Goal: Task Accomplishment & Management: Manage account settings

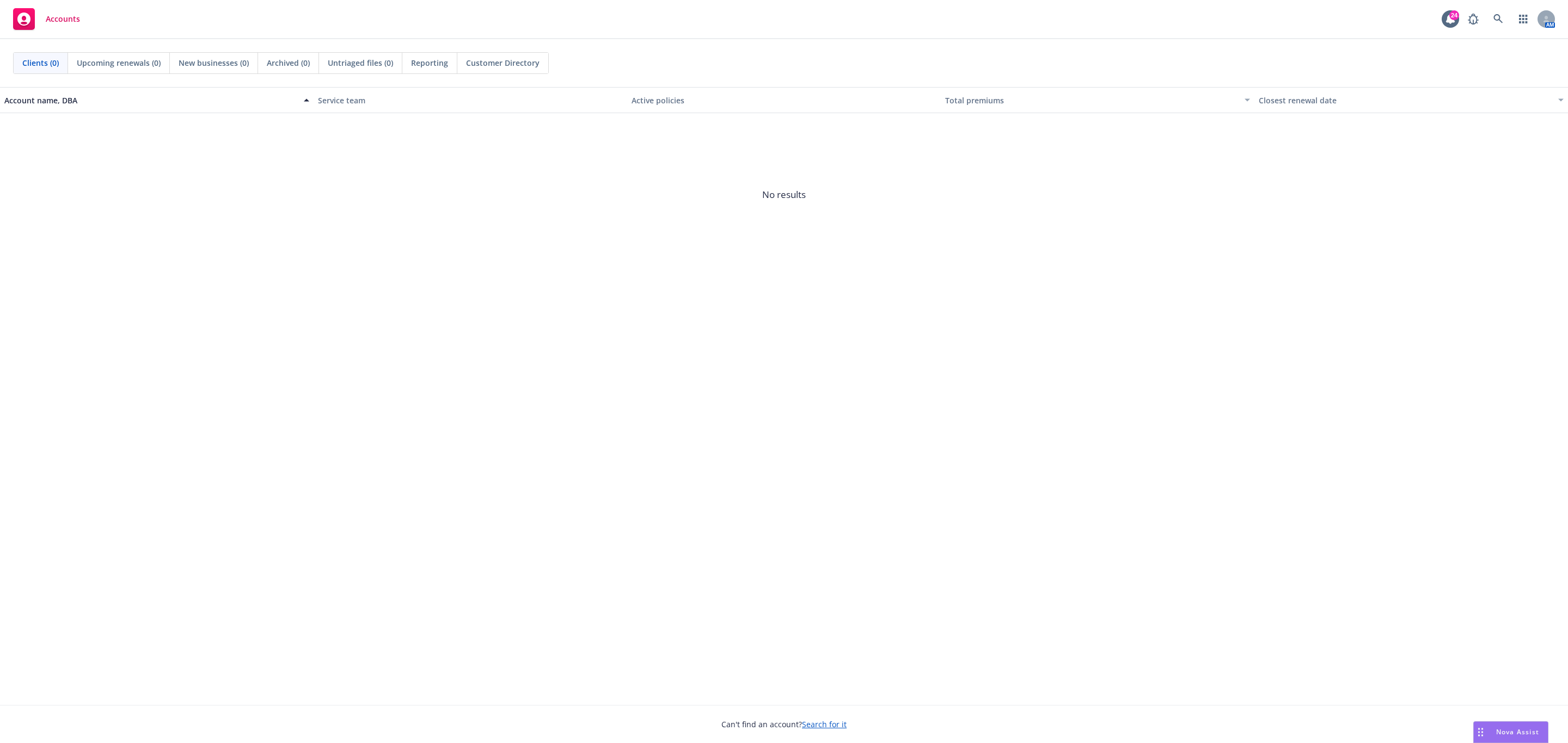
click at [1499, 7] on div "Accounts 24 AM" at bounding box center [784, 20] width 1568 height 39
click at [1496, 15] on icon at bounding box center [1498, 19] width 10 height 10
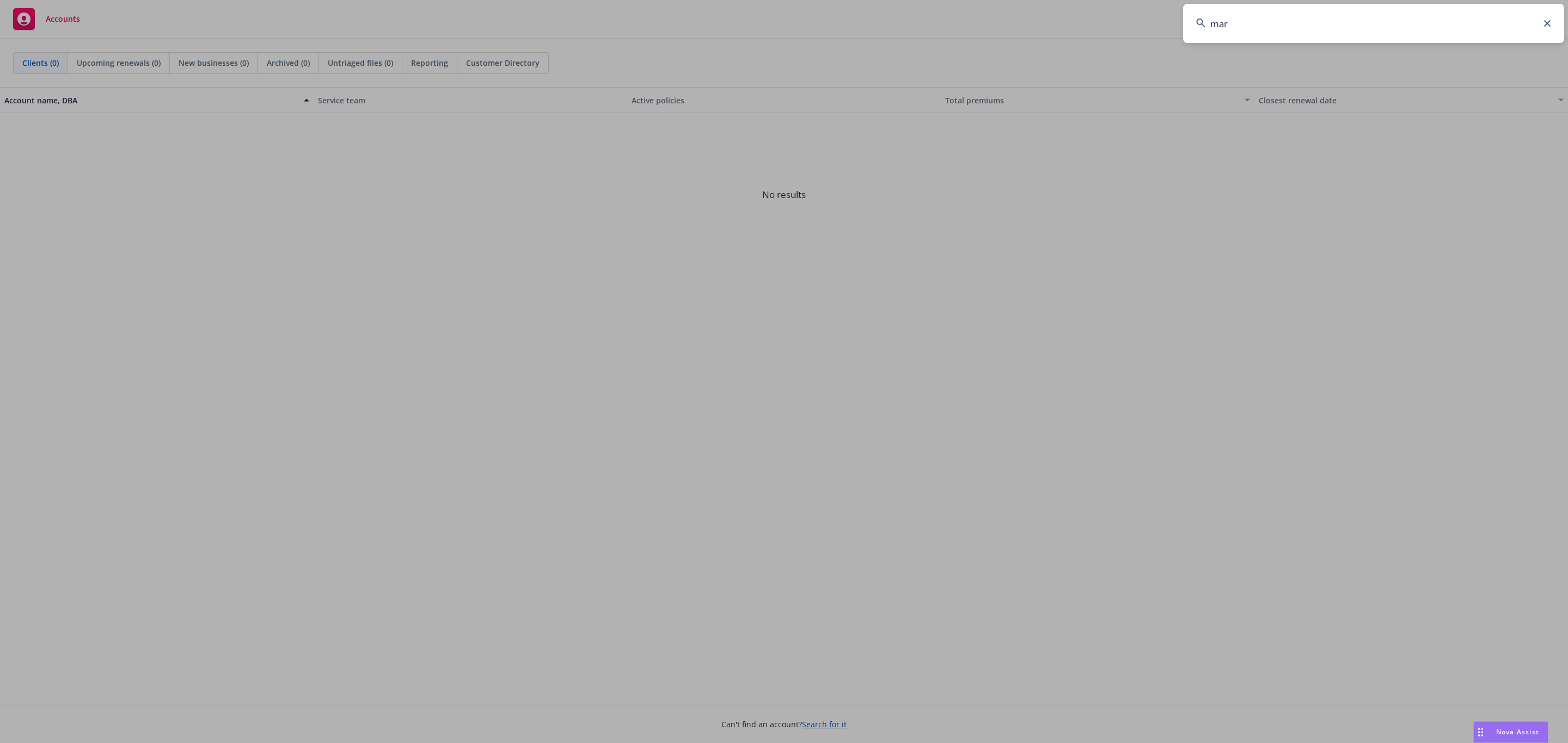
type input "marq"
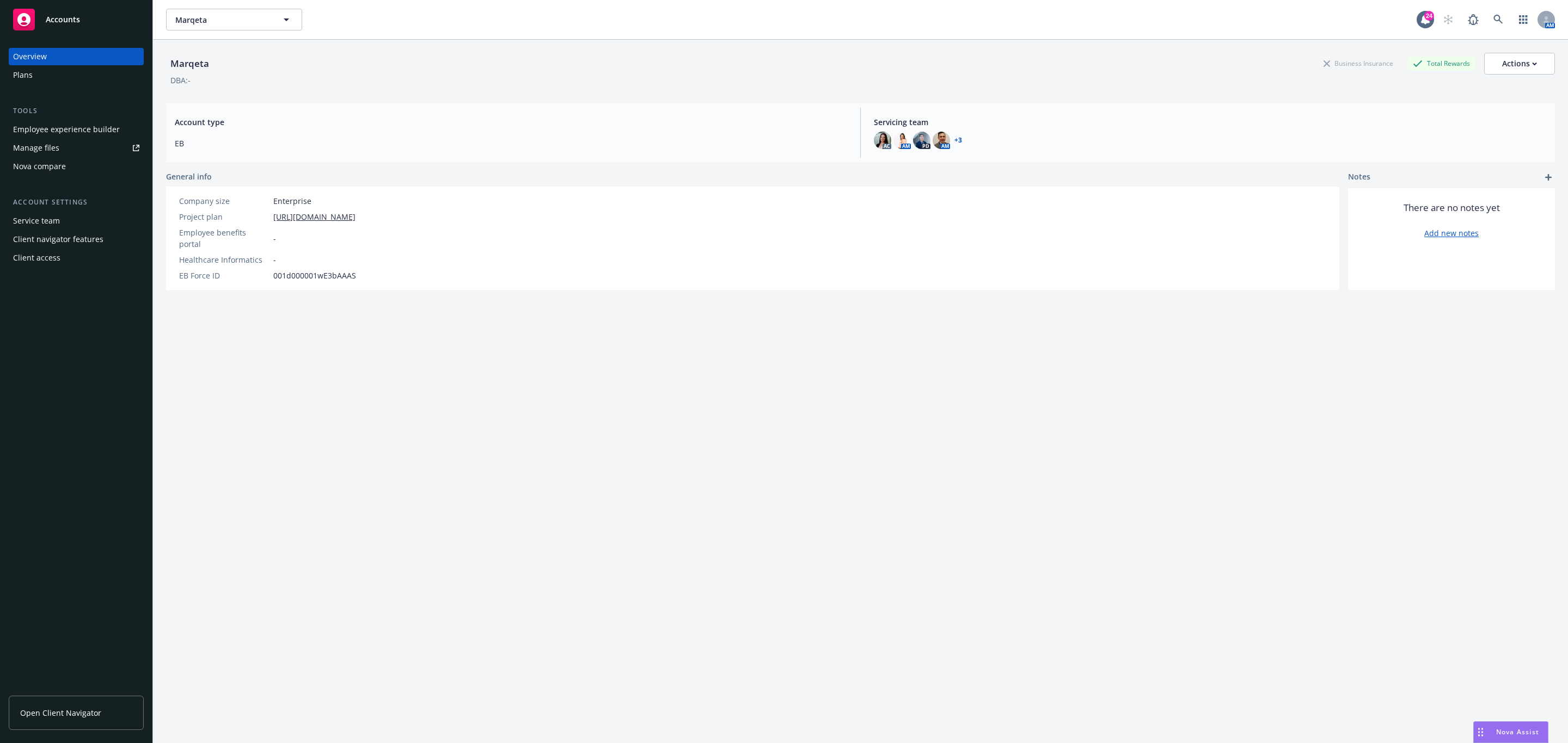
click at [53, 75] on div "Plans" at bounding box center [76, 74] width 127 height 18
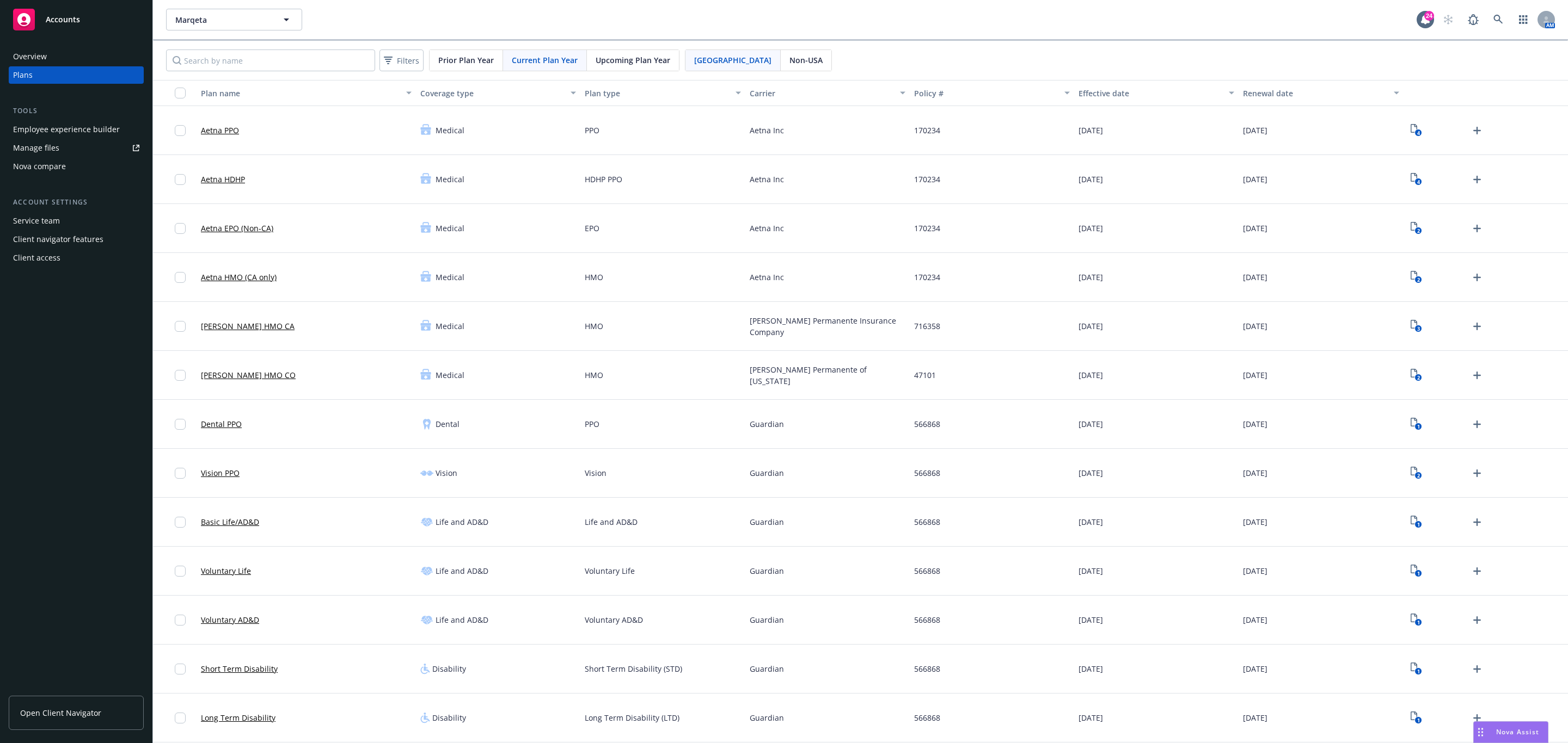
click at [635, 56] on span "Upcoming Plan Year" at bounding box center [633, 60] width 75 height 11
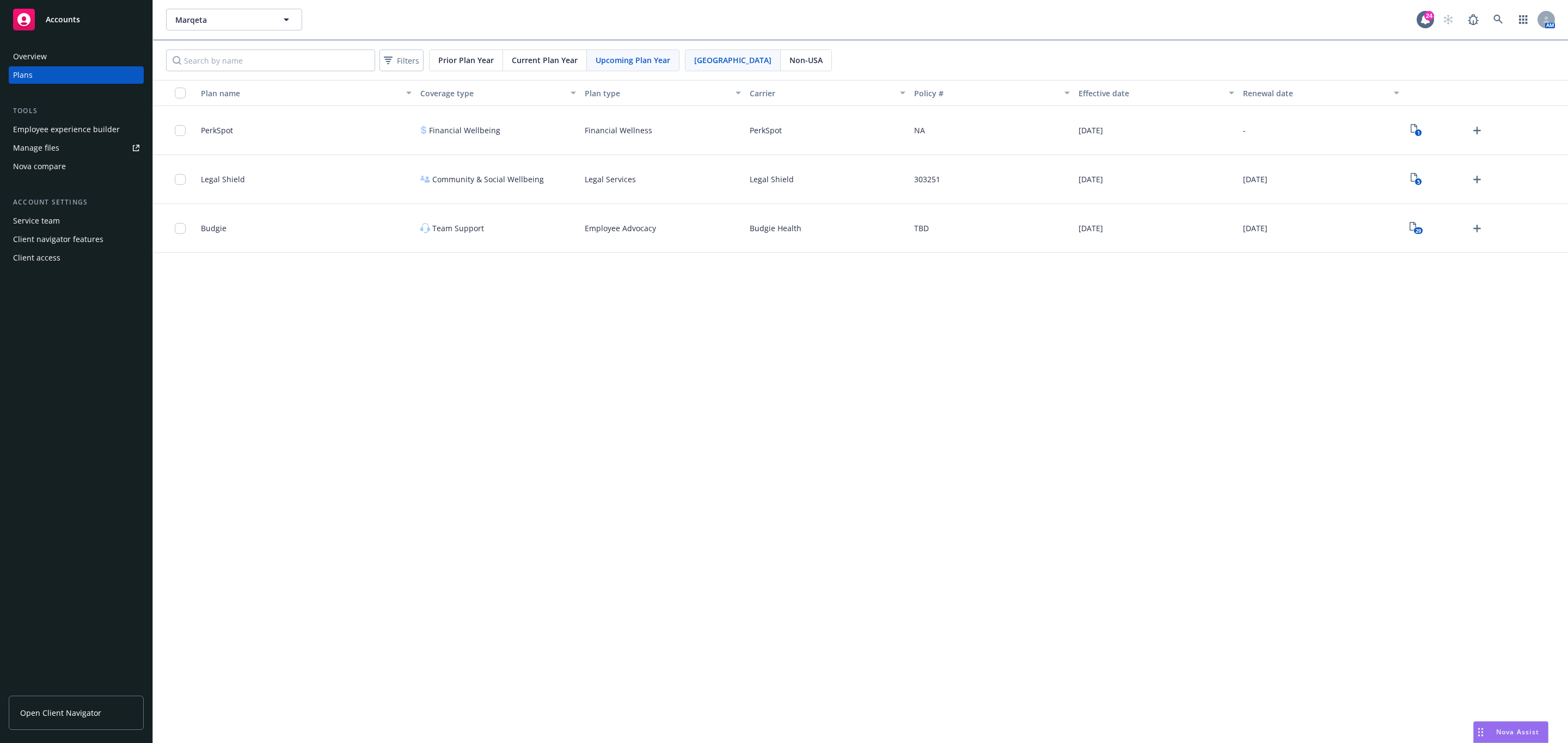
click at [60, 710] on span "Open Client Navigator" at bounding box center [61, 713] width 81 height 11
click at [75, 149] on link "Manage files" at bounding box center [75, 148] width 135 height 18
click at [53, 717] on span "Open Client Navigator" at bounding box center [61, 713] width 81 height 11
click at [32, 149] on div "Manage files" at bounding box center [36, 148] width 47 height 18
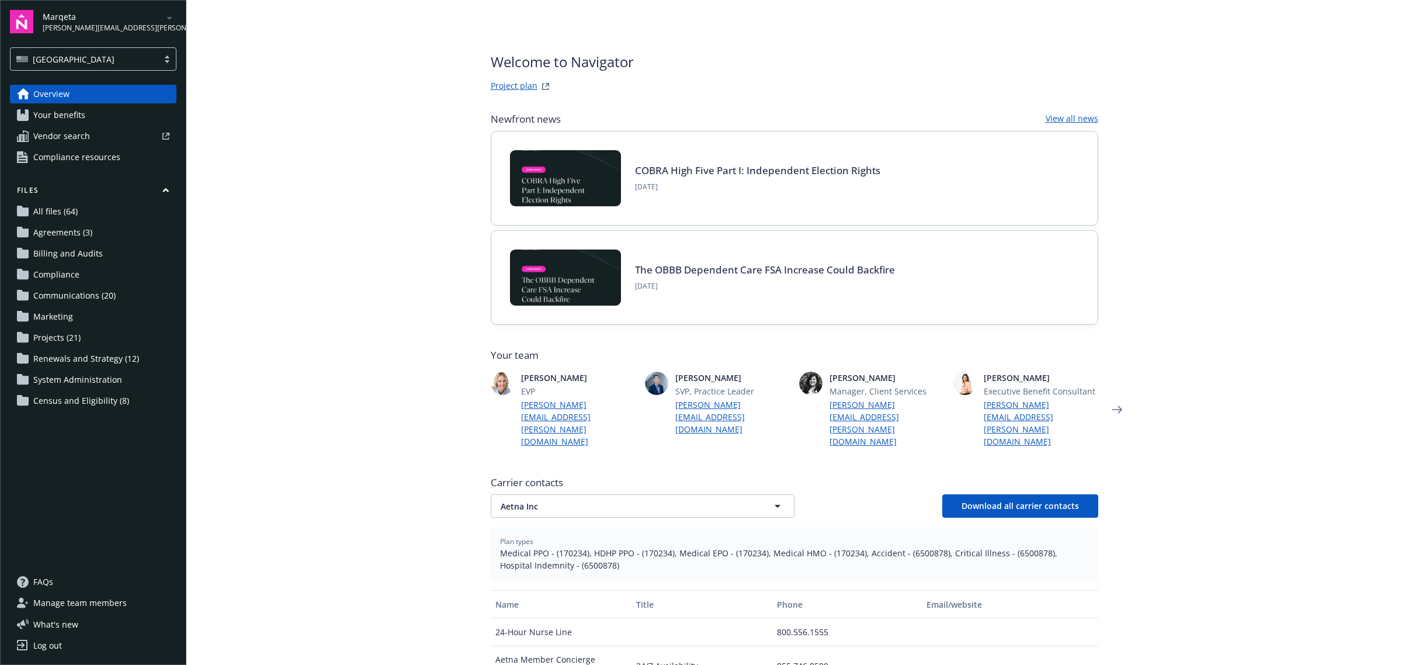
click at [103, 122] on link "Your benefits" at bounding box center [93, 115] width 167 height 19
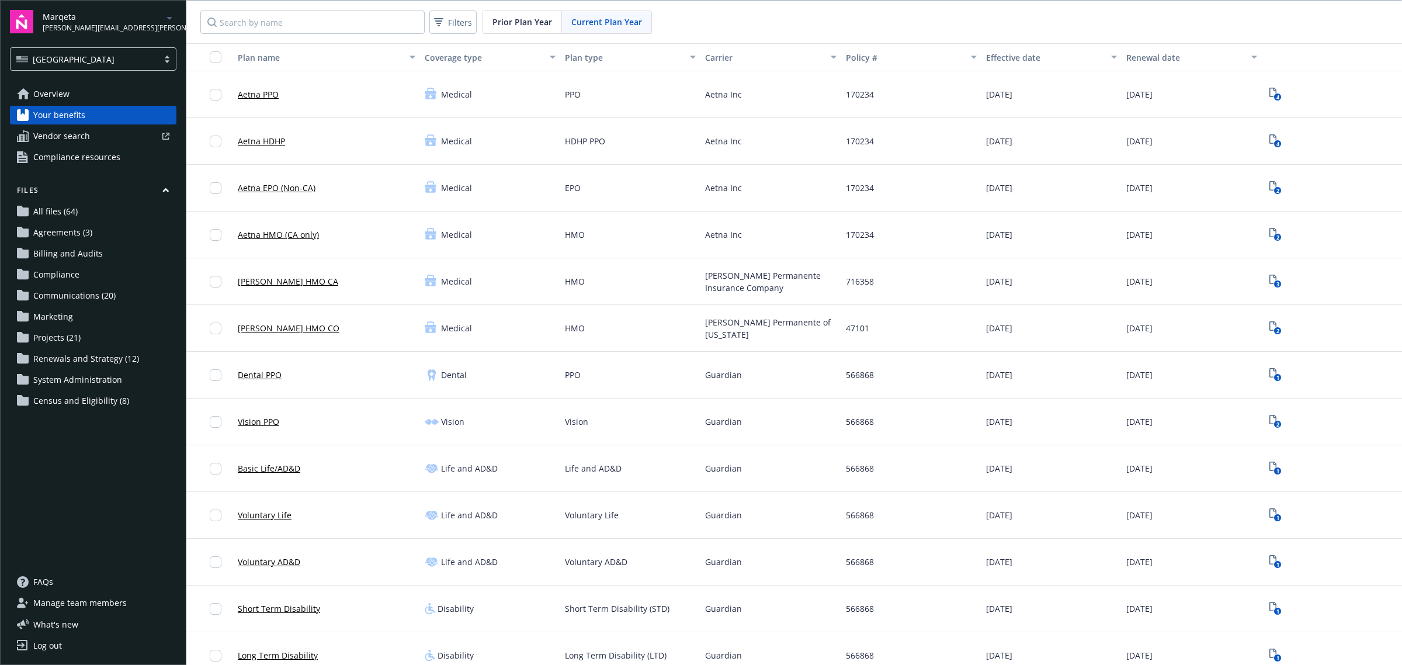
click at [359, 34] on div at bounding box center [313, 22] width 234 height 23
click at [358, 24] on input "Search by name" at bounding box center [312, 22] width 224 height 23
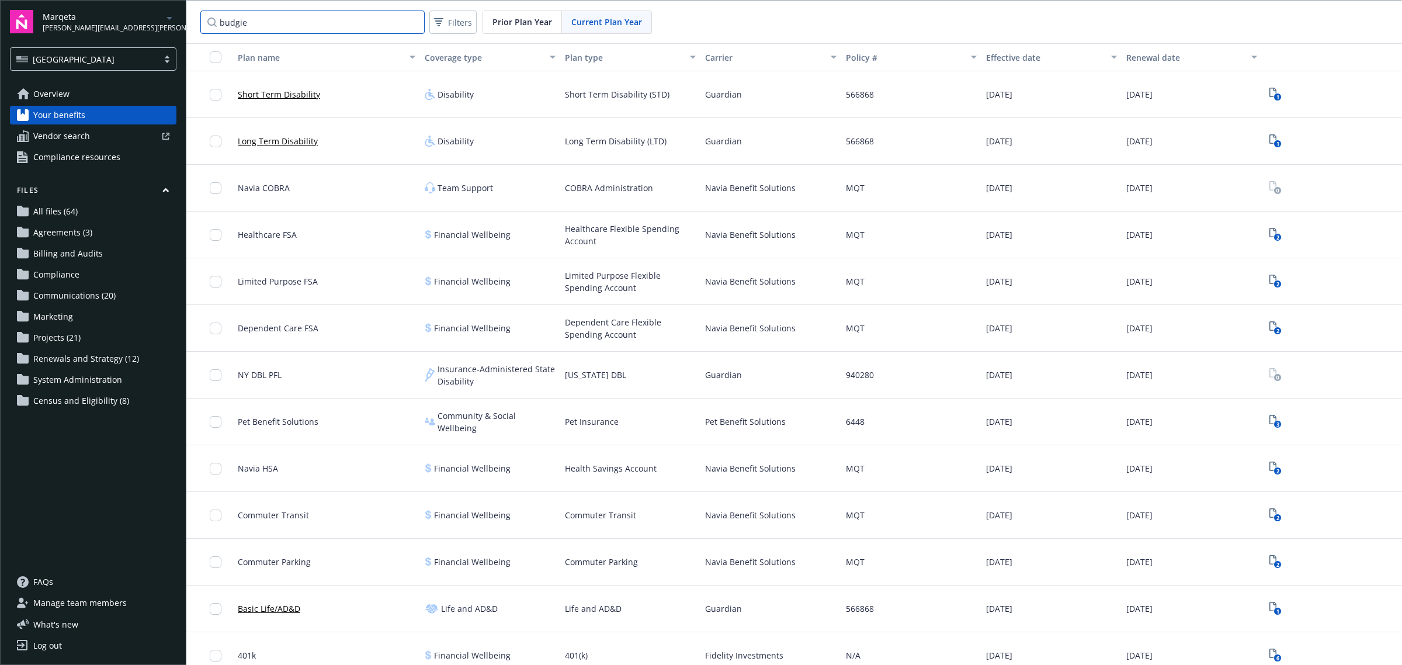
type input "budgie"
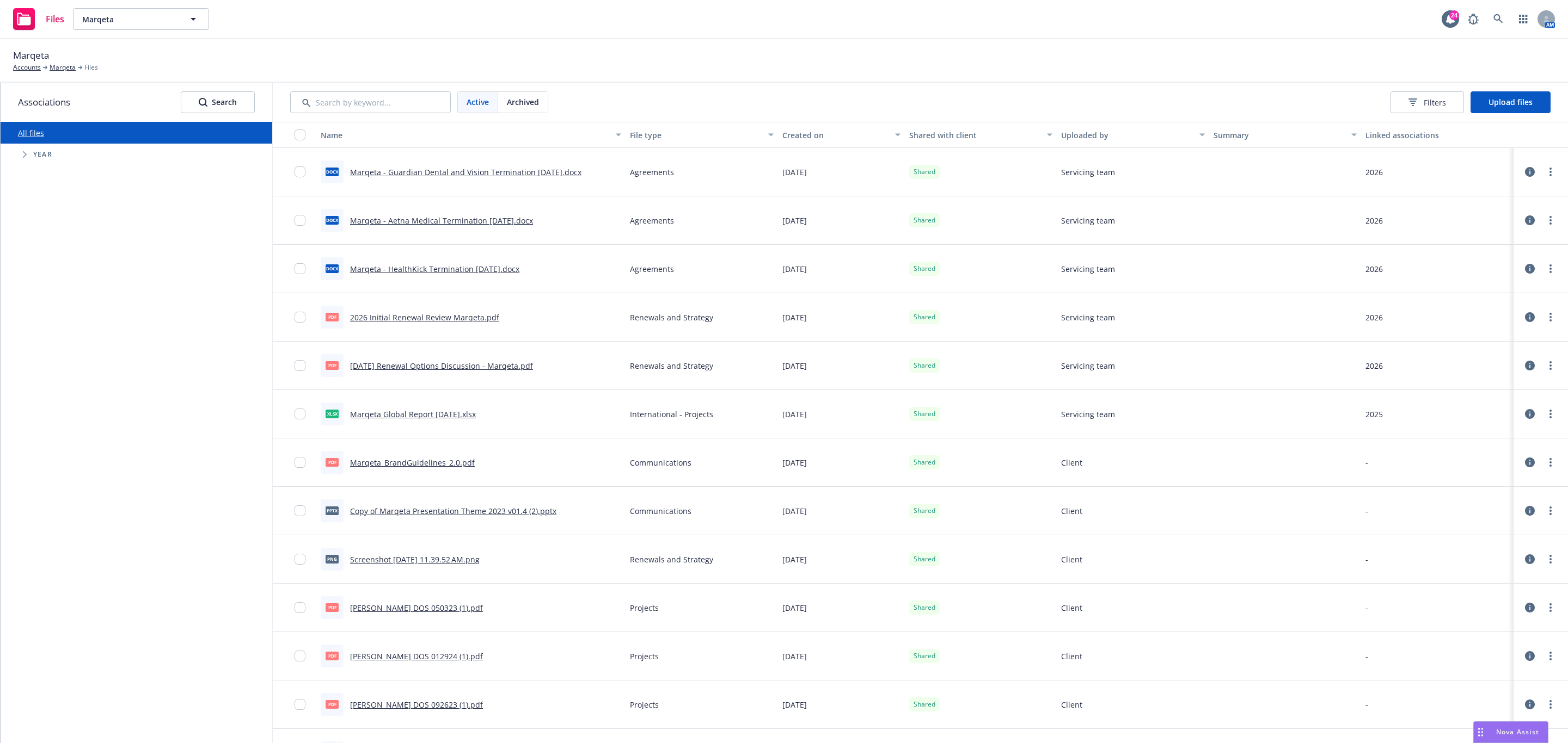
click at [26, 162] on span "Tree Example" at bounding box center [24, 155] width 18 height 18
click at [1522, 109] on button "Upload files" at bounding box center [1510, 101] width 80 height 21
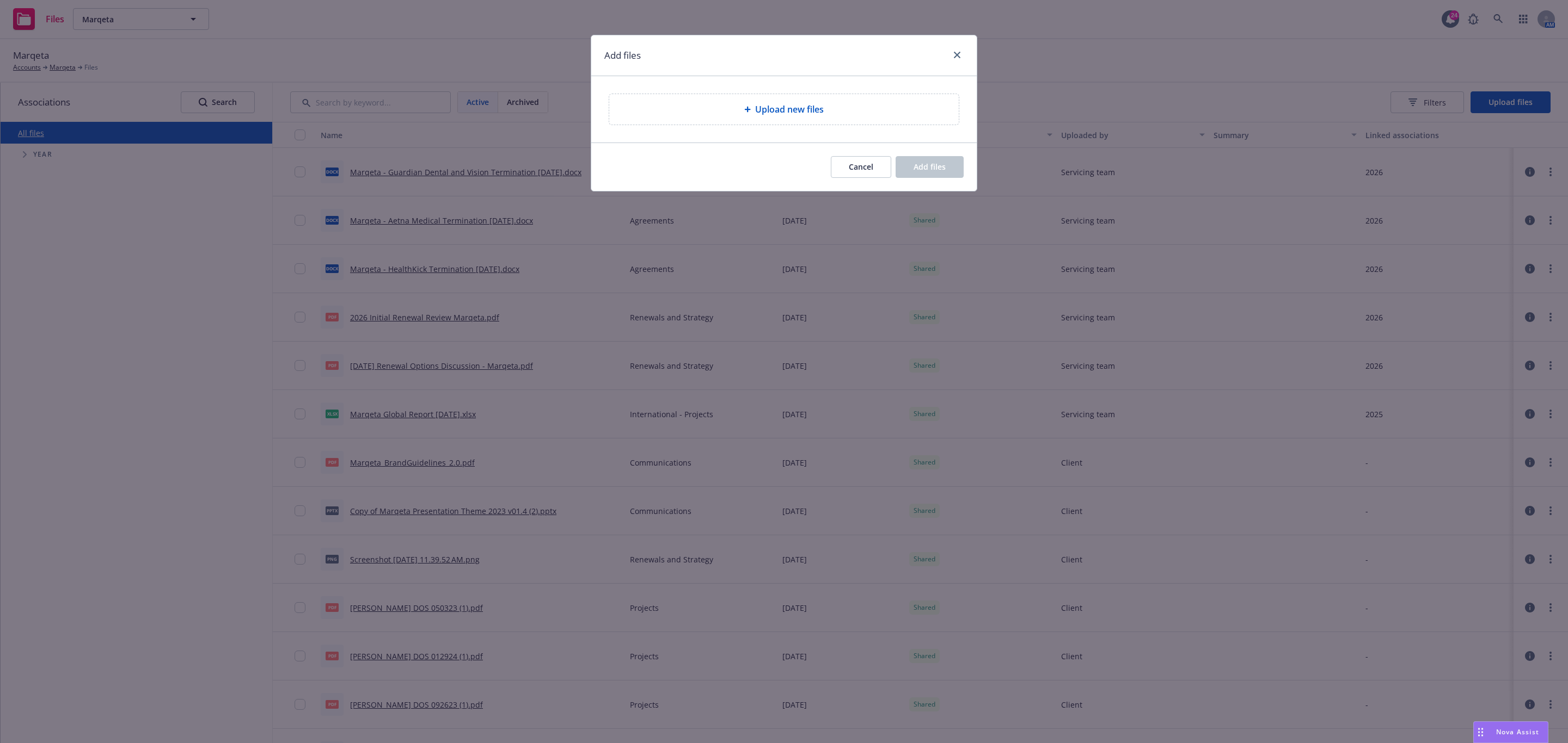
click at [803, 113] on span "Upload new files" at bounding box center [789, 109] width 69 height 13
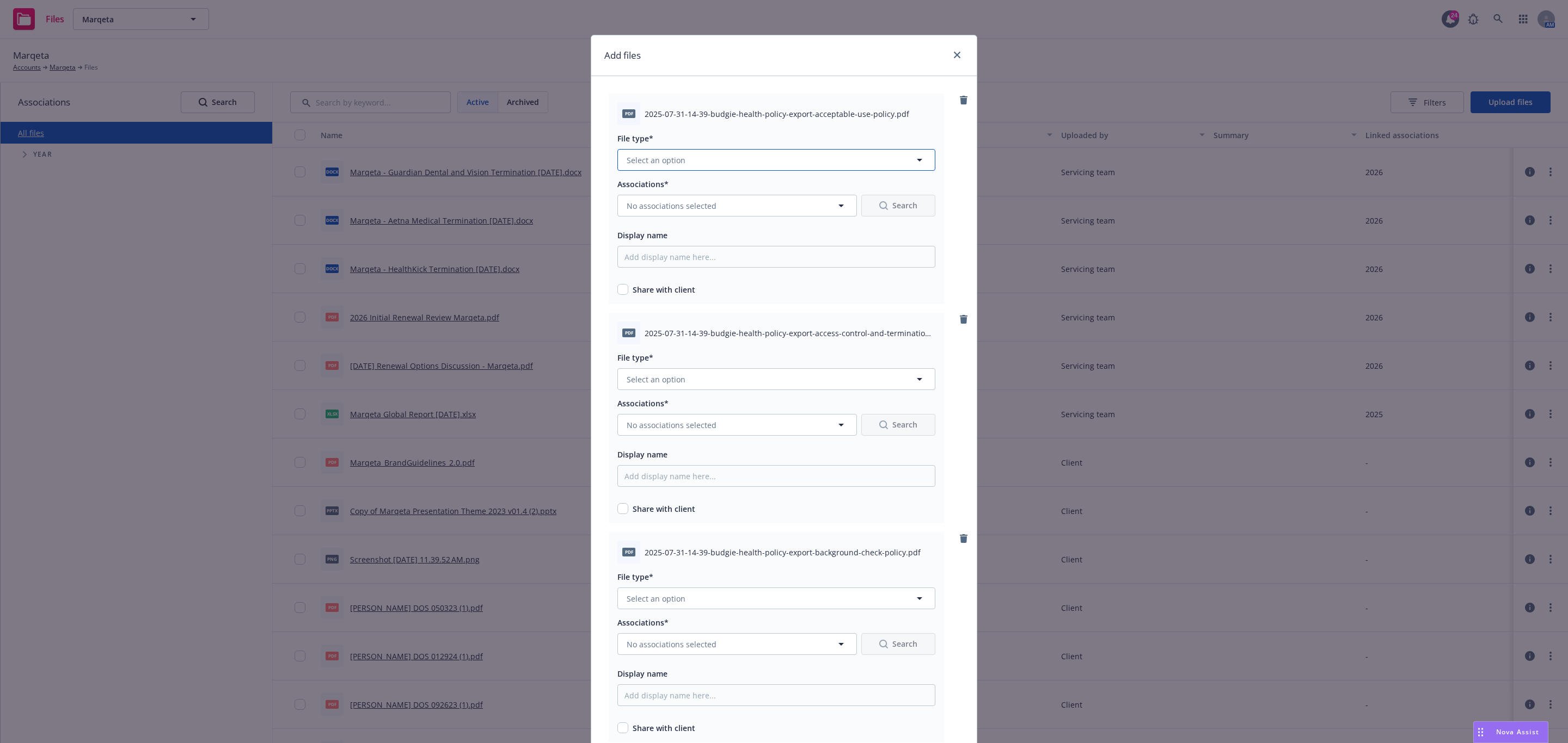
click at [689, 159] on button "Select an option" at bounding box center [776, 159] width 318 height 21
click at [717, 209] on div "Billing and Audits" at bounding box center [776, 219] width 317 height 29
click at [692, 190] on div "Associations*" at bounding box center [776, 183] width 318 height 13
click at [692, 205] on span "No associations selected" at bounding box center [672, 206] width 89 height 11
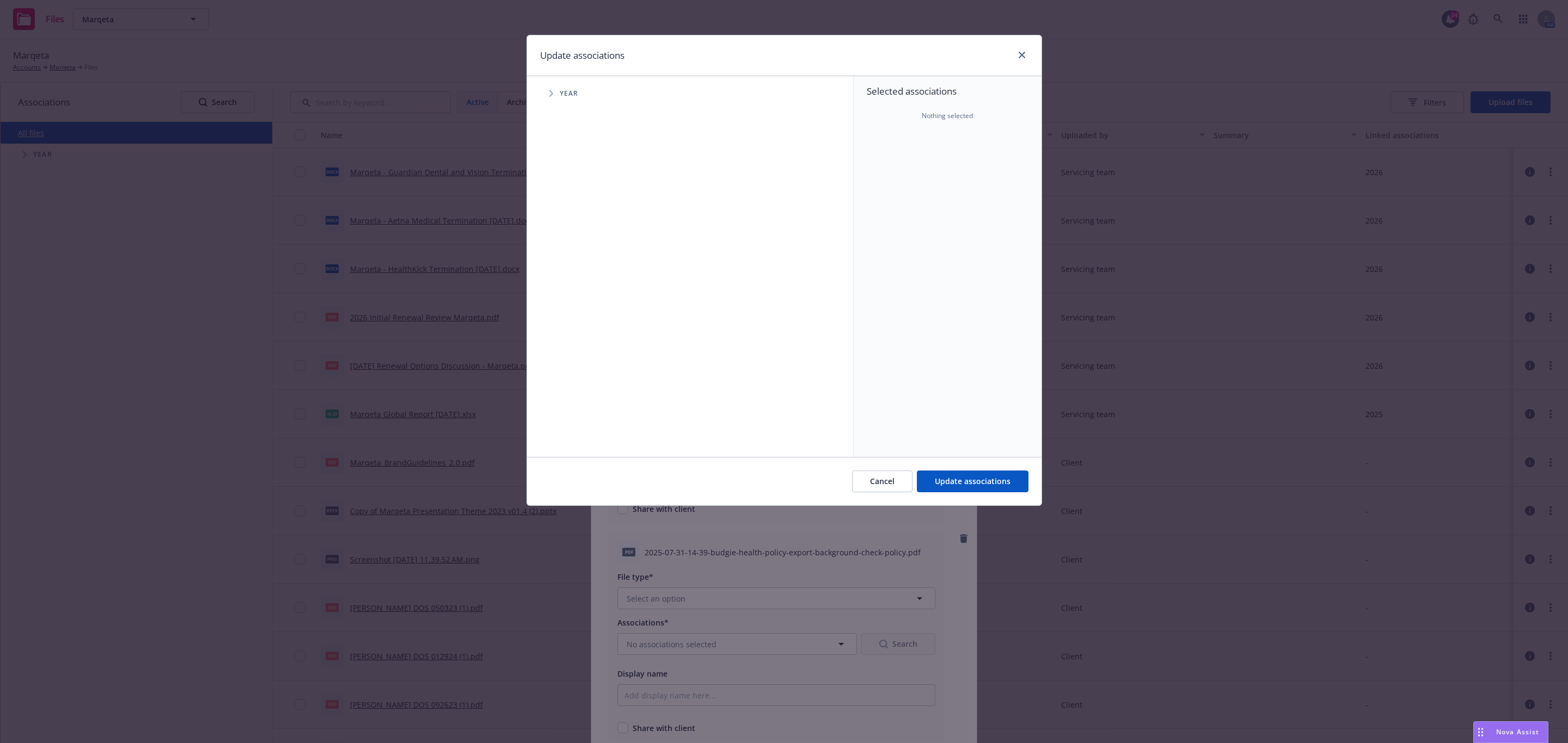
click at [546, 93] on span "Tree Example" at bounding box center [551, 93] width 18 height 18
click at [579, 266] on input "Tree Example" at bounding box center [579, 268] width 11 height 11
checkbox input "true"
click at [997, 470] on div "Cancel Update associations" at bounding box center [784, 481] width 514 height 48
click at [995, 476] on button "Update associations" at bounding box center [973, 480] width 112 height 21
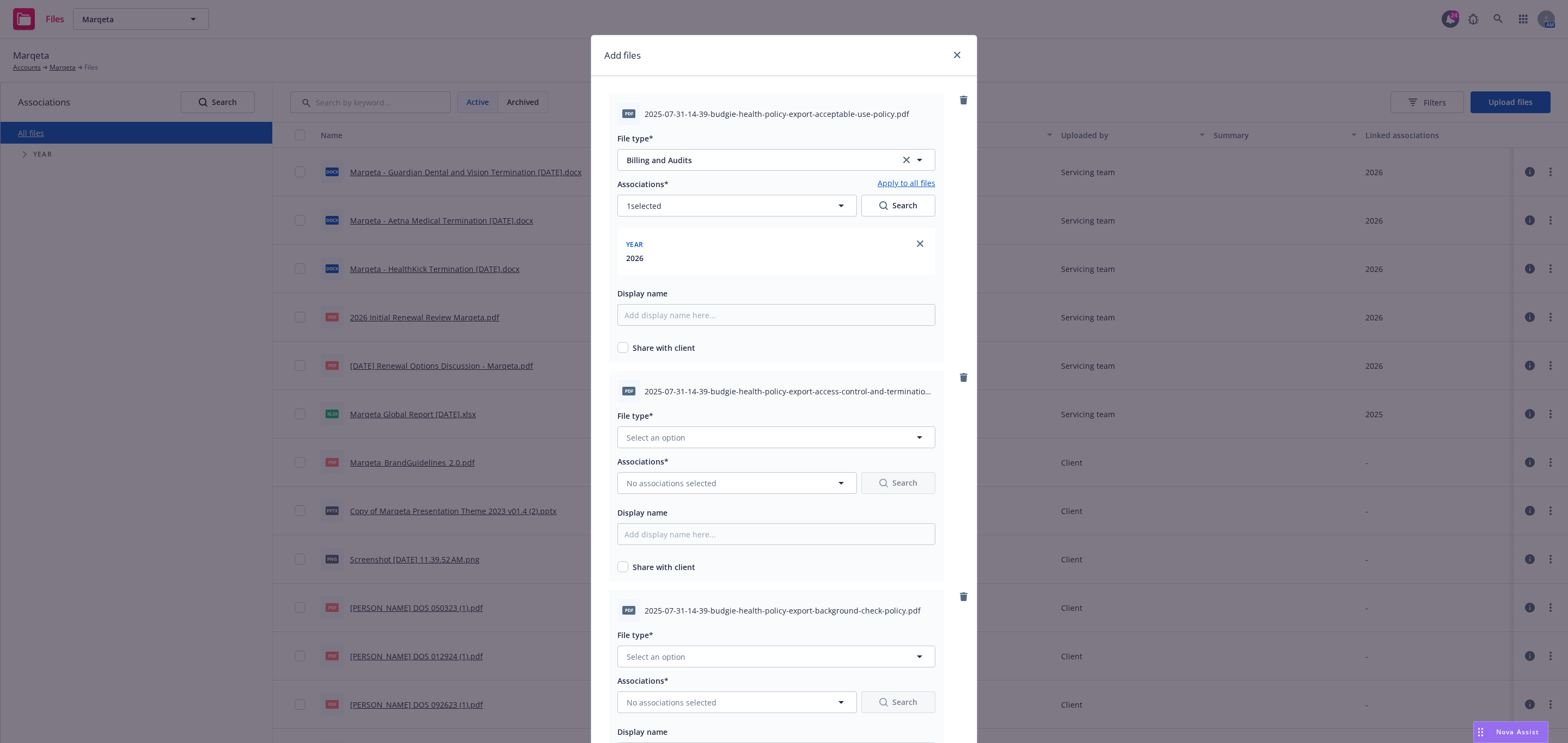
click at [907, 180] on link "Apply to all files" at bounding box center [907, 183] width 58 height 13
click at [683, 438] on button "Select an option" at bounding box center [776, 437] width 318 height 21
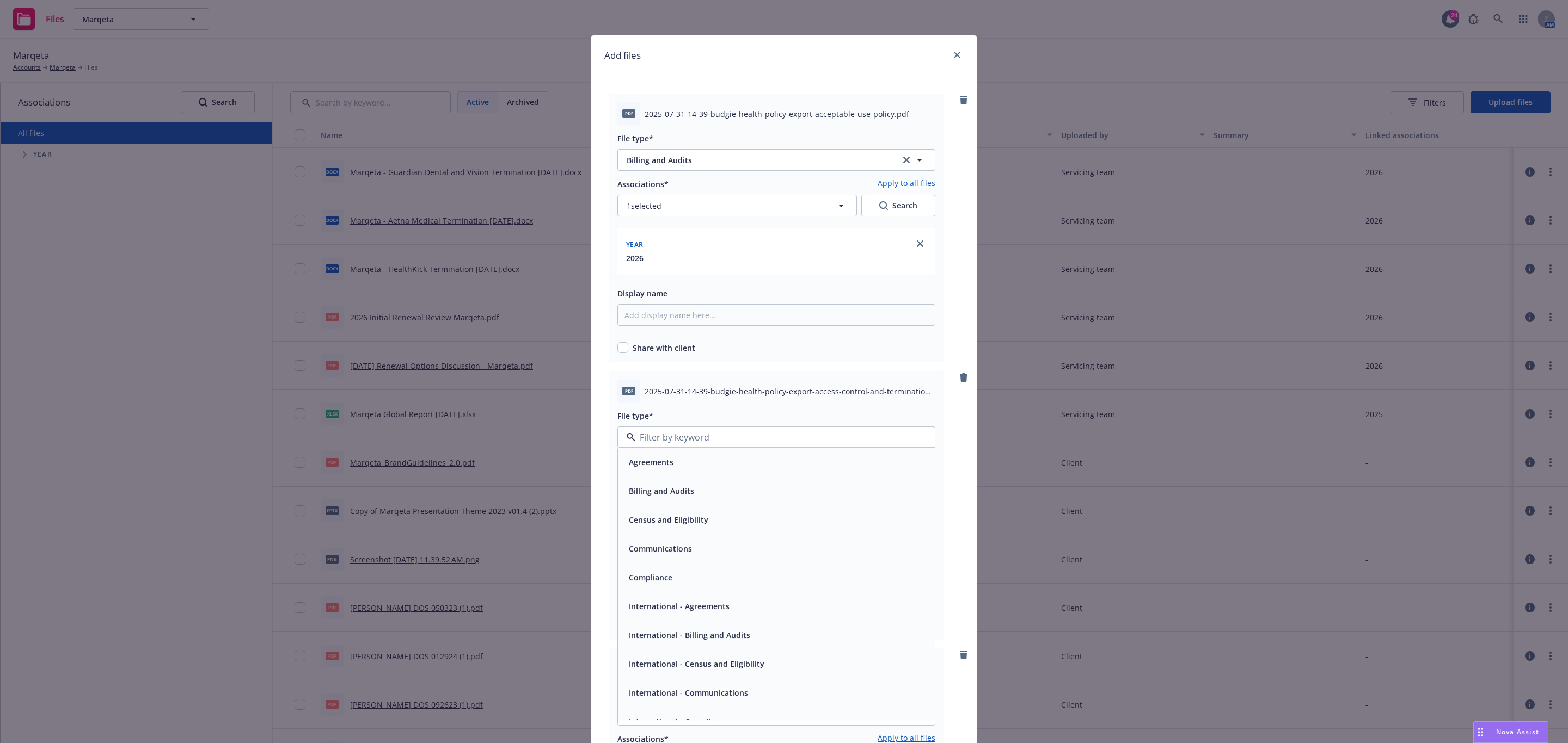
type input "b"
click at [683, 470] on span "Billing and Audits" at bounding box center [661, 467] width 65 height 11
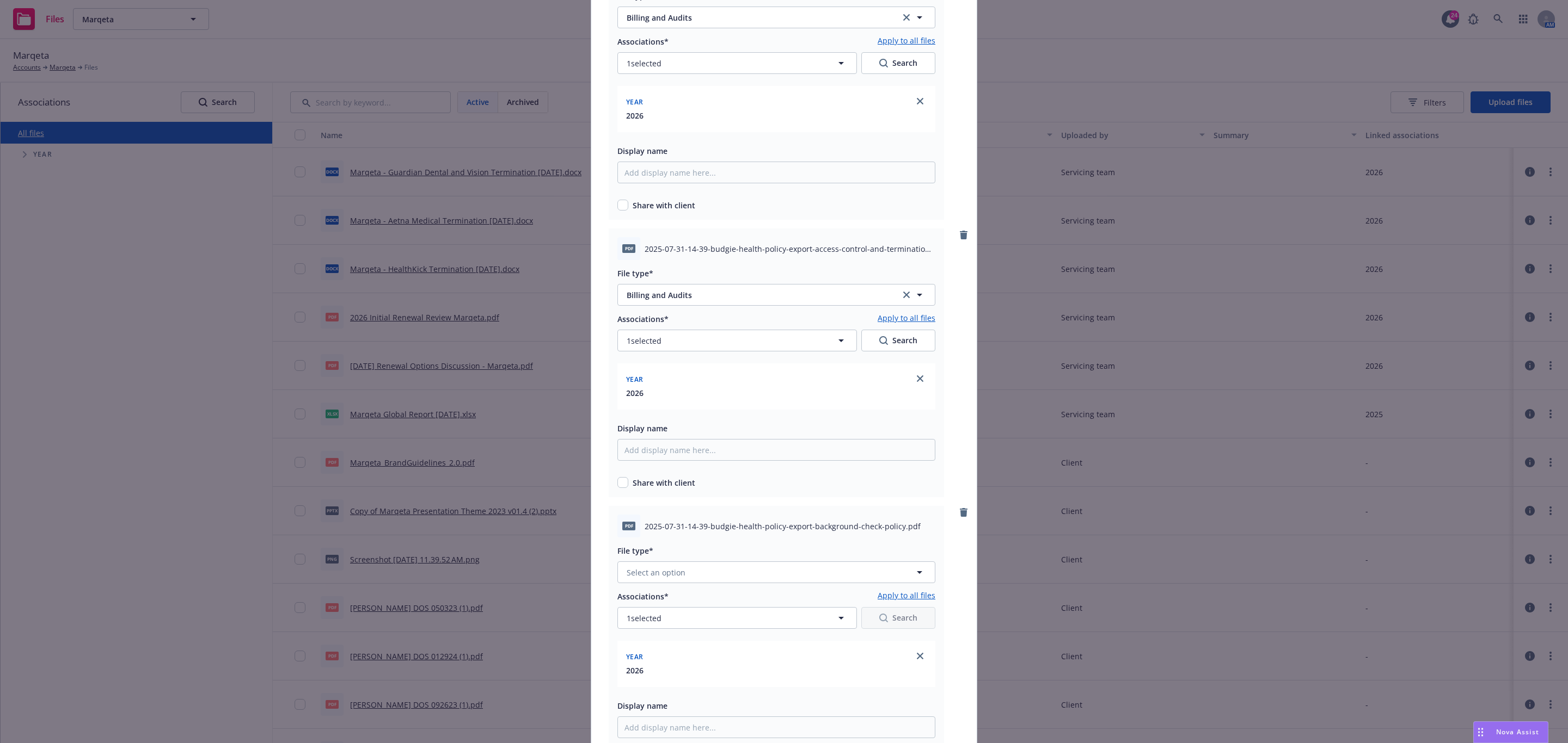
scroll to position [163, 0]
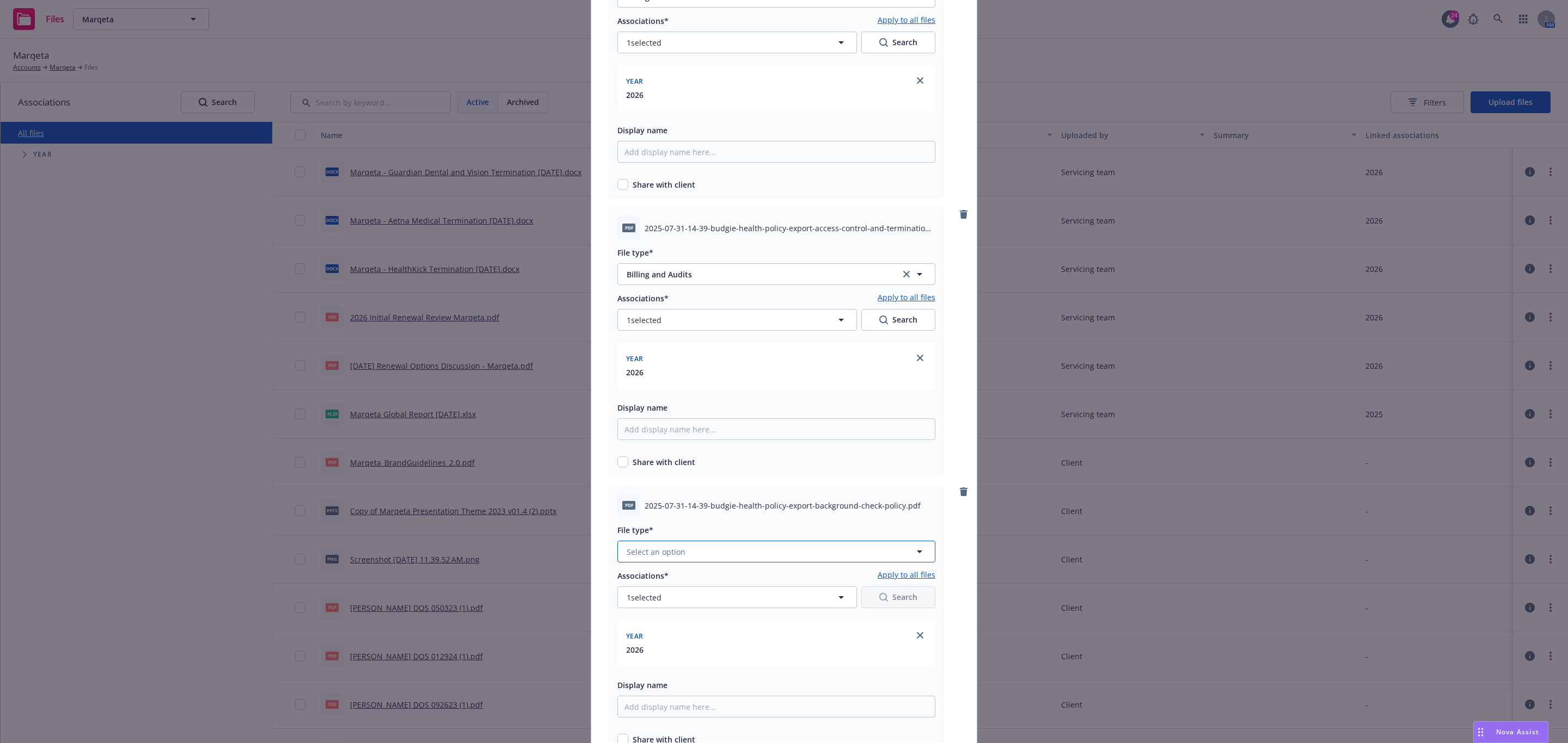
click at [692, 556] on button "Select an option" at bounding box center [776, 551] width 318 height 21
type input "b"
click at [695, 559] on button "Select an option" at bounding box center [776, 551] width 318 height 21
type input "b"
click at [689, 579] on div "Billing and Audits" at bounding box center [660, 581] width 72 height 16
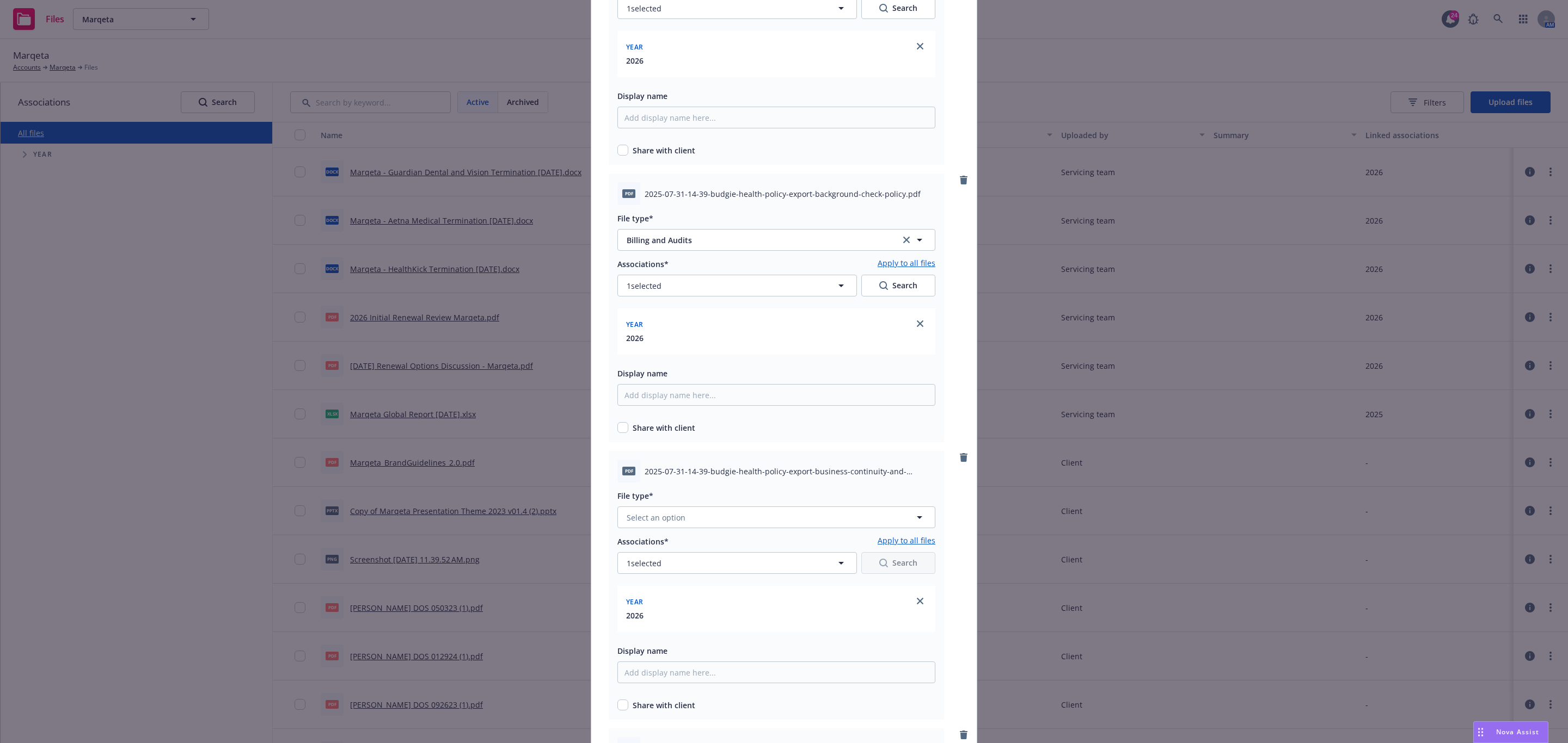
scroll to position [490, 0]
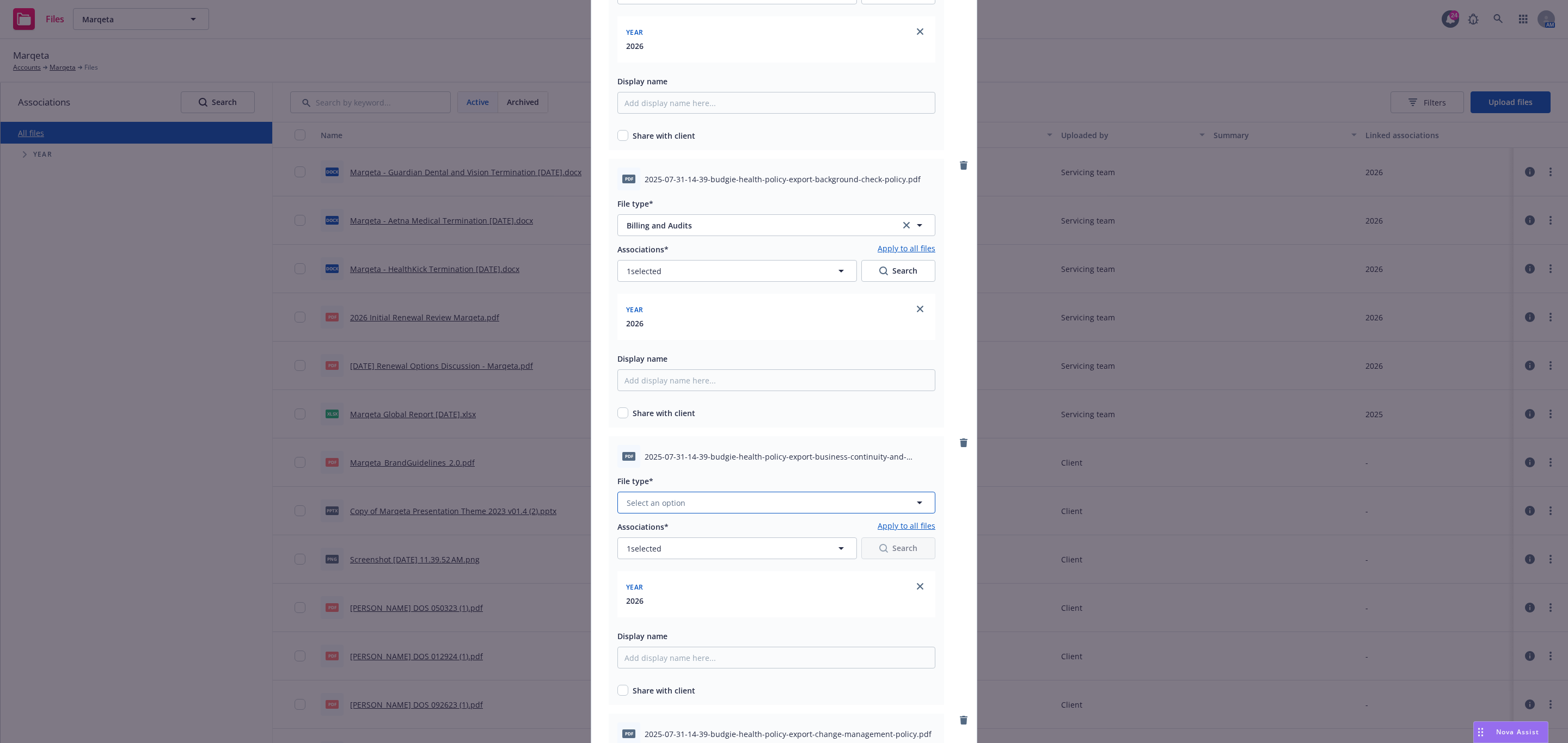
click at [686, 501] on button "Select an option" at bounding box center [776, 502] width 318 height 21
type input "b"
click at [669, 385] on span "Billing and Audits" at bounding box center [661, 385] width 65 height 11
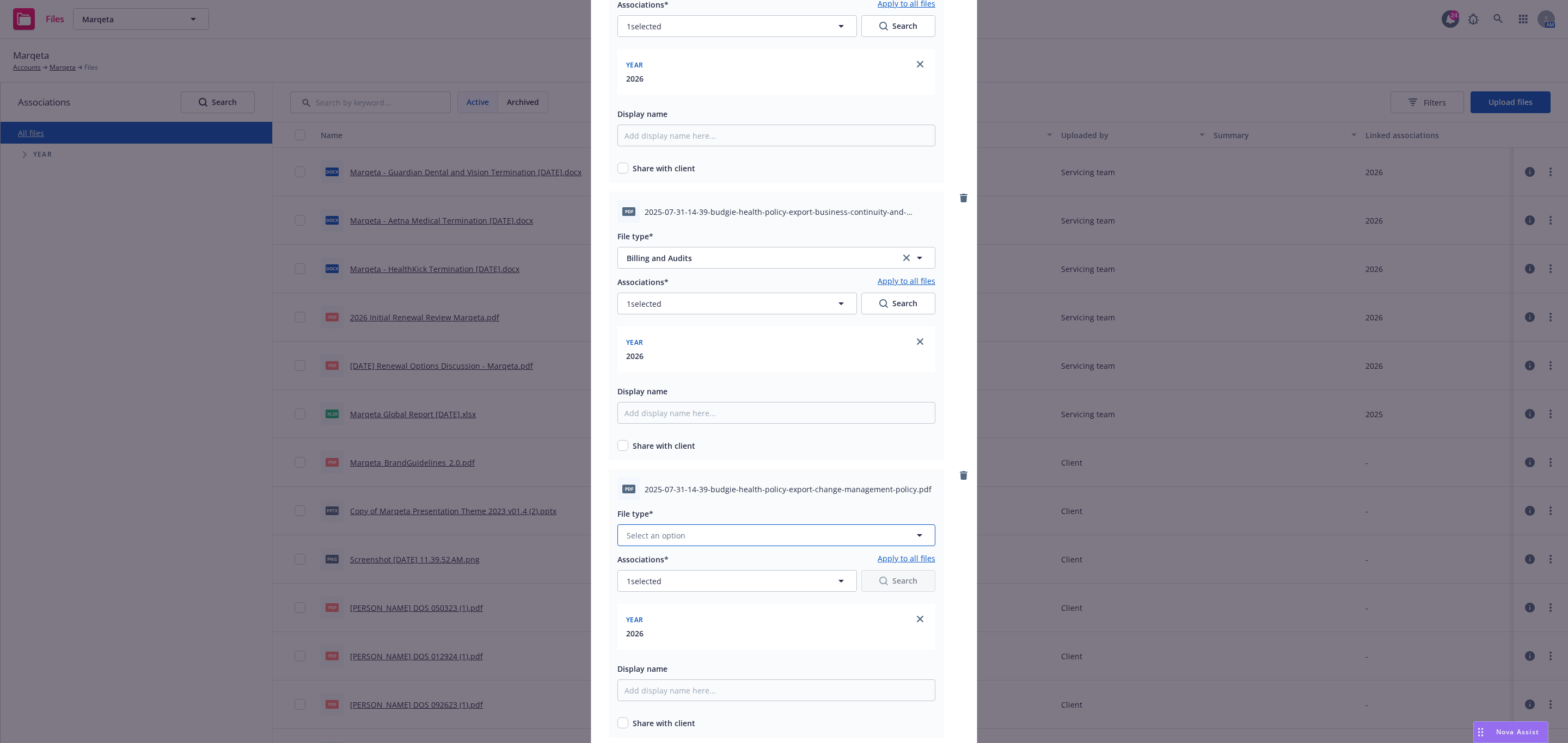
click at [679, 544] on button "Select an option" at bounding box center [776, 534] width 318 height 21
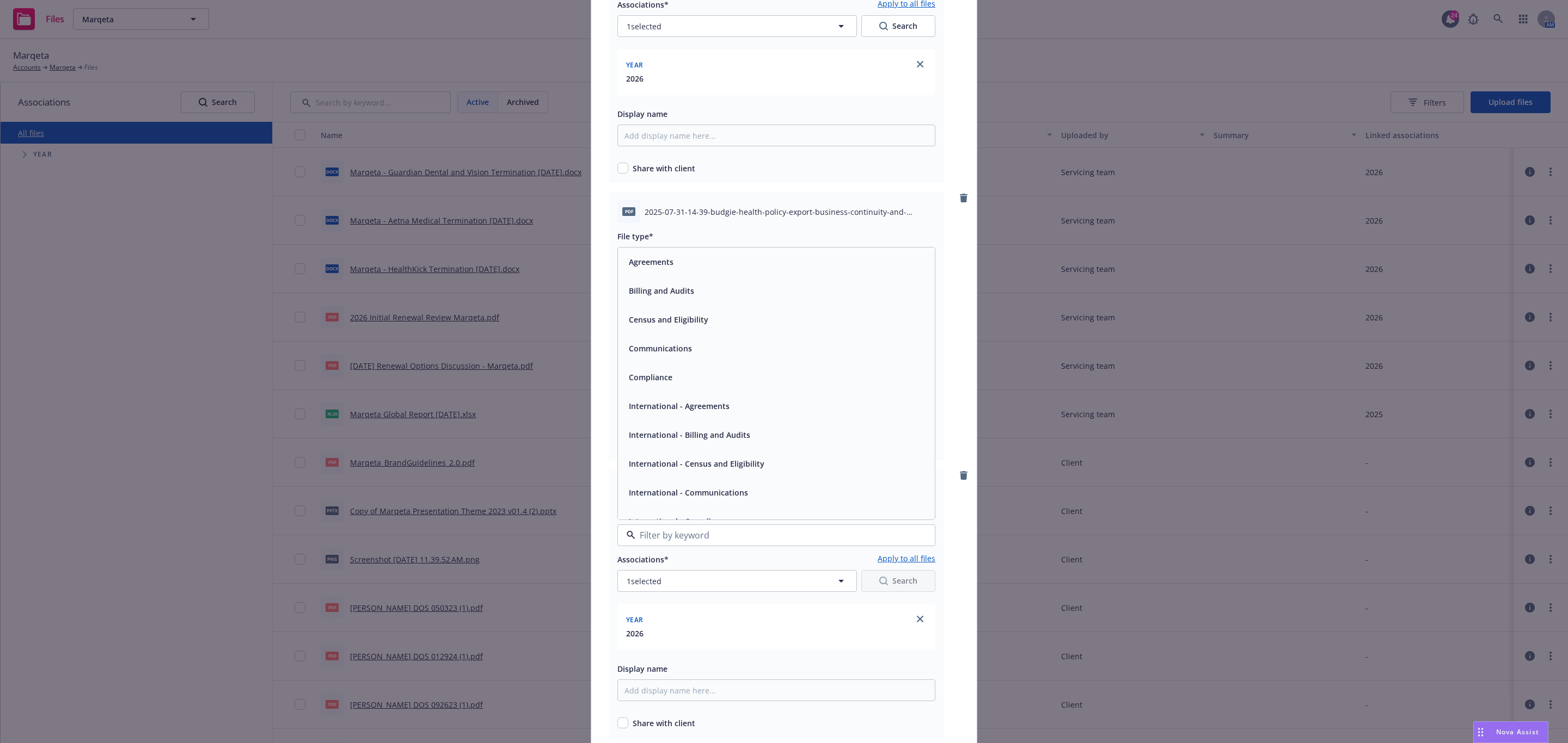
click at [665, 286] on span "Billing and Audits" at bounding box center [661, 290] width 65 height 11
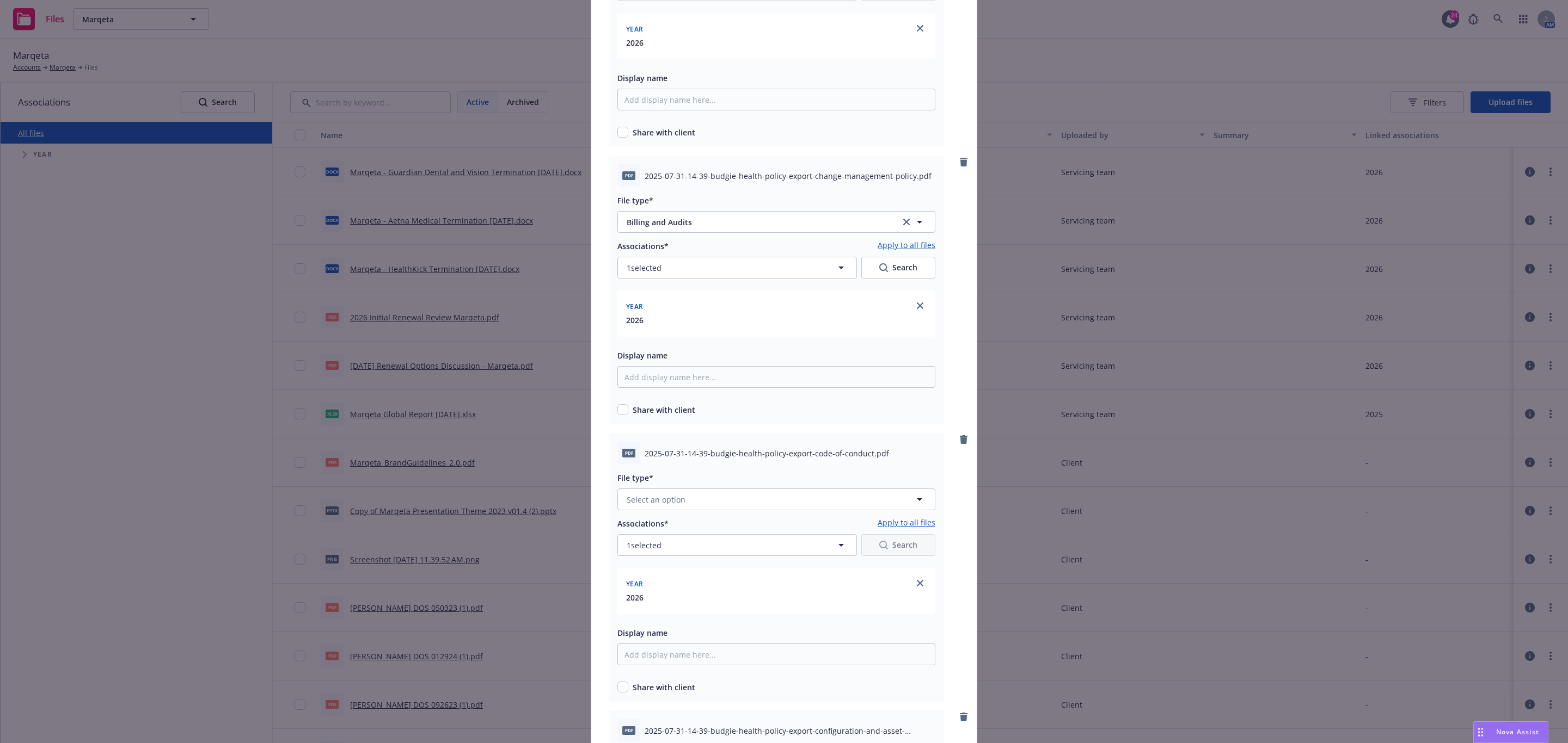
scroll to position [1060, 0]
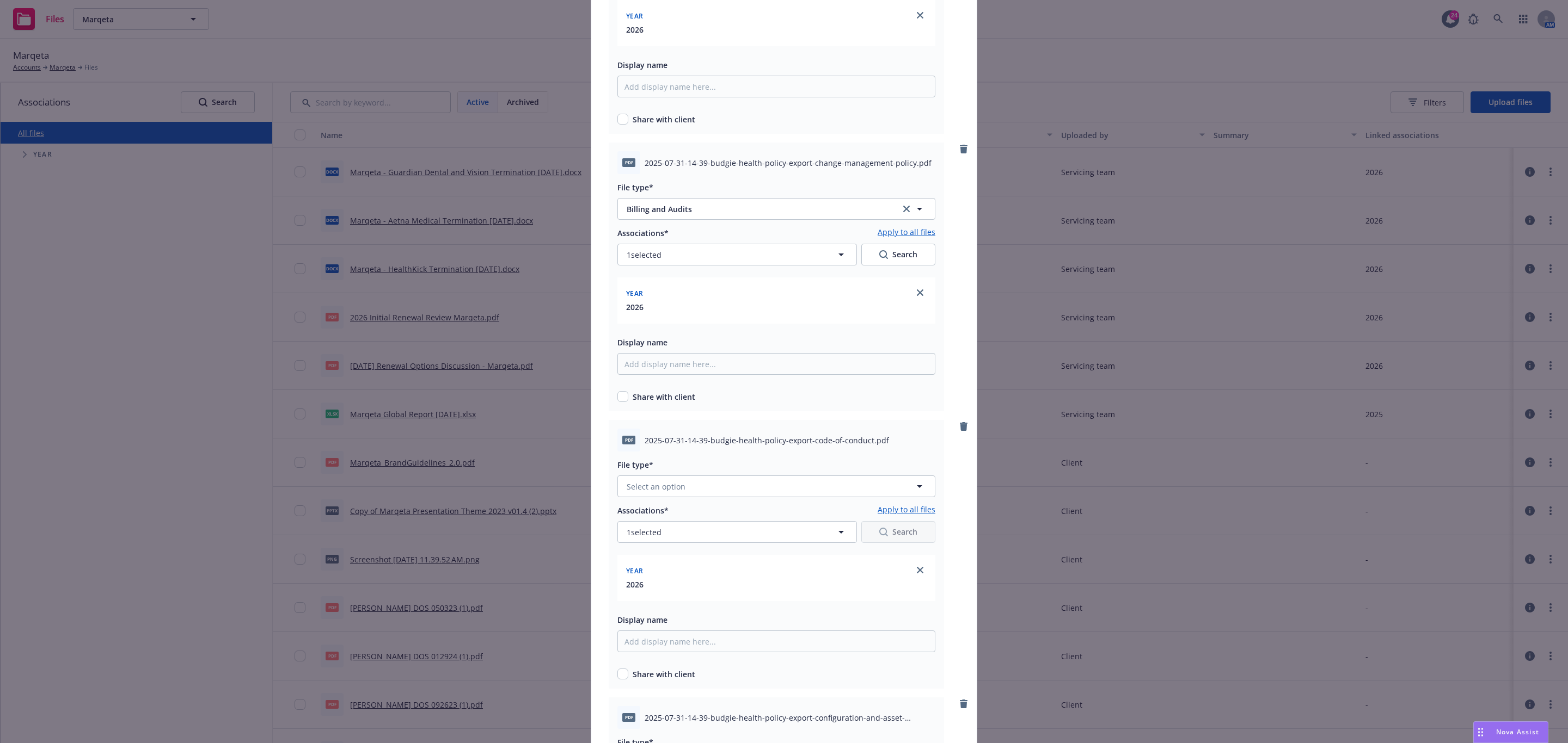
click at [694, 504] on div "Associations* Apply to all files" at bounding box center [776, 510] width 318 height 13
click at [699, 490] on button "Select an option" at bounding box center [776, 486] width 318 height 21
type input "b"
click at [665, 379] on div "Billing and Audits" at bounding box center [776, 370] width 317 height 29
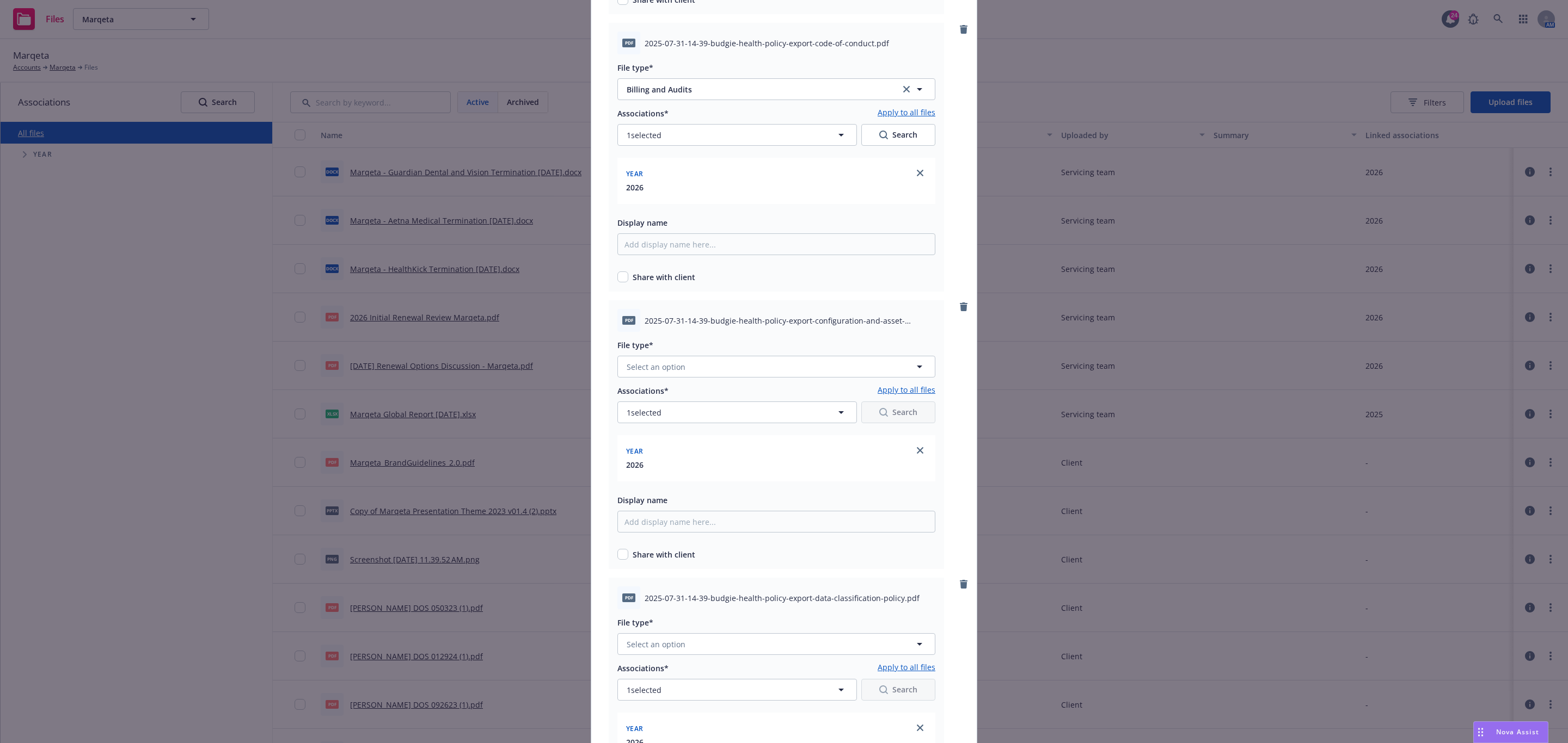
scroll to position [1469, 0]
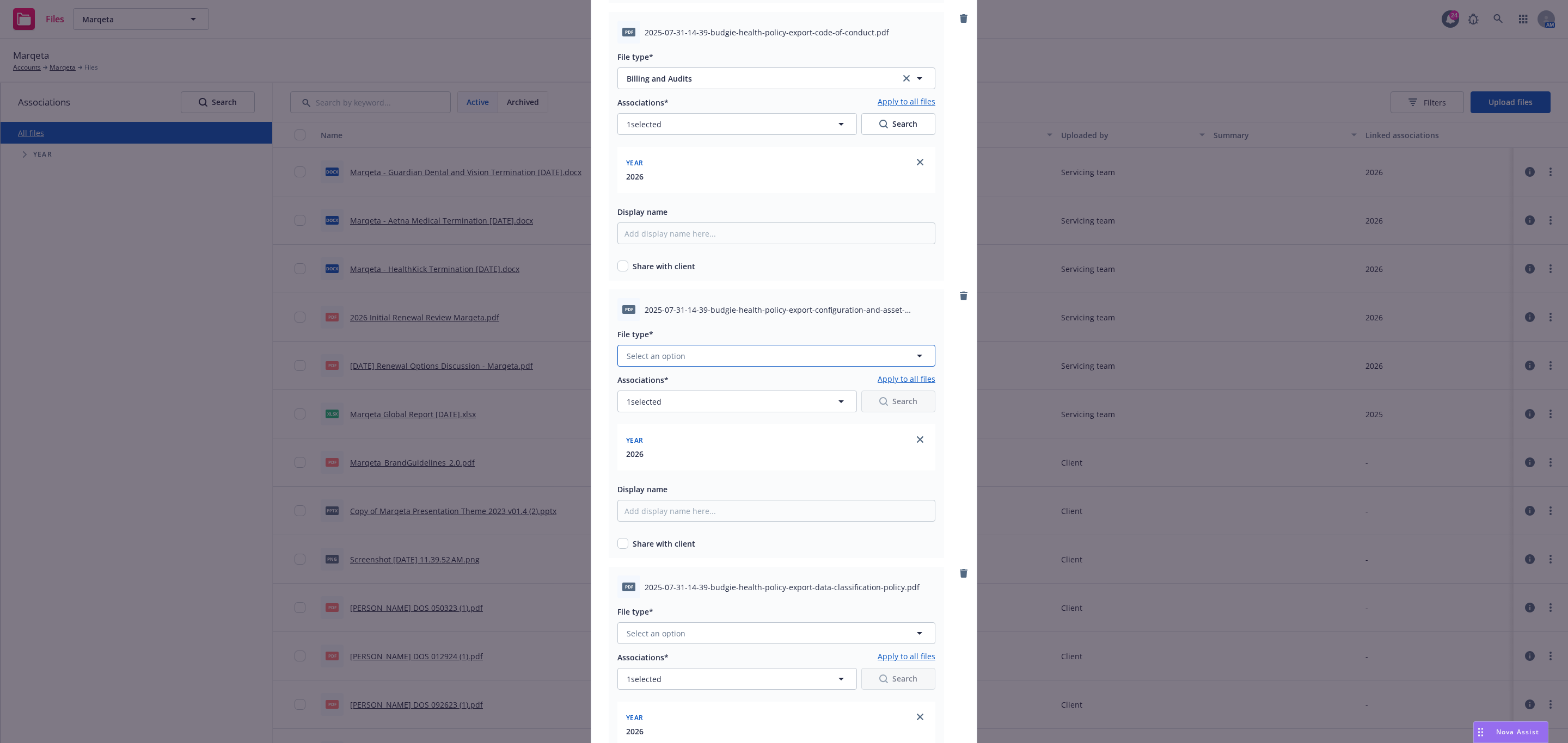
click at [676, 353] on span "Select an option" at bounding box center [656, 356] width 59 height 11
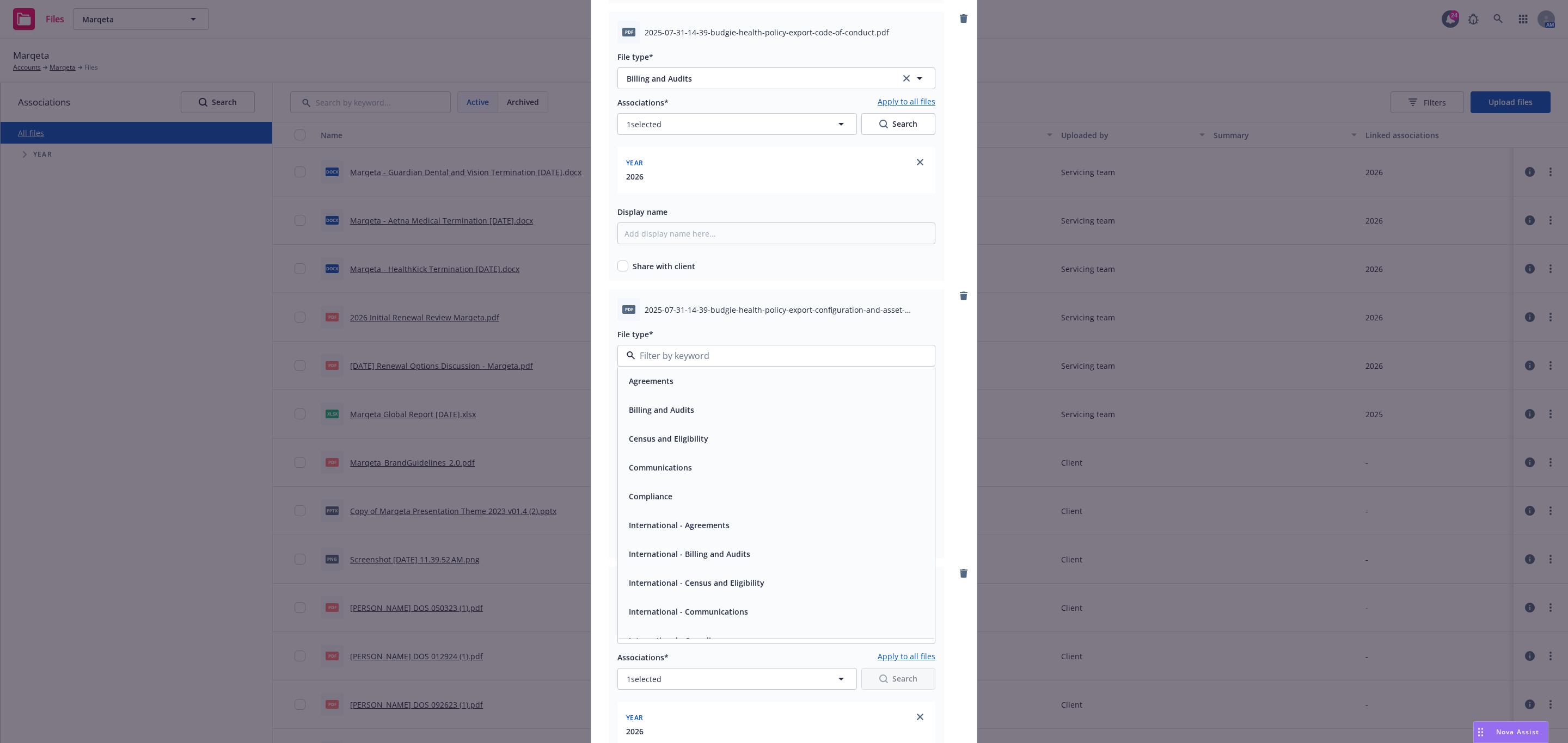
type input "b"
click at [689, 394] on div "Billing and Audits" at bounding box center [776, 385] width 317 height 29
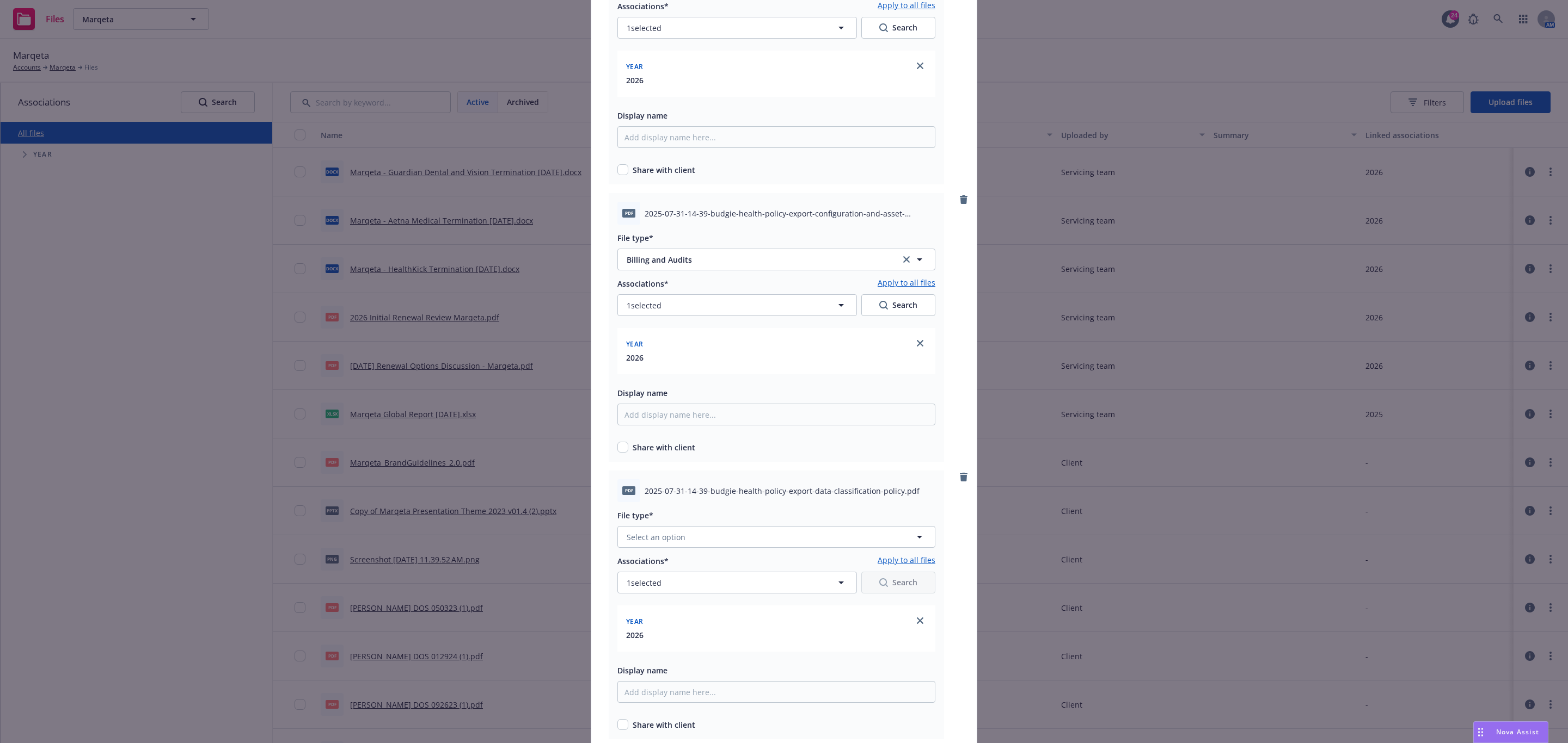
scroll to position [1714, 0]
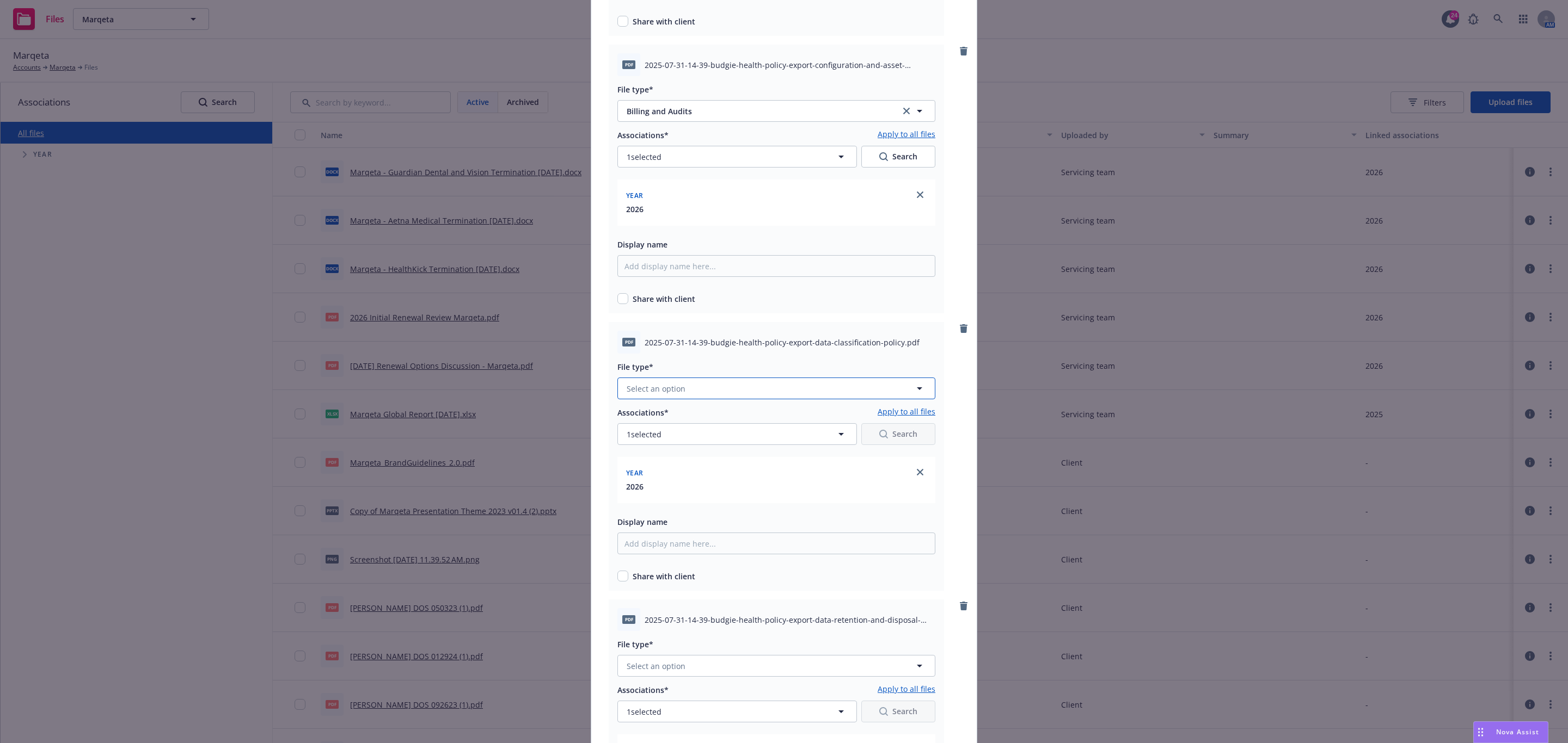
click at [702, 392] on button "Select an option" at bounding box center [776, 388] width 318 height 21
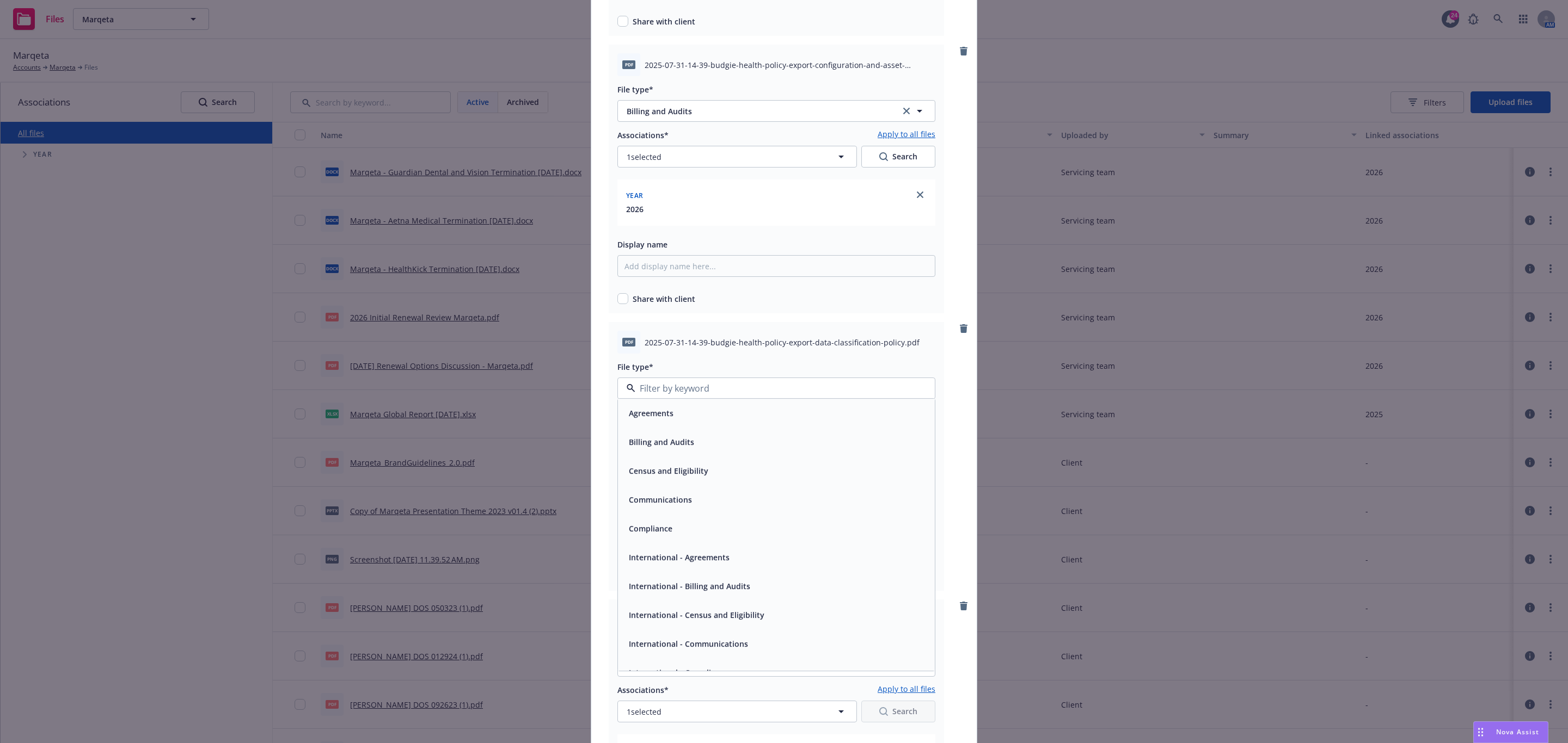
type input "b"
click at [705, 420] on div "Billing and Audits" at bounding box center [776, 418] width 304 height 16
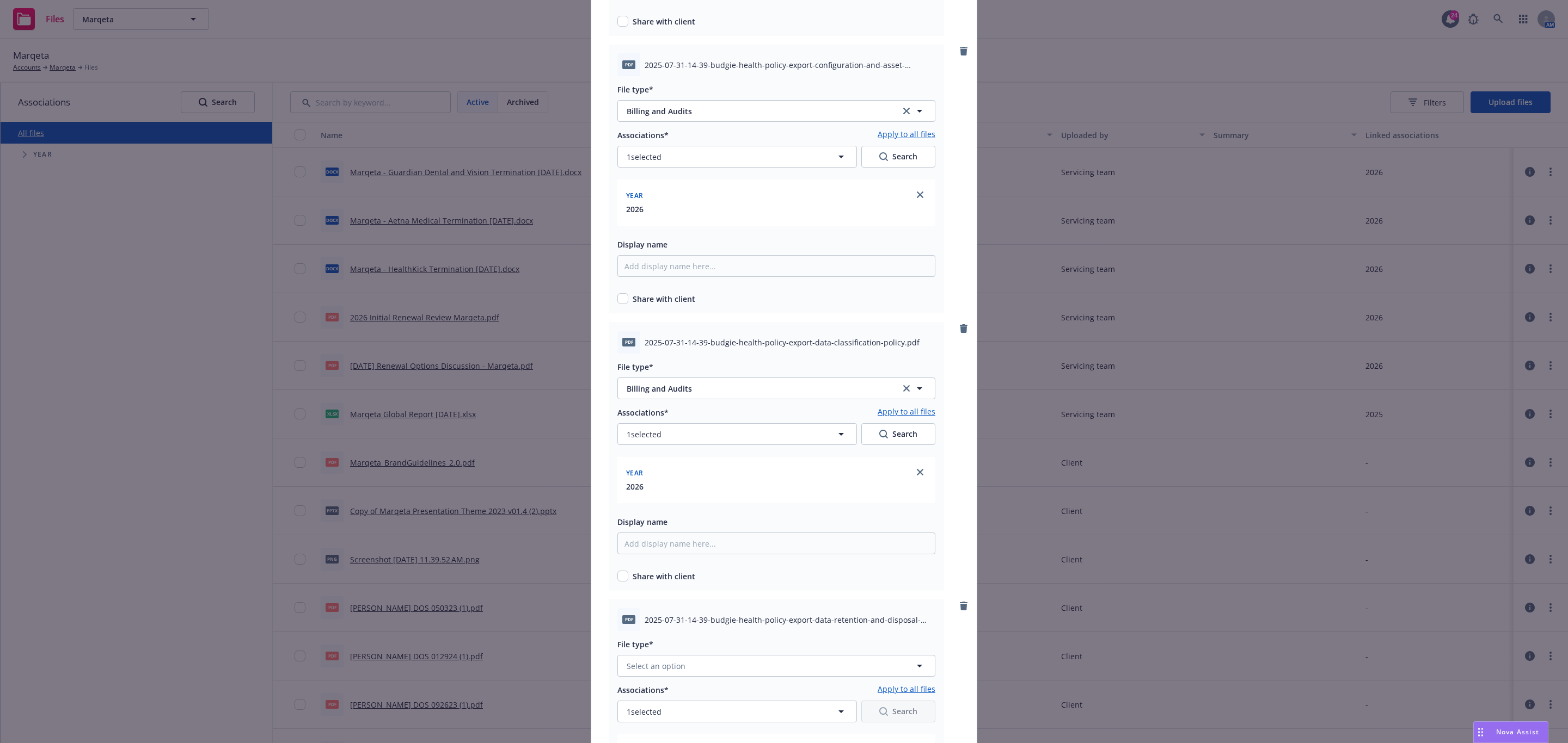
click at [696, 653] on div "File type* Select an option" at bounding box center [776, 657] width 318 height 39
click at [698, 664] on button "Select an option" at bounding box center [776, 666] width 318 height 21
type input "b"
click at [689, 550] on div "Billing and Audits" at bounding box center [776, 548] width 304 height 16
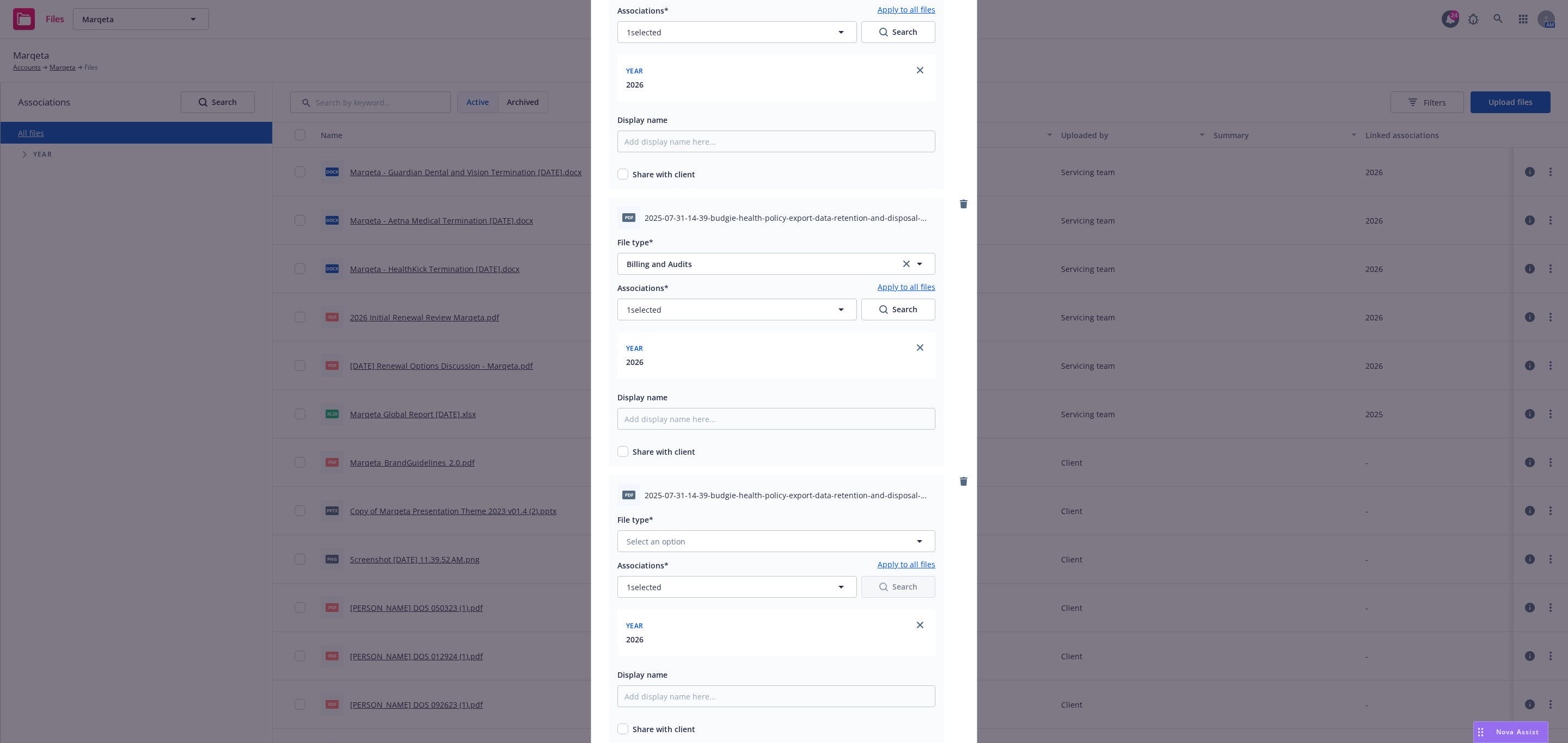
scroll to position [2122, 0]
click at [702, 540] on button "Select an option" at bounding box center [776, 534] width 318 height 21
type input "b"
click at [717, 424] on div "Billing and Audits" at bounding box center [776, 418] width 304 height 16
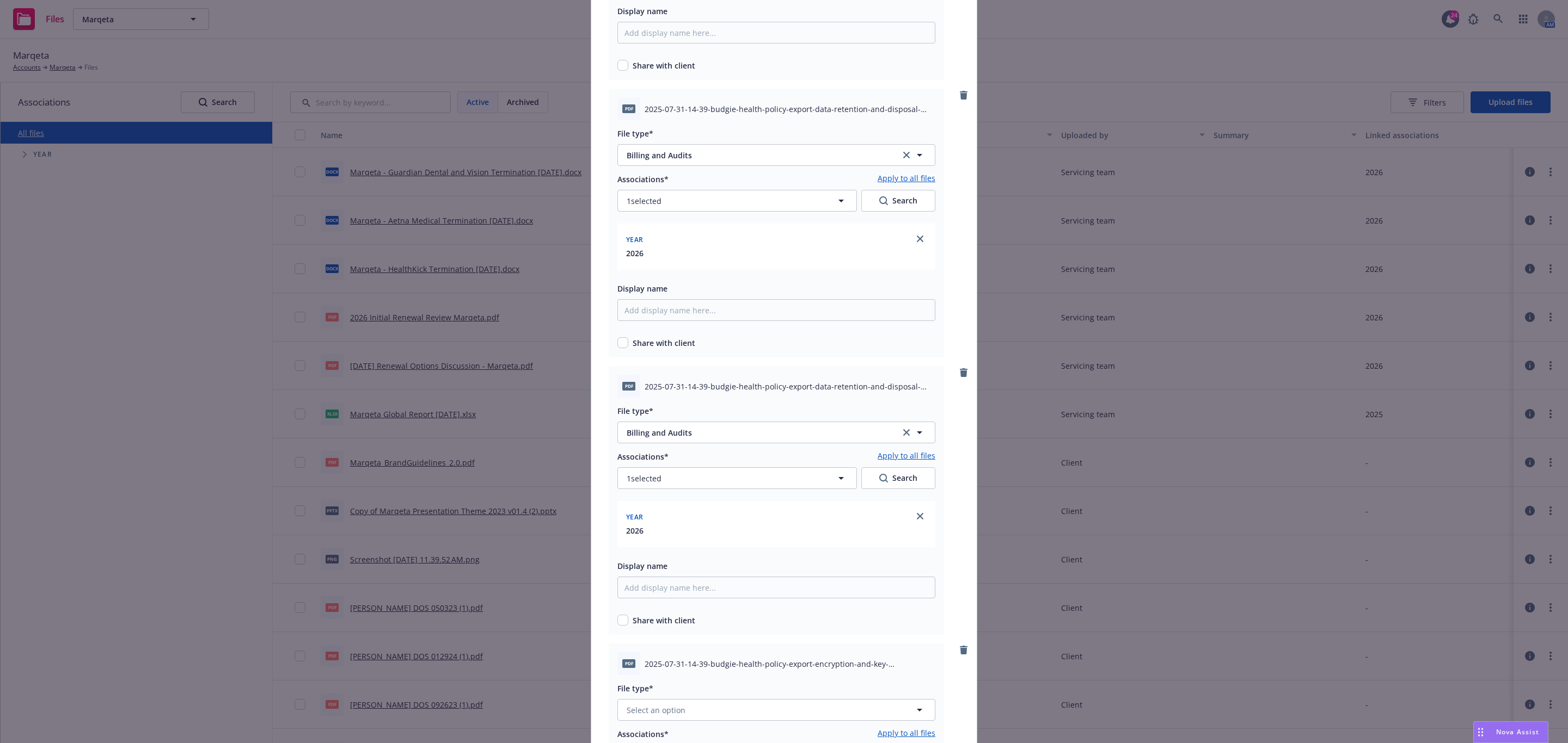
scroll to position [2367, 0]
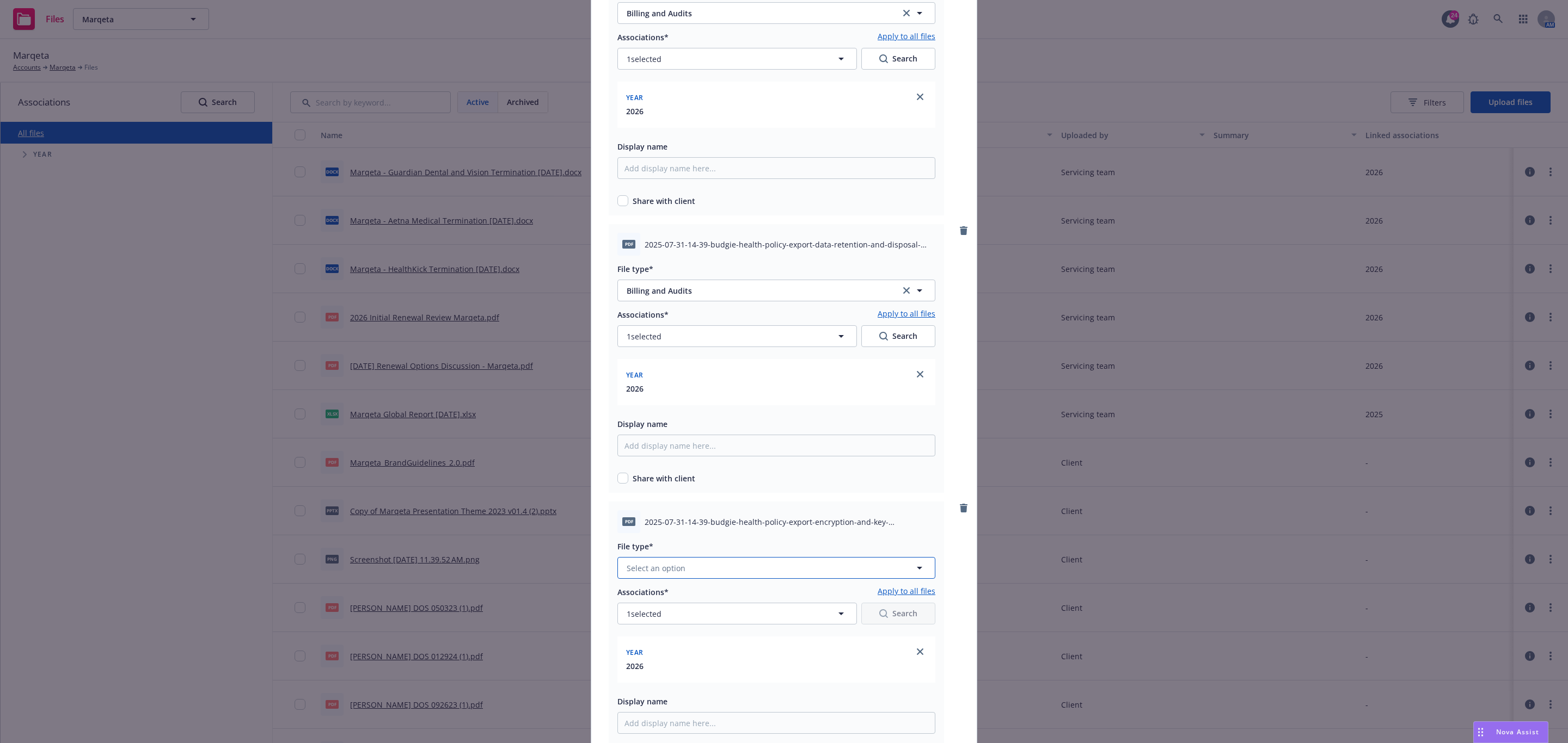
click at [702, 563] on button "Select an option" at bounding box center [776, 567] width 318 height 21
type input "b"
click at [715, 454] on div "Billing and Audits" at bounding box center [776, 451] width 304 height 16
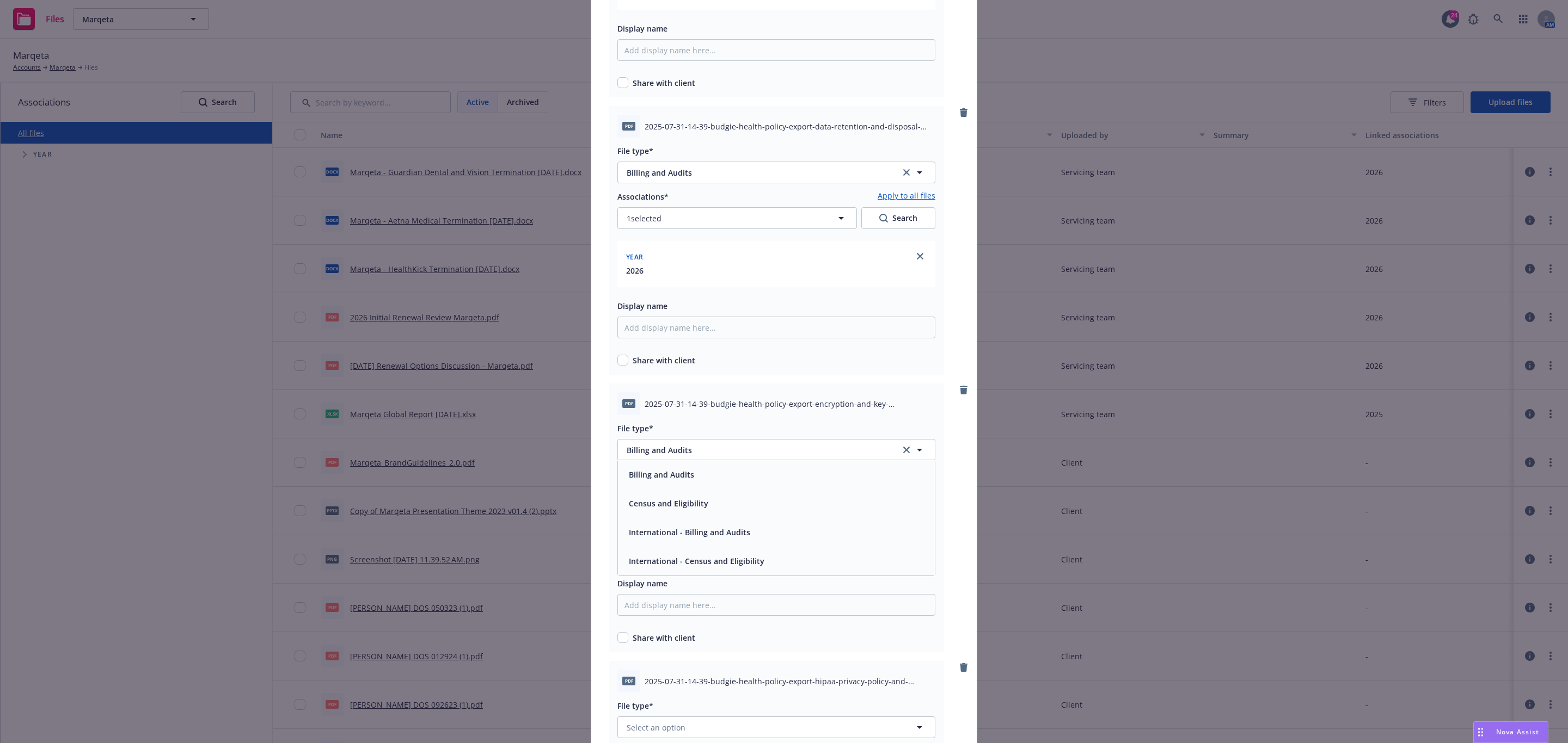
scroll to position [2693, 0]
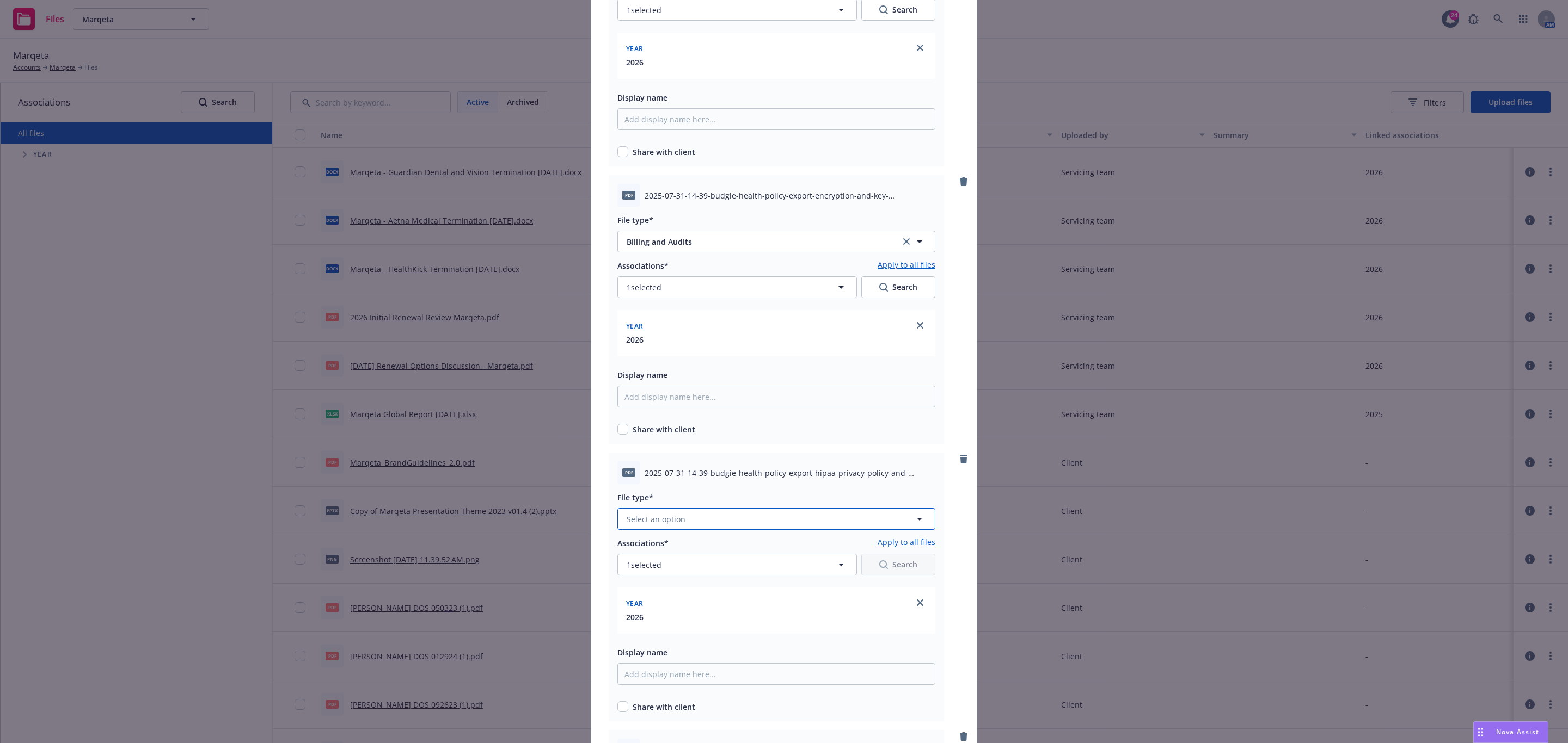
click at [730, 518] on button "Select an option" at bounding box center [776, 519] width 318 height 21
type input "b"
click at [704, 413] on div "Billing and Audits" at bounding box center [776, 402] width 317 height 29
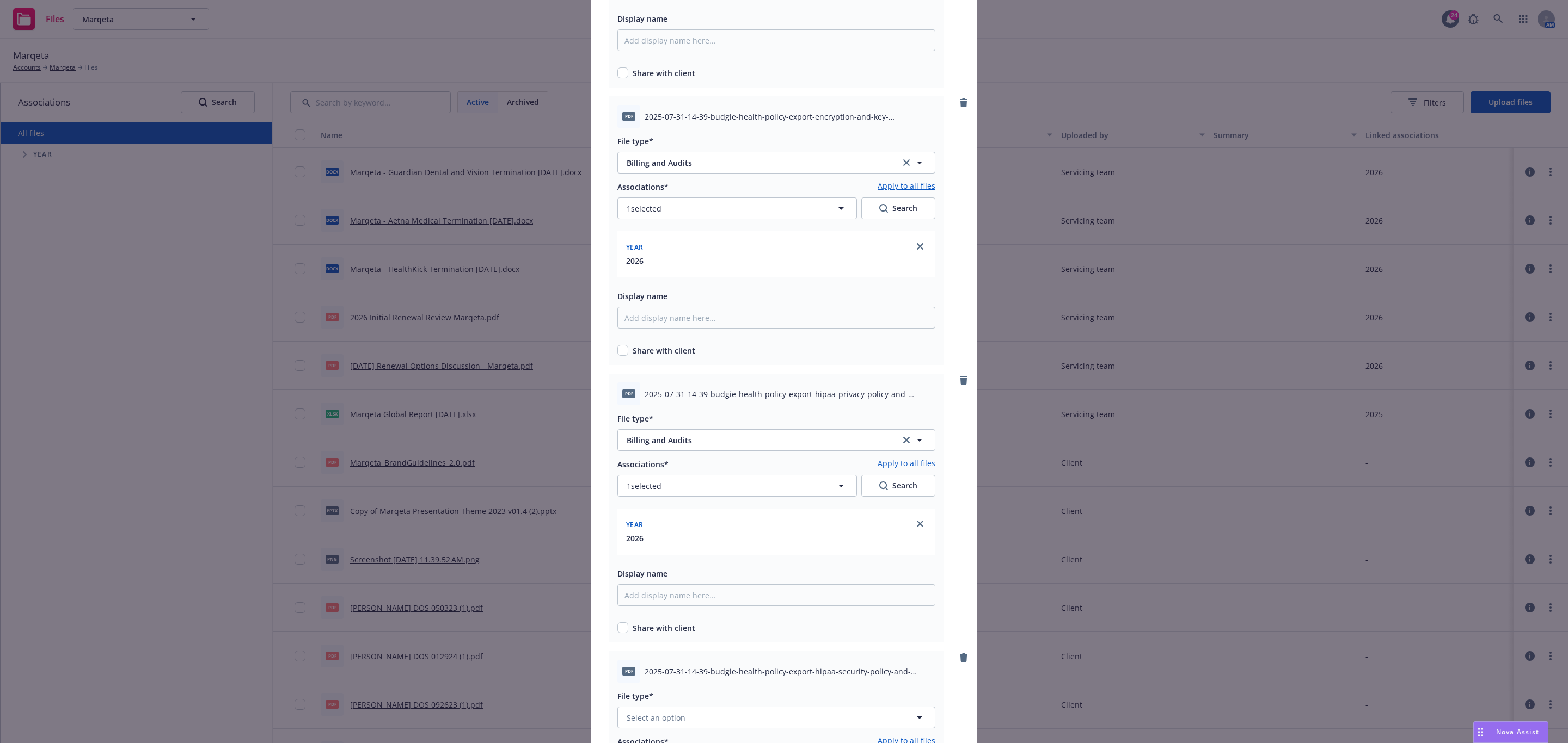
scroll to position [3019, 0]
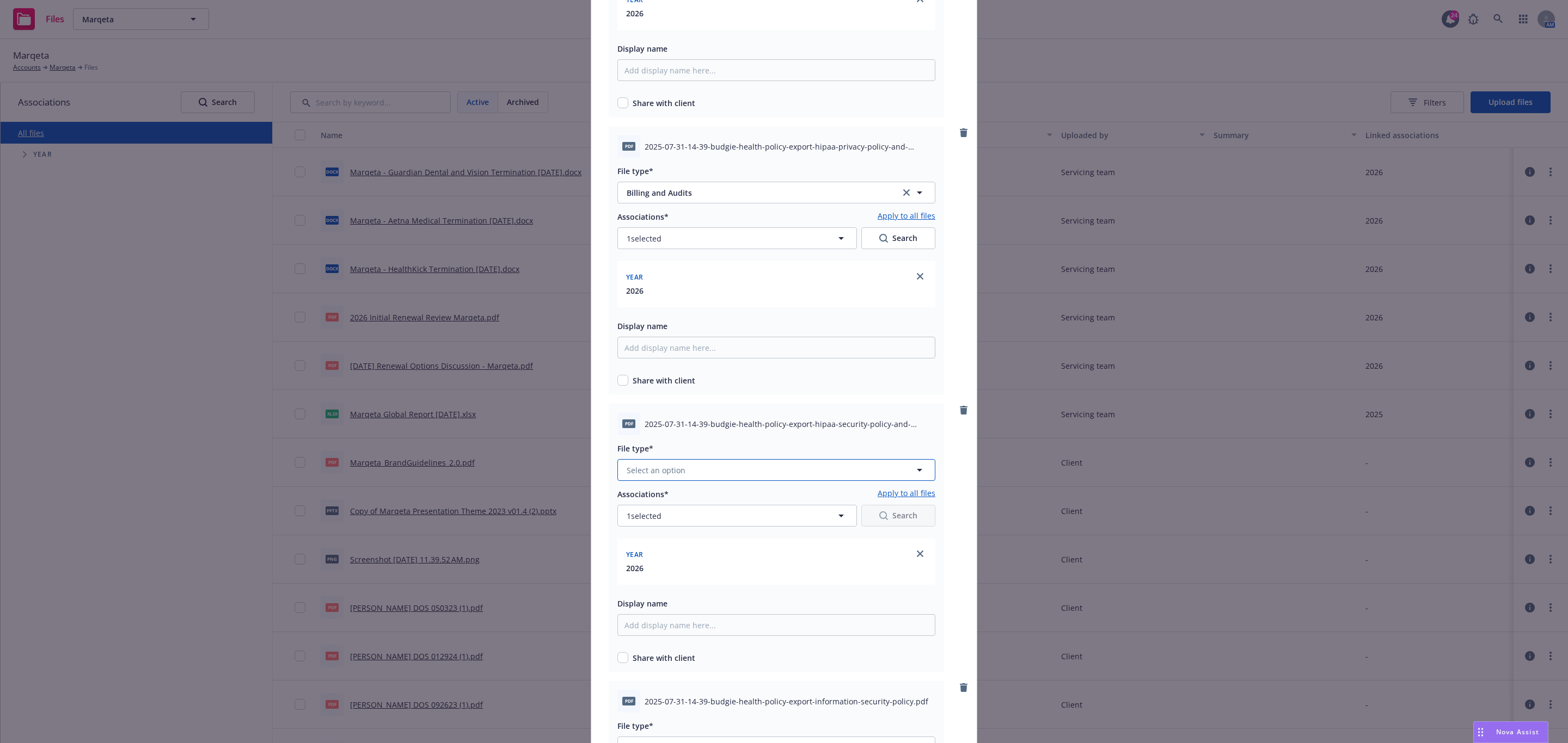
click at [727, 470] on button "Select an option" at bounding box center [776, 469] width 318 height 21
type input "b"
click at [709, 353] on div "Billing and Audits" at bounding box center [776, 353] width 304 height 16
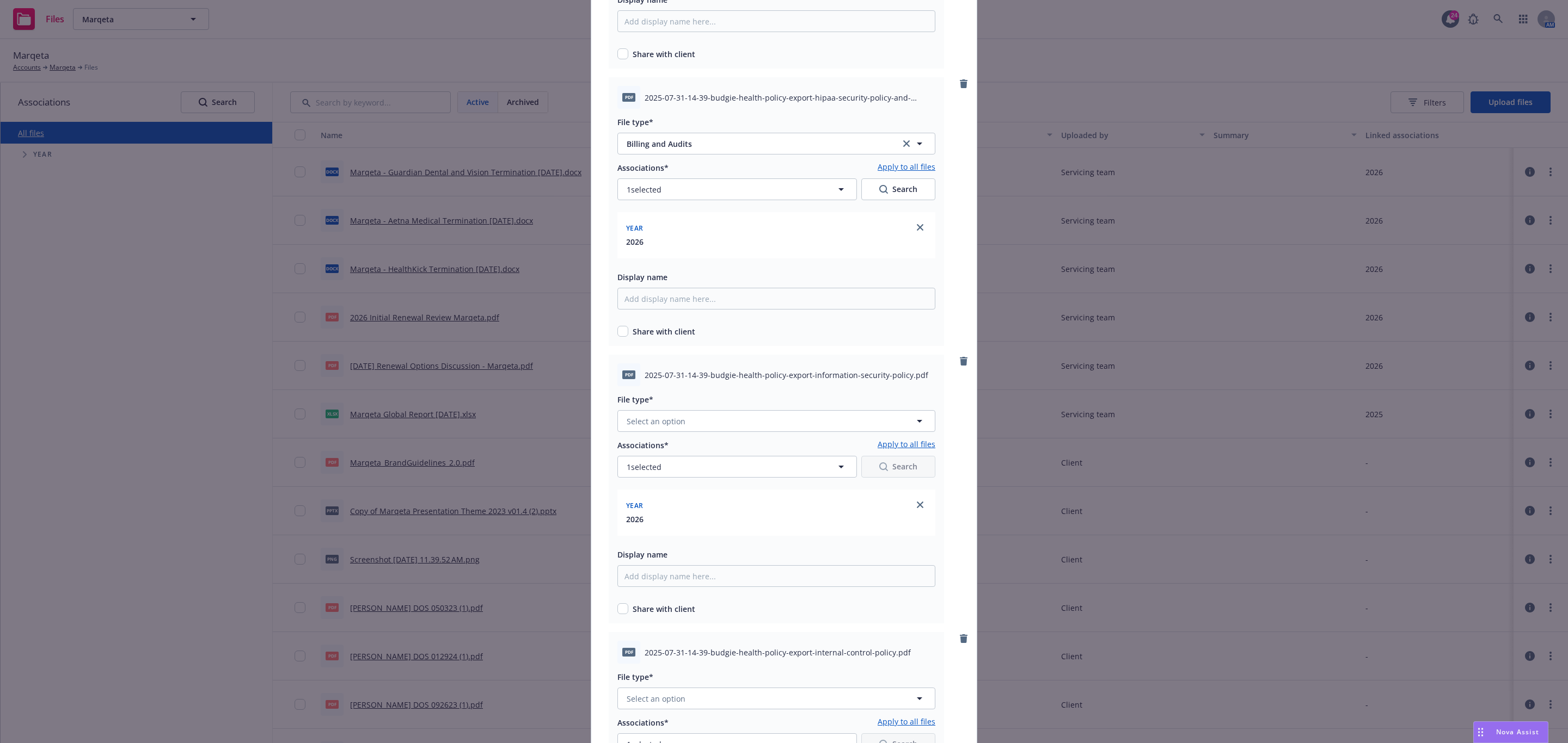
click at [732, 407] on div "File type* Select an option" at bounding box center [776, 412] width 318 height 39
click at [732, 415] on button "Select an option" at bounding box center [776, 421] width 318 height 21
type input "b"
click at [724, 461] on div "Billing and Audits" at bounding box center [776, 451] width 317 height 29
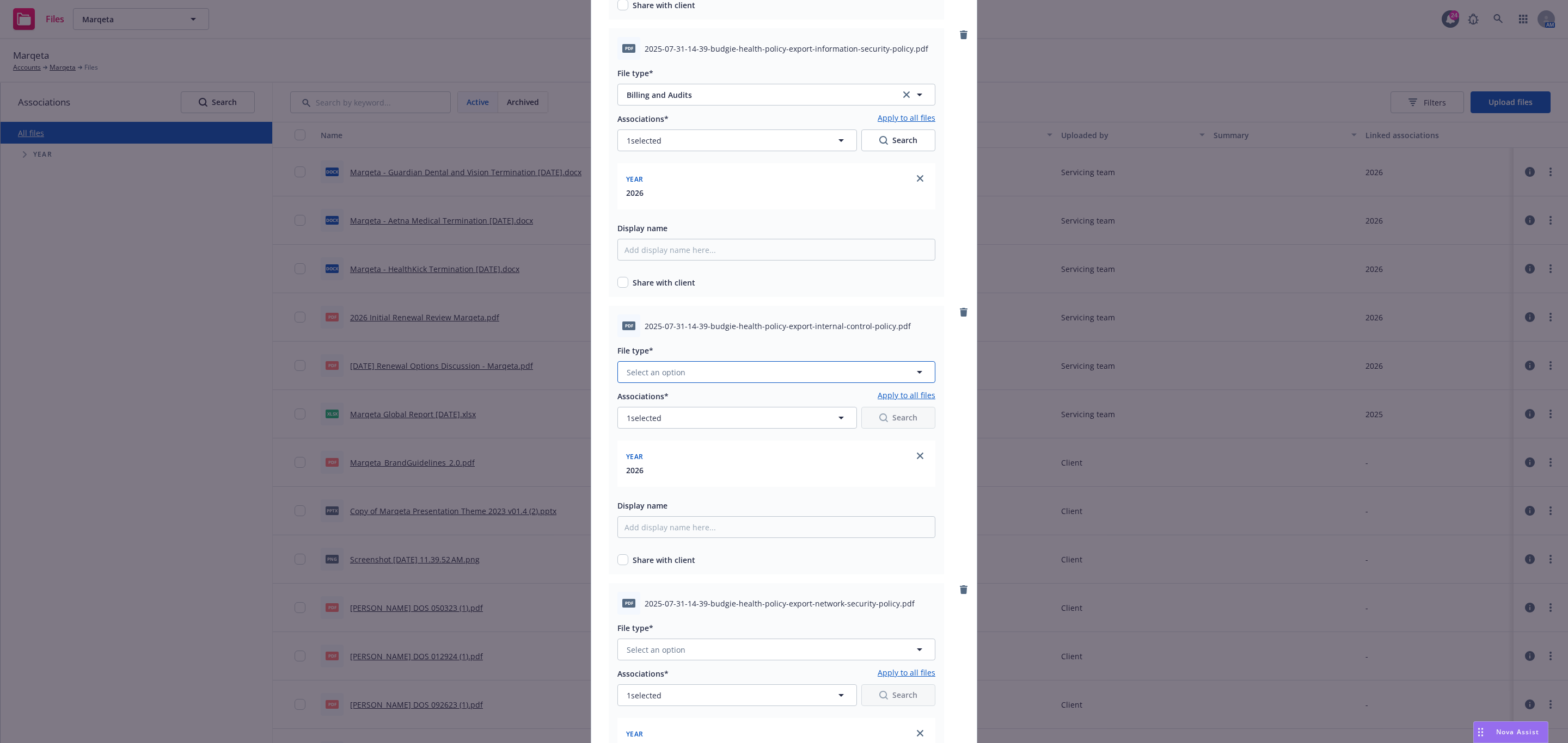
click at [717, 371] on button "Select an option" at bounding box center [776, 372] width 318 height 21
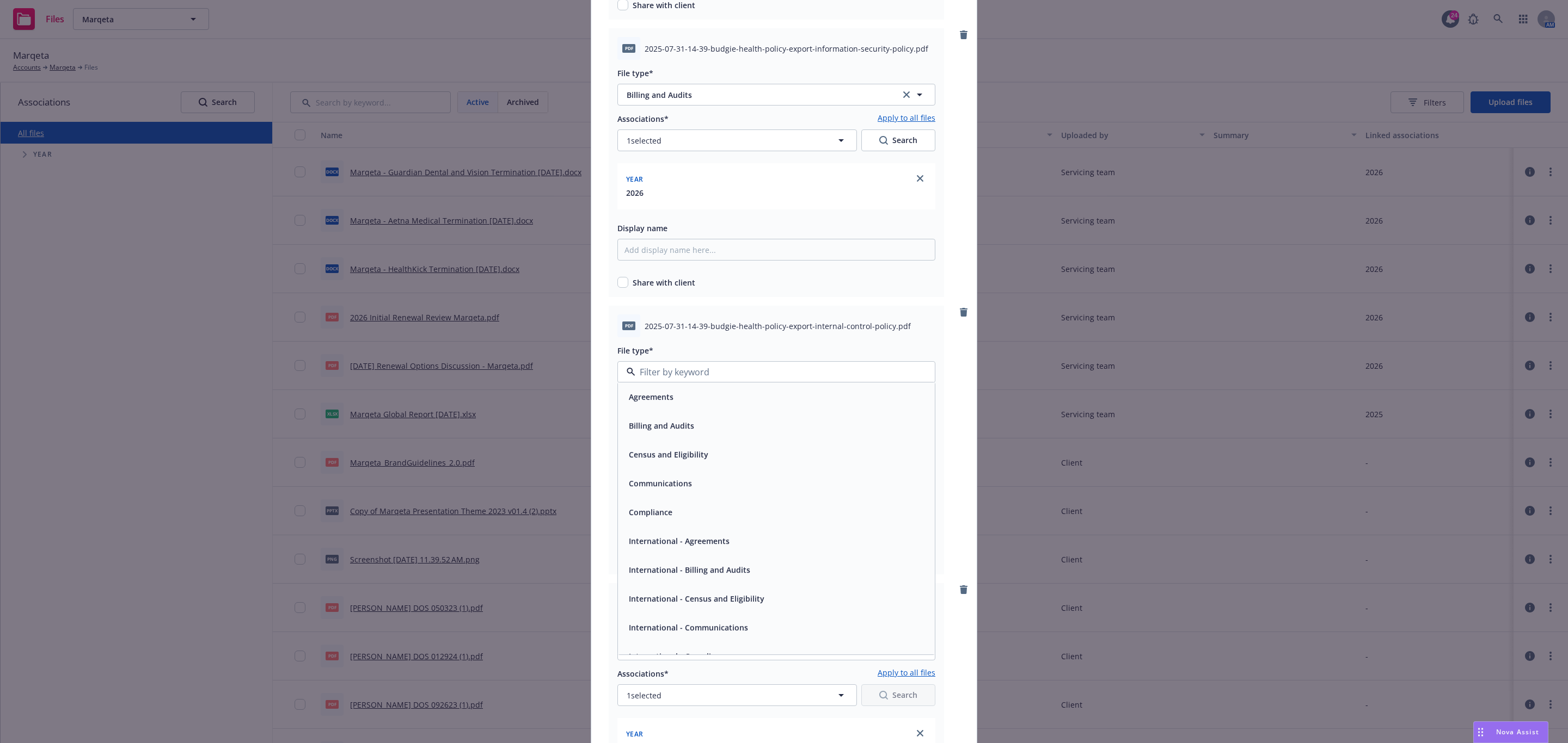
type input "b"
click at [718, 398] on div "Billing and Audits" at bounding box center [776, 402] width 304 height 16
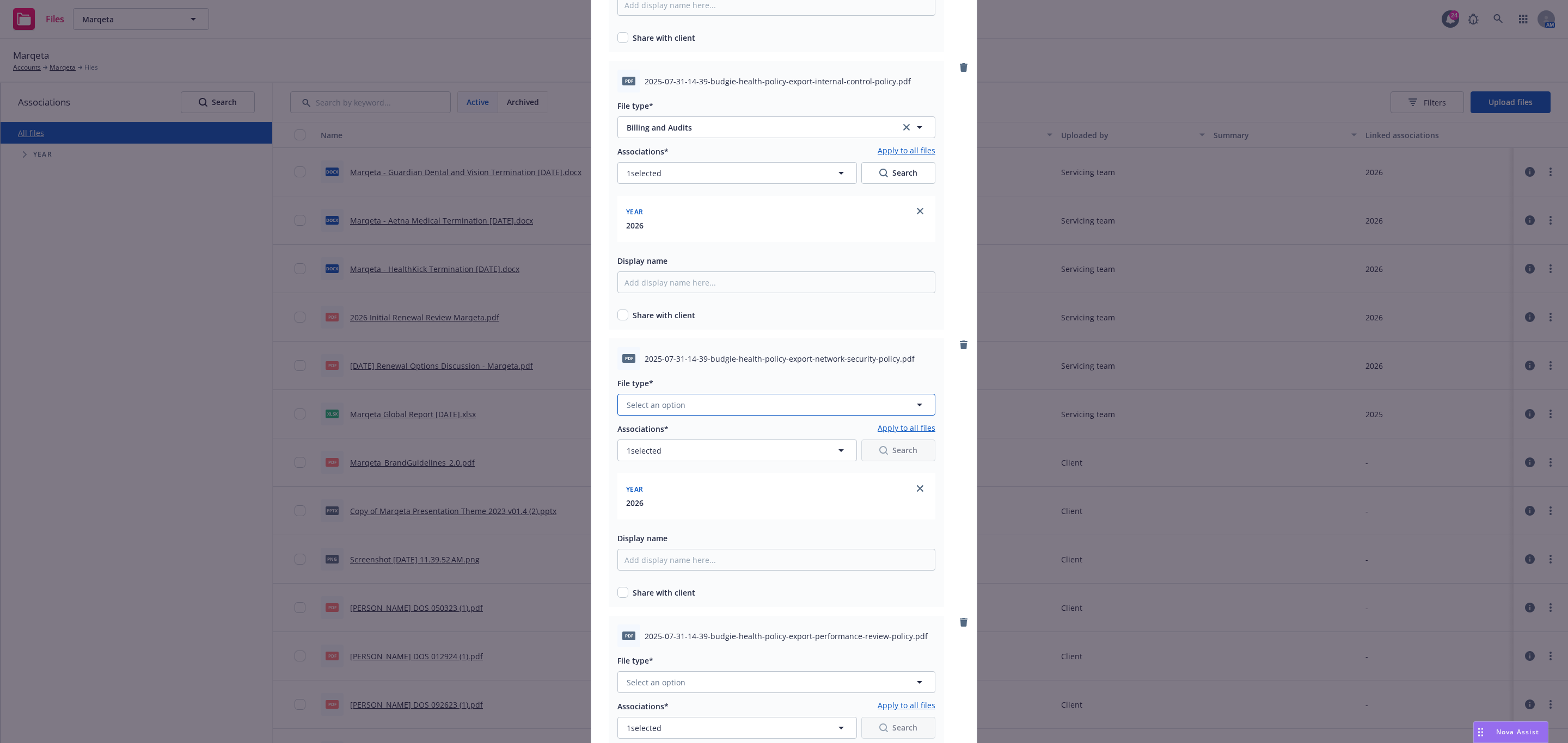
click at [734, 395] on button "Select an option" at bounding box center [776, 404] width 318 height 21
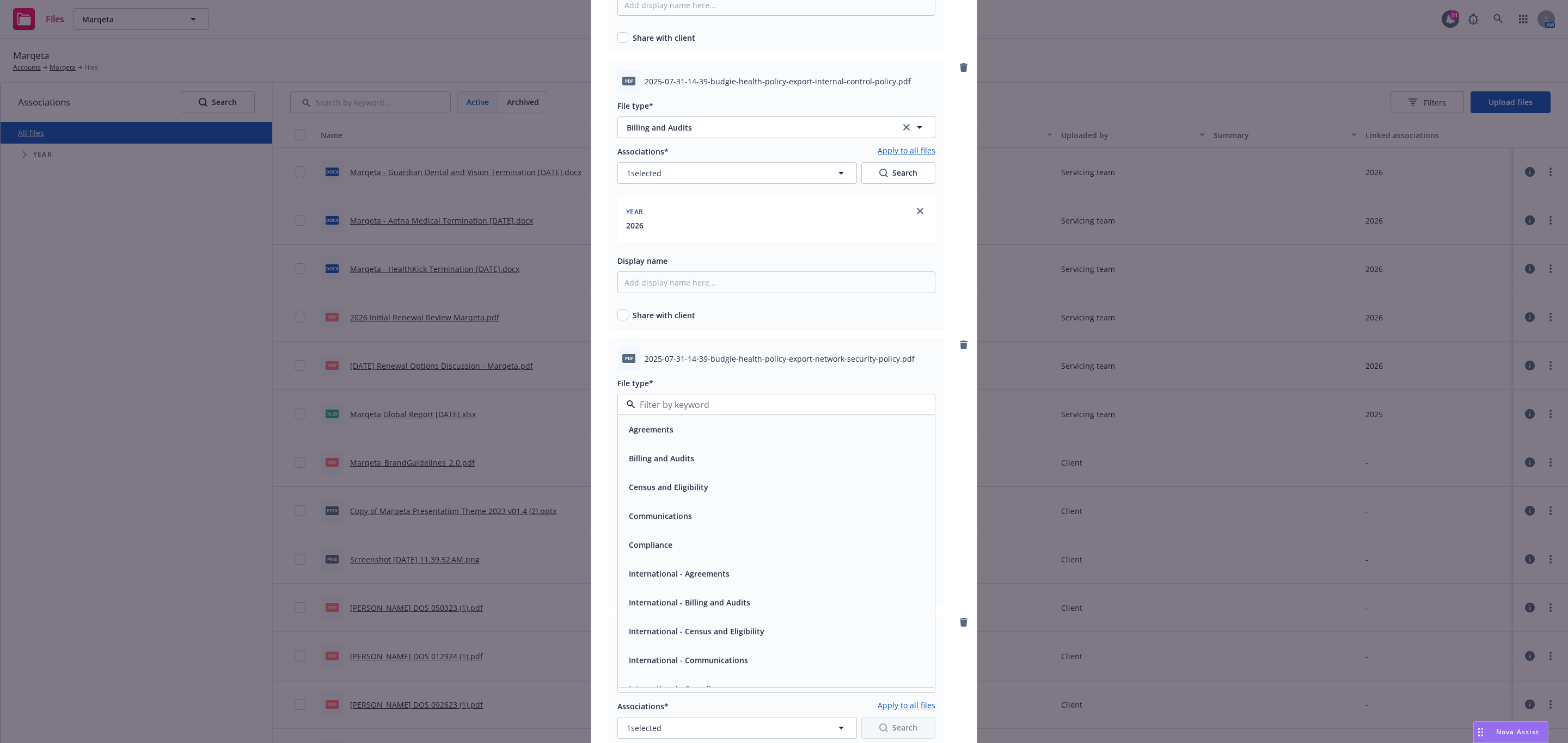
type input "b"
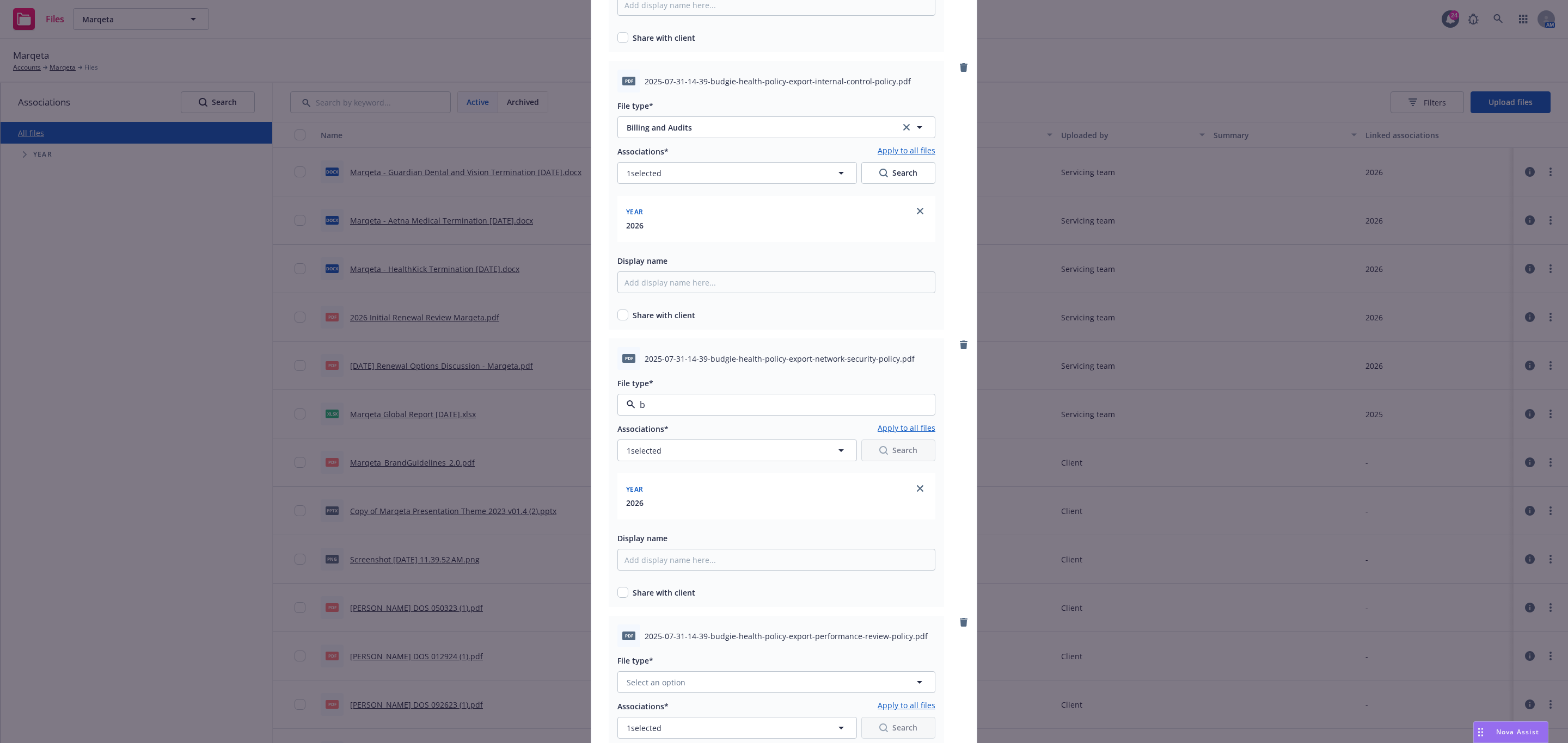
click at [719, 433] on div "Billing and Audits" at bounding box center [776, 435] width 304 height 16
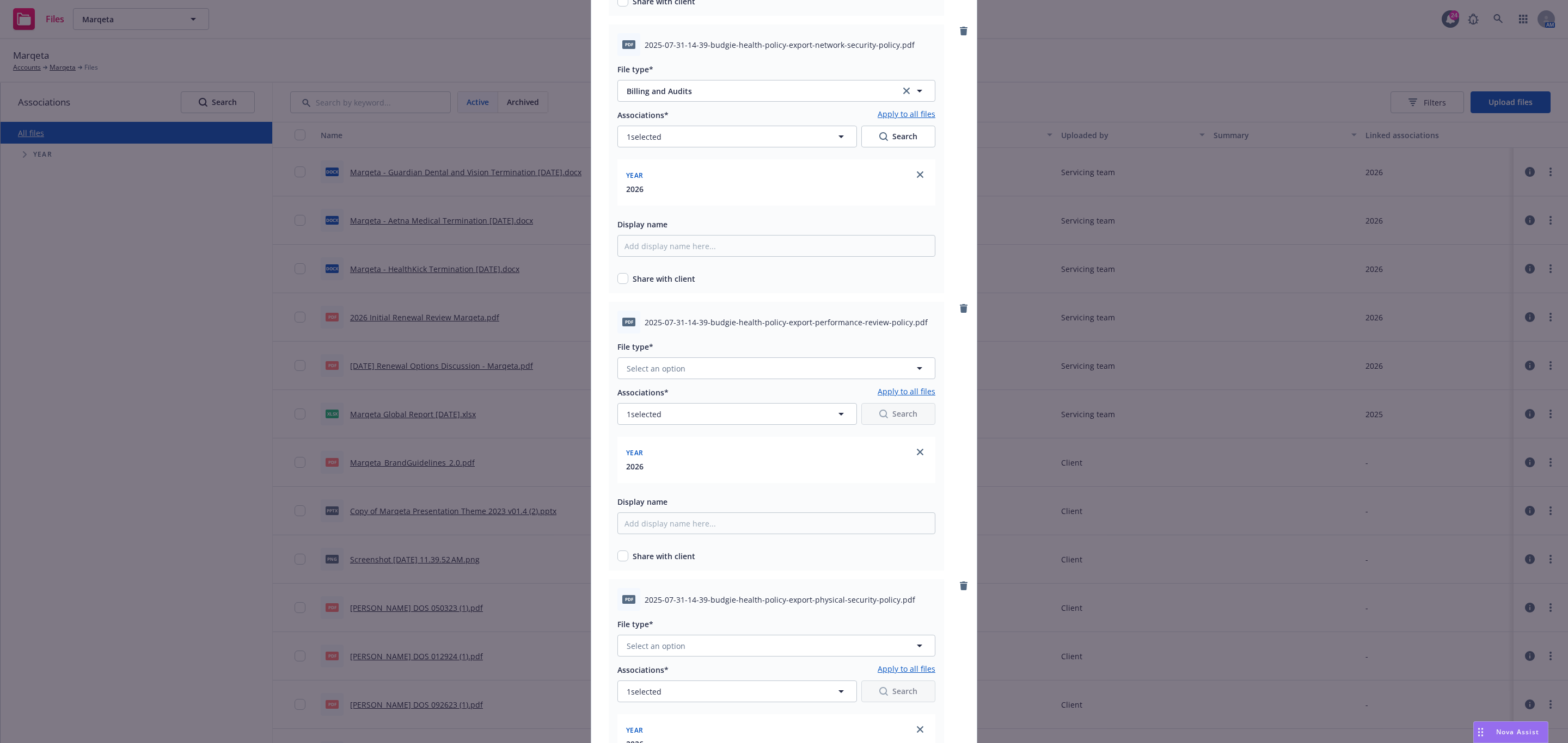
scroll to position [4244, 0]
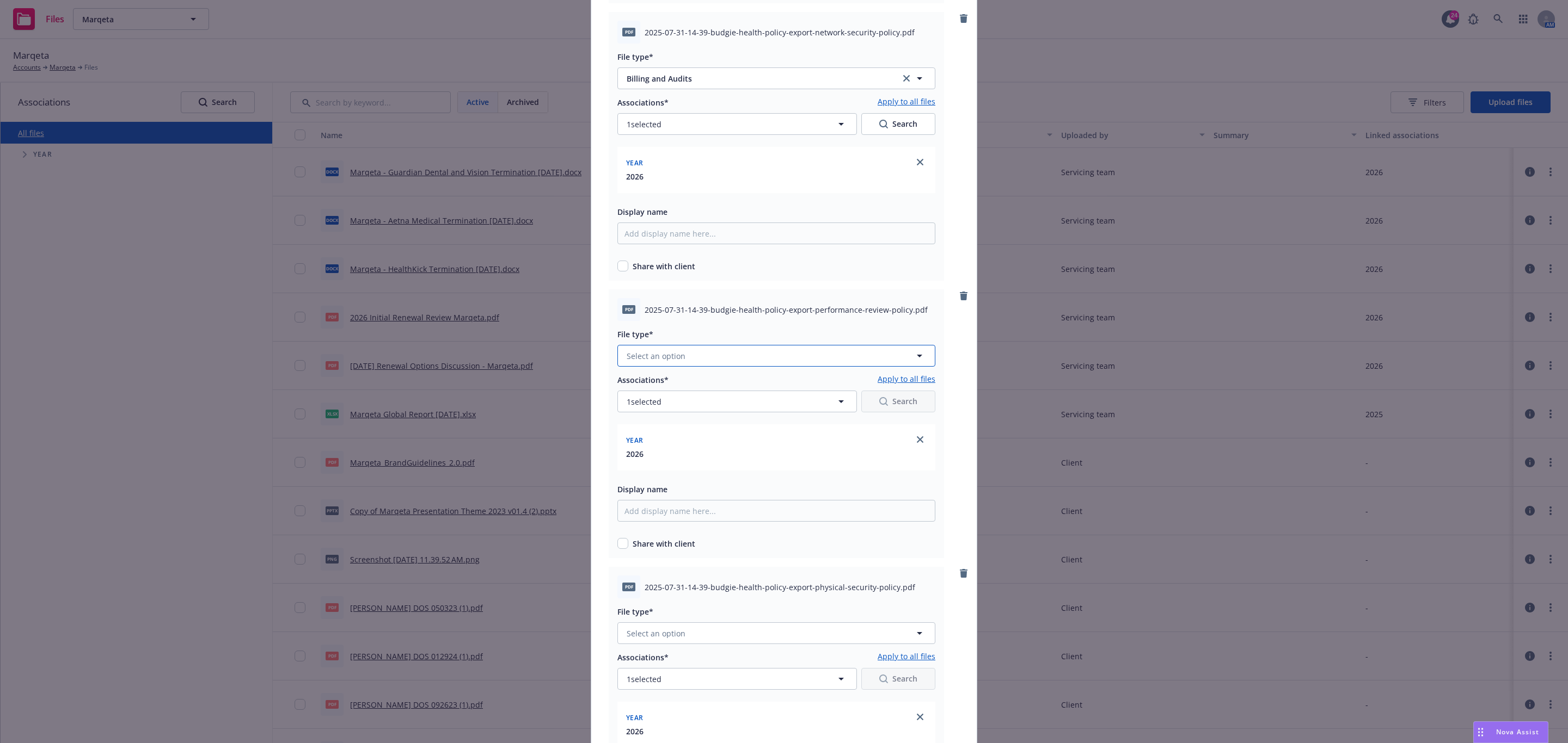
click at [725, 353] on button "Select an option" at bounding box center [776, 355] width 318 height 21
type input "b"
click at [708, 399] on div "Billing and Audits" at bounding box center [776, 385] width 317 height 29
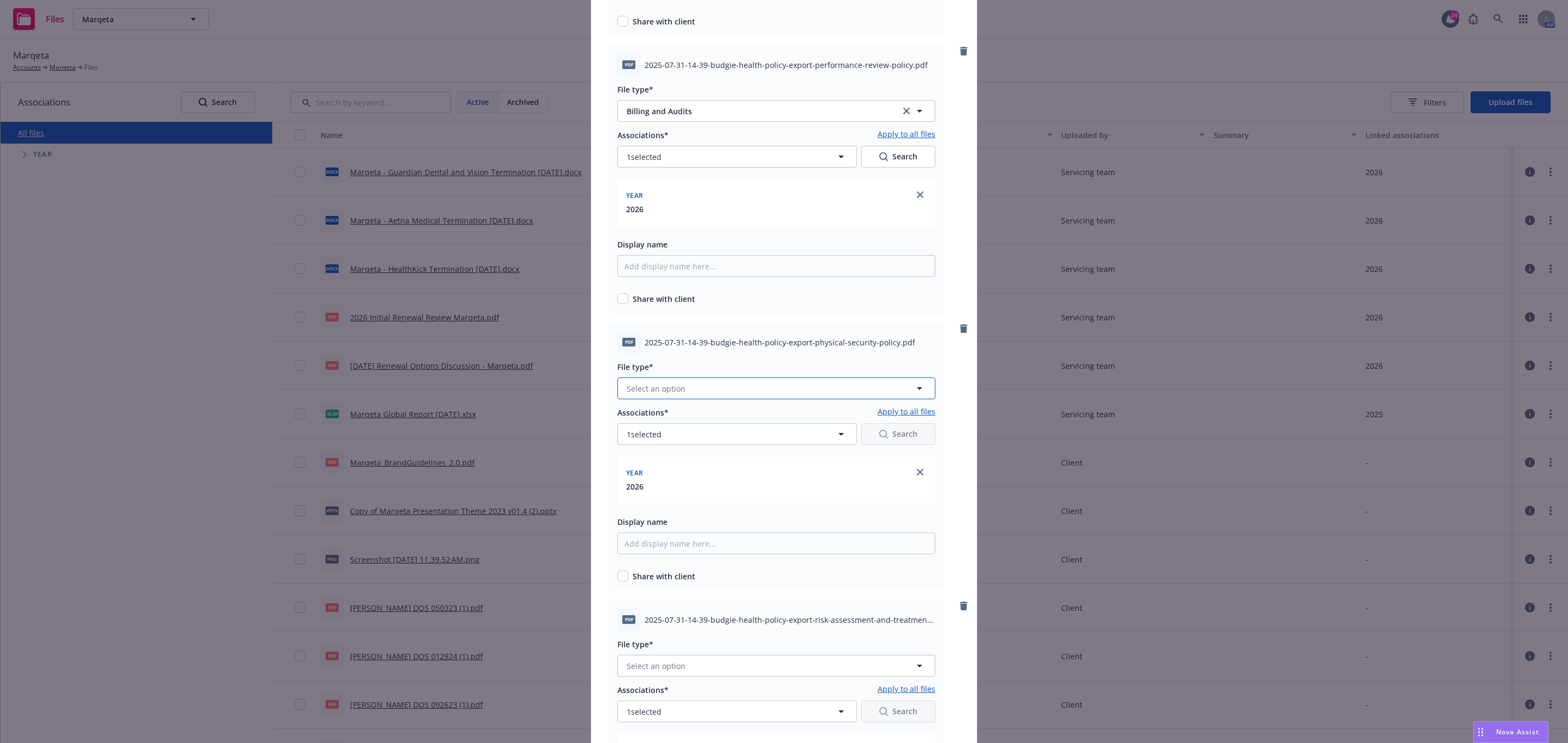
click at [746, 389] on button "Select an option" at bounding box center [776, 388] width 318 height 21
type input "b"
click at [737, 420] on div "Billing and Audits" at bounding box center [776, 418] width 304 height 16
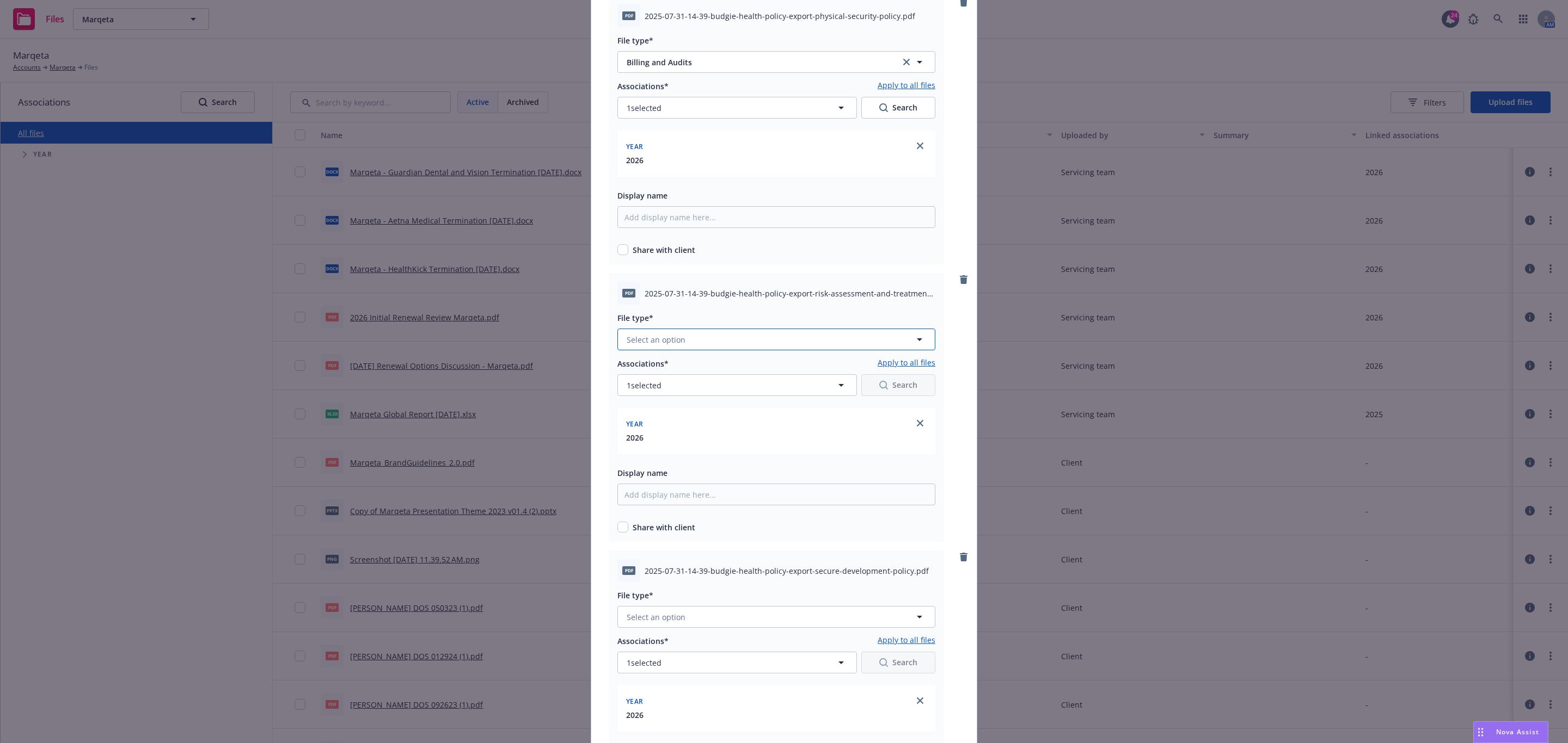
click at [746, 344] on button "Select an option" at bounding box center [776, 339] width 318 height 21
type input "b"
click at [729, 369] on div "Billing and Audits" at bounding box center [776, 370] width 304 height 16
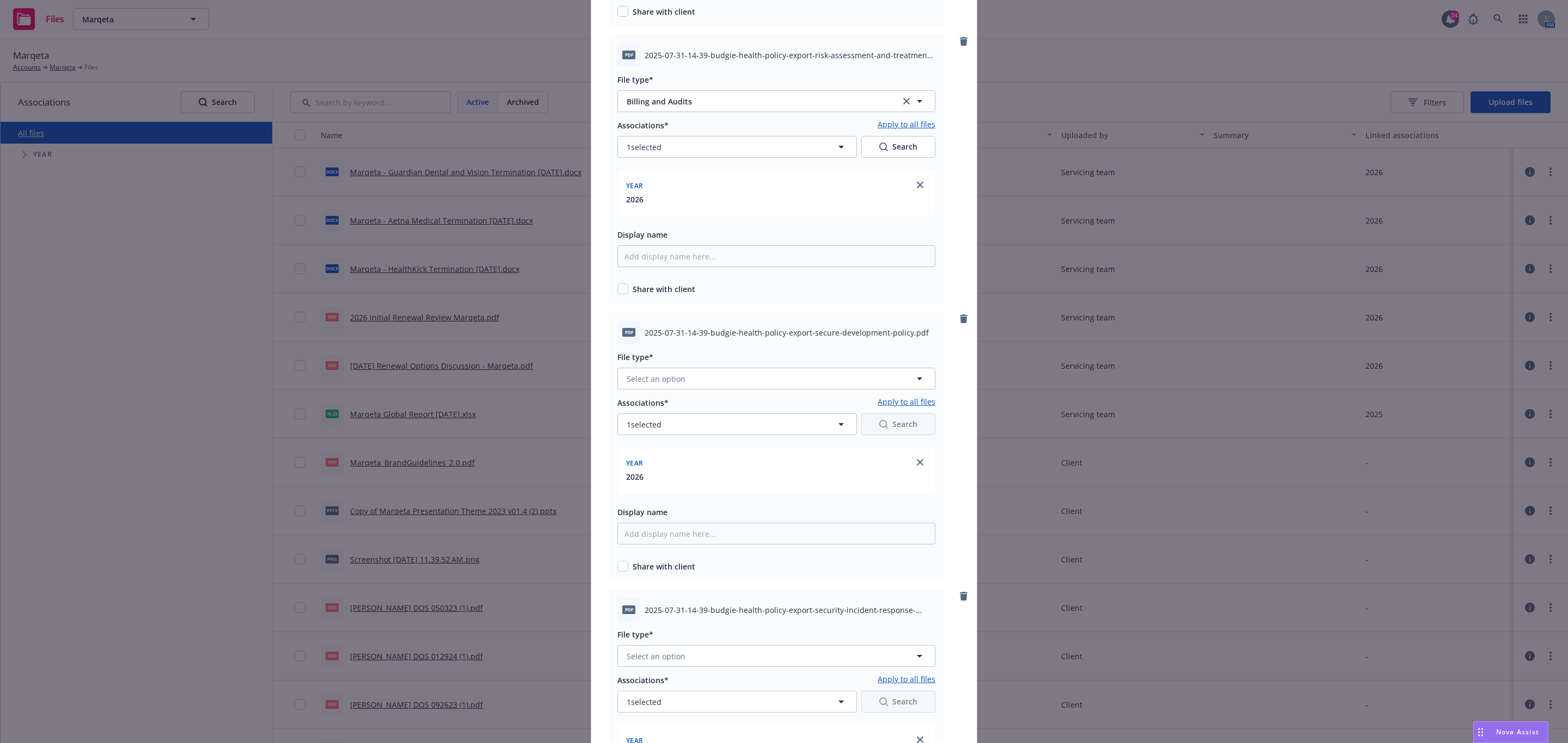
scroll to position [5059, 0]
click at [712, 358] on div "File type* Select an option" at bounding box center [776, 363] width 318 height 39
click at [712, 369] on button "Select an option" at bounding box center [776, 372] width 318 height 21
type input "b"
click at [711, 395] on div "Billing and Audits" at bounding box center [776, 402] width 304 height 16
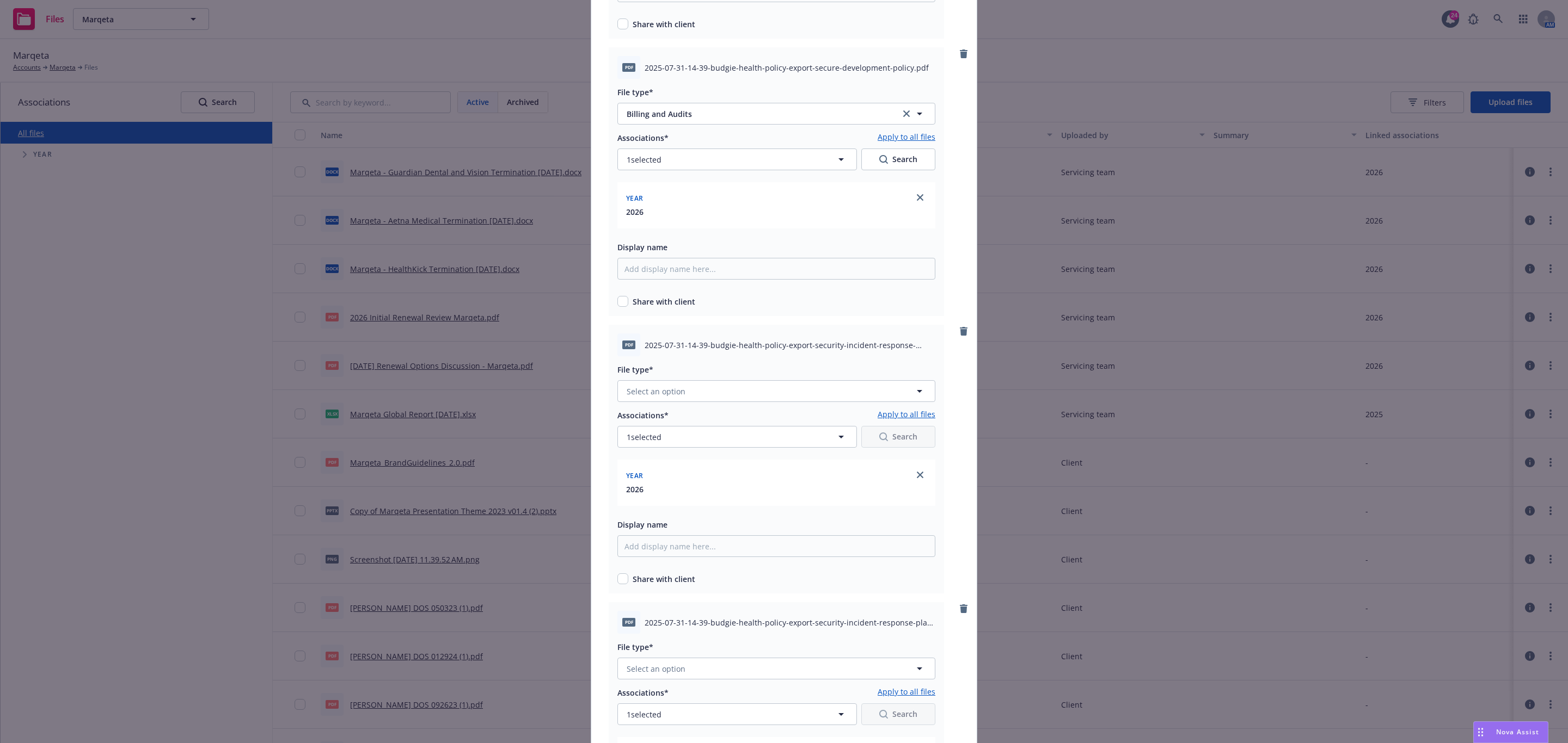
scroll to position [5386, 0]
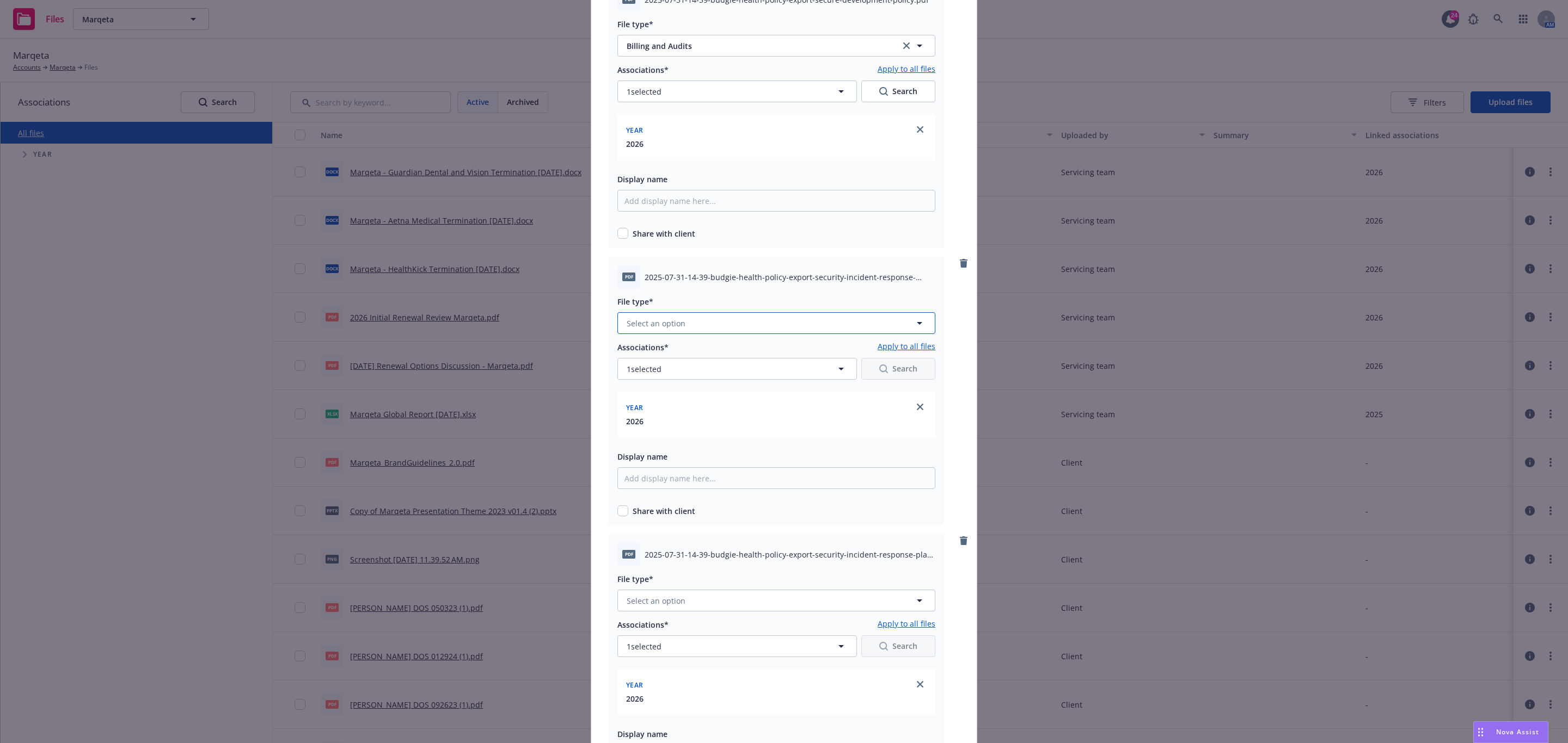
click at [717, 322] on button "Select an option" at bounding box center [776, 322] width 318 height 21
type input "b"
click at [714, 350] on div "Billing and Audits" at bounding box center [776, 354] width 304 height 16
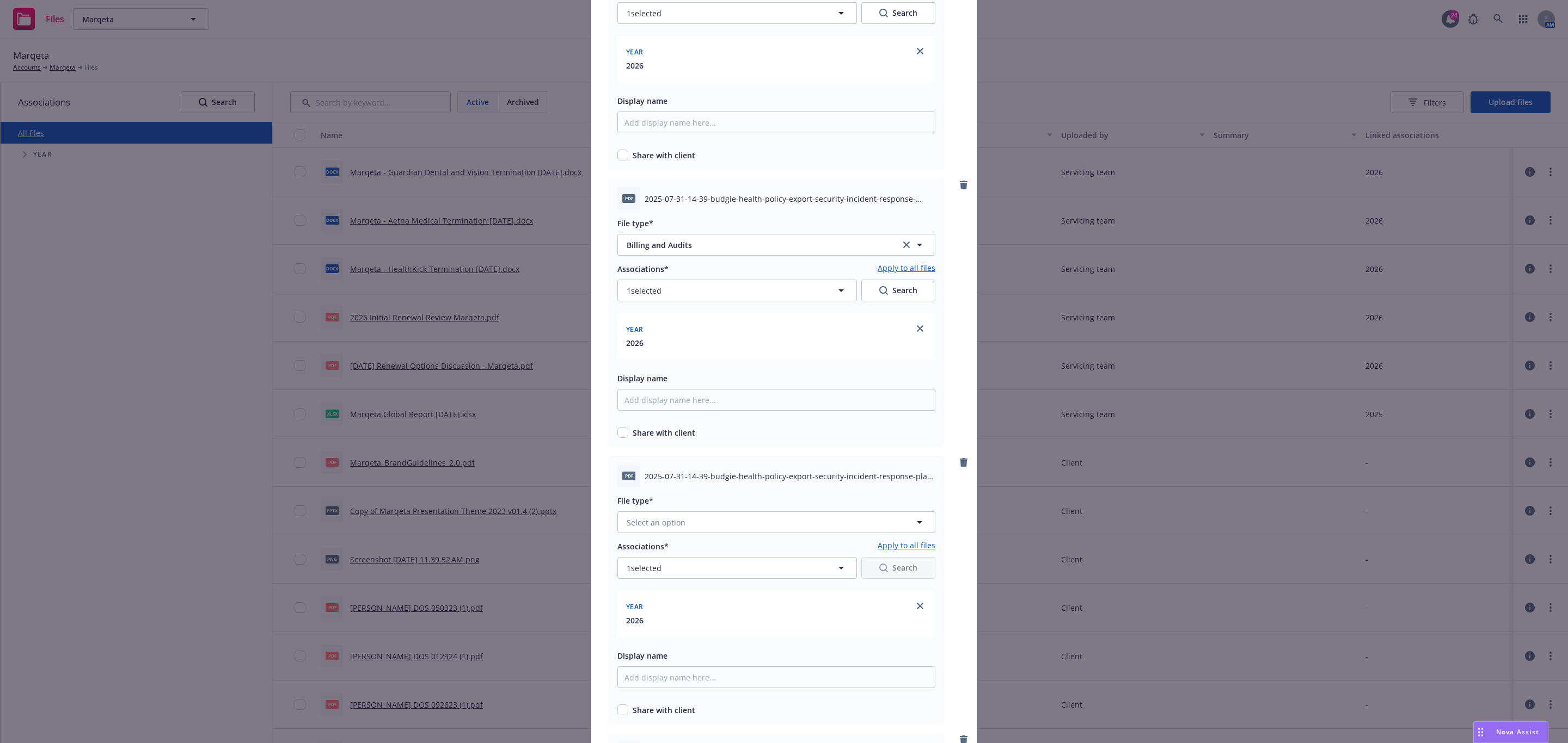
scroll to position [5549, 0]
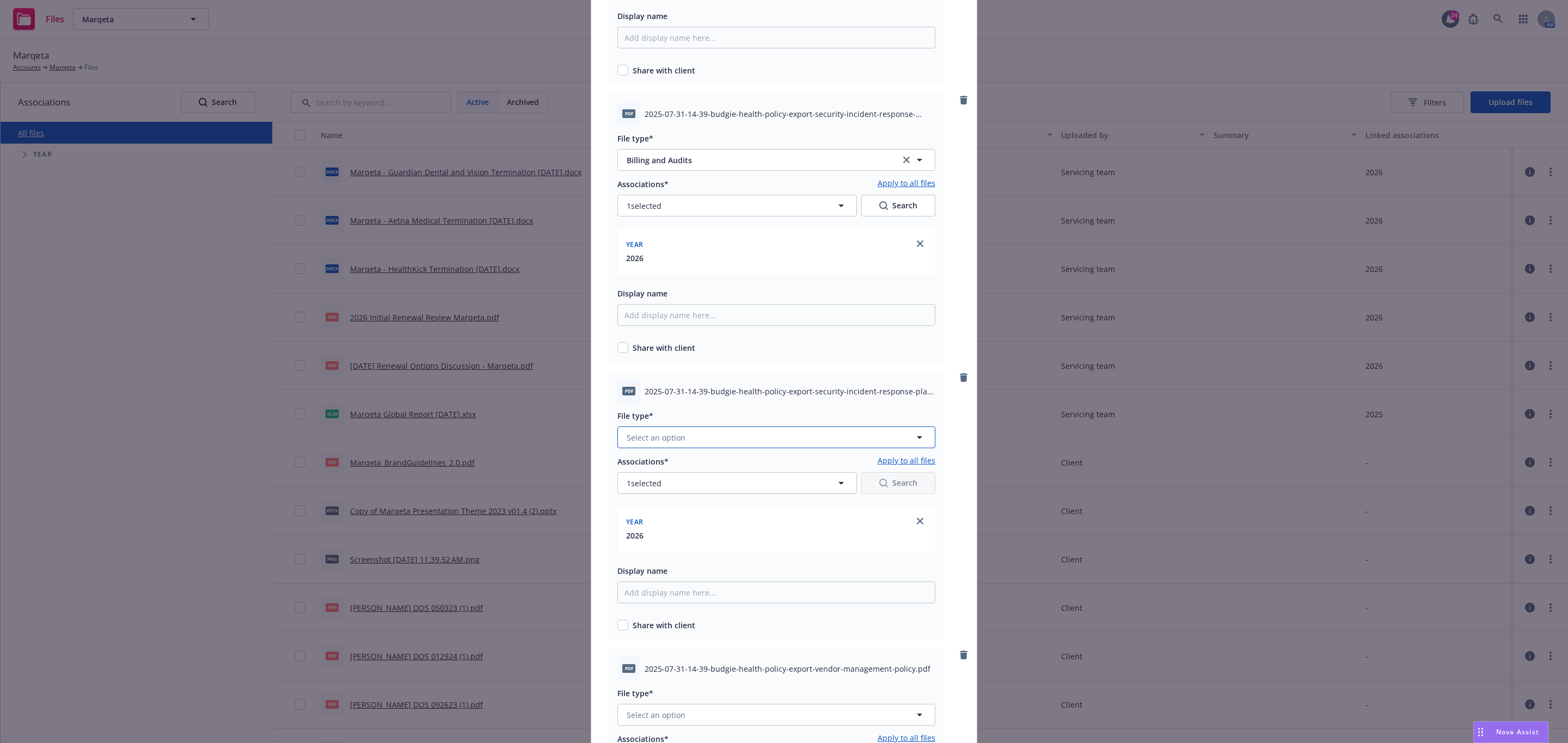
click at [722, 433] on button "Select an option" at bounding box center [776, 437] width 318 height 21
type input "b"
click at [718, 463] on div "Billing and Audits" at bounding box center [776, 467] width 304 height 16
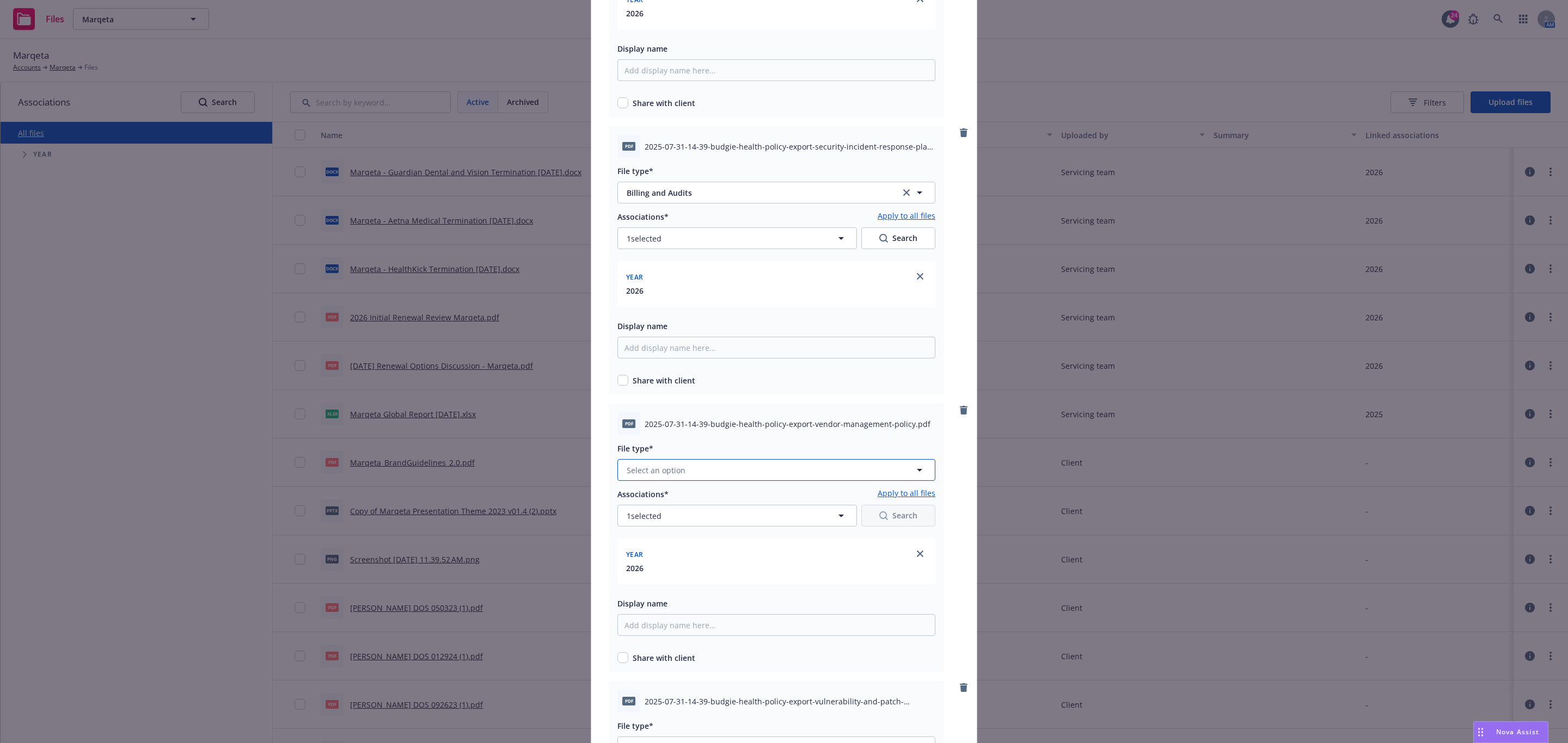
click at [730, 469] on button "Select an option" at bounding box center [776, 469] width 318 height 21
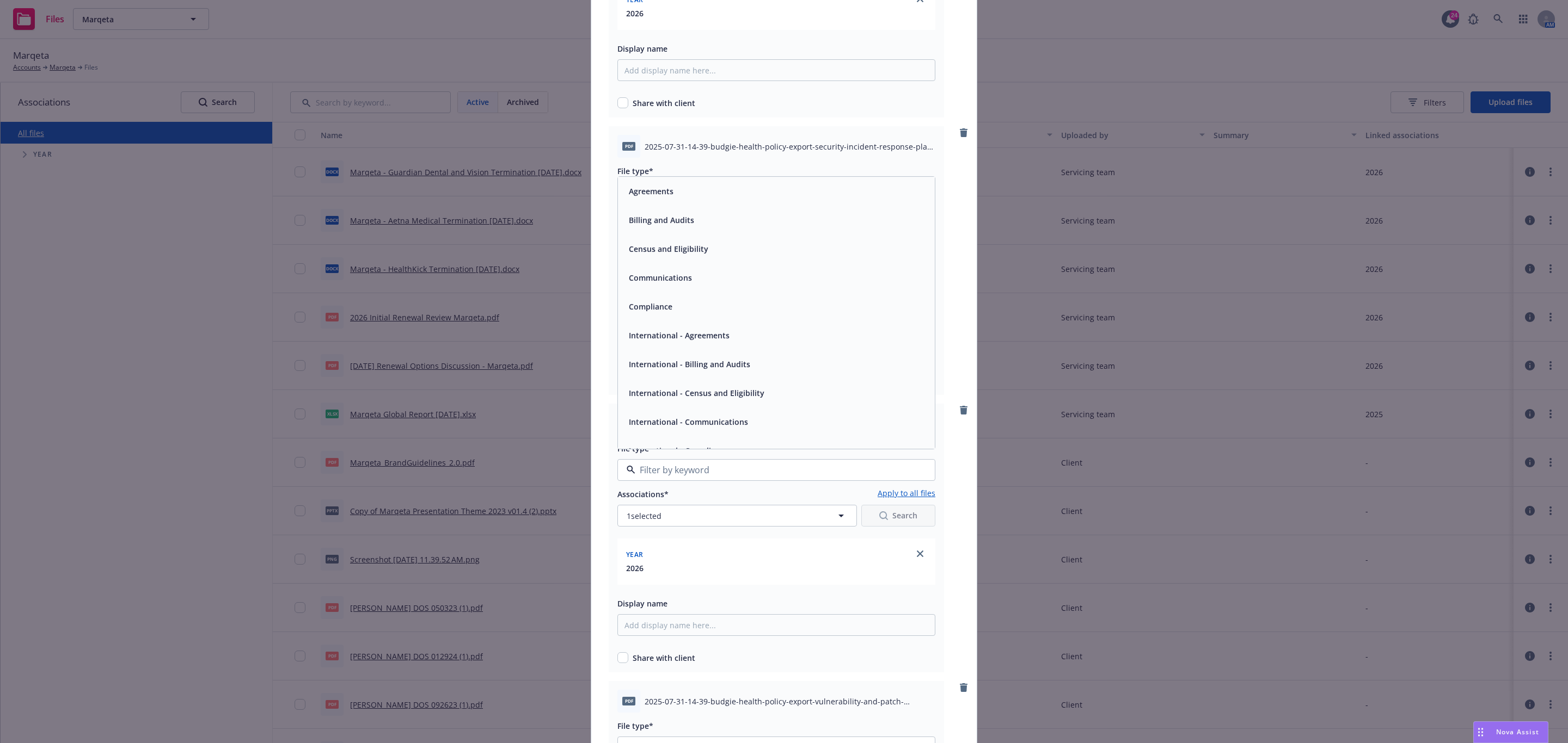
type input "b"
click at [712, 345] on div "Billing and Audits" at bounding box center [776, 353] width 304 height 16
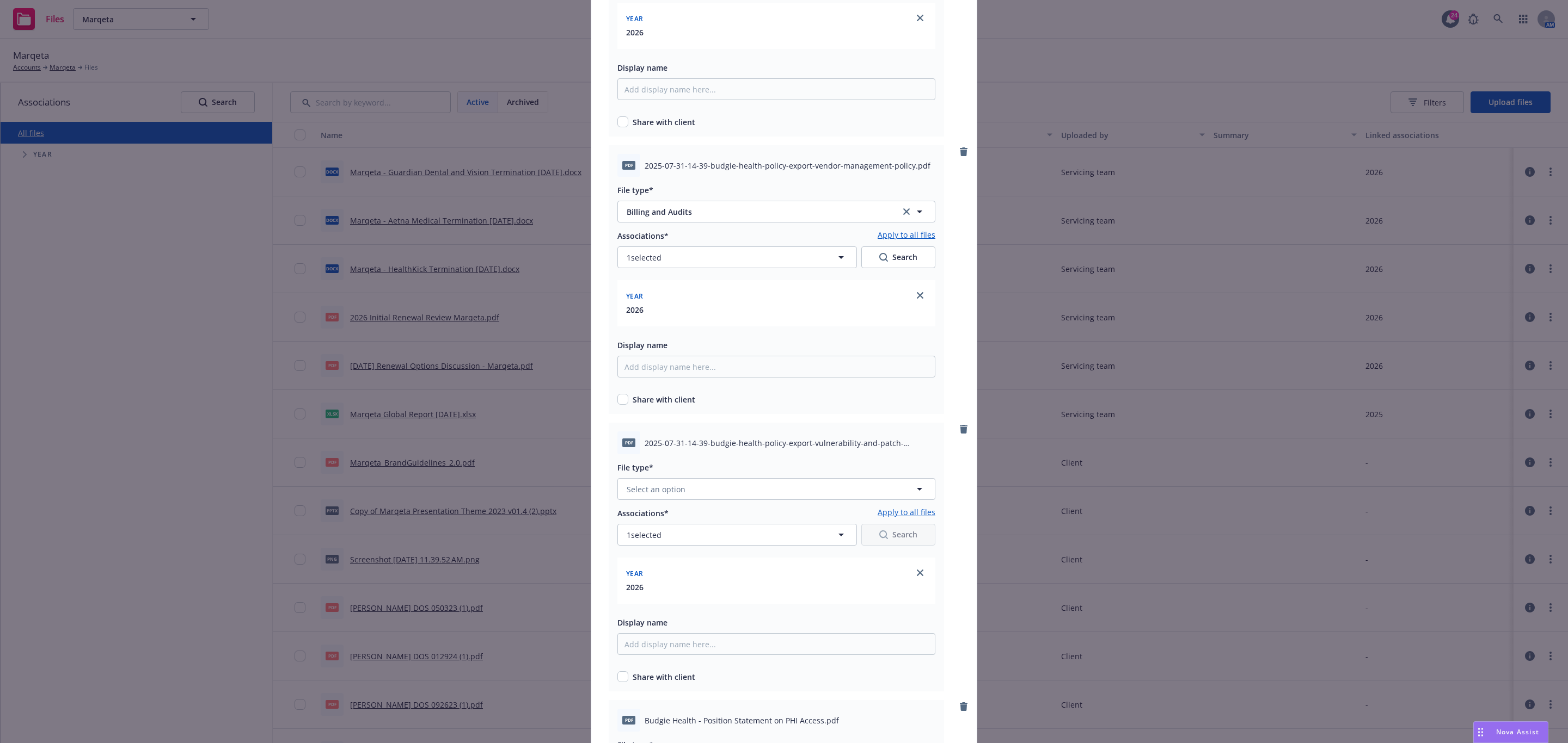
scroll to position [6120, 0]
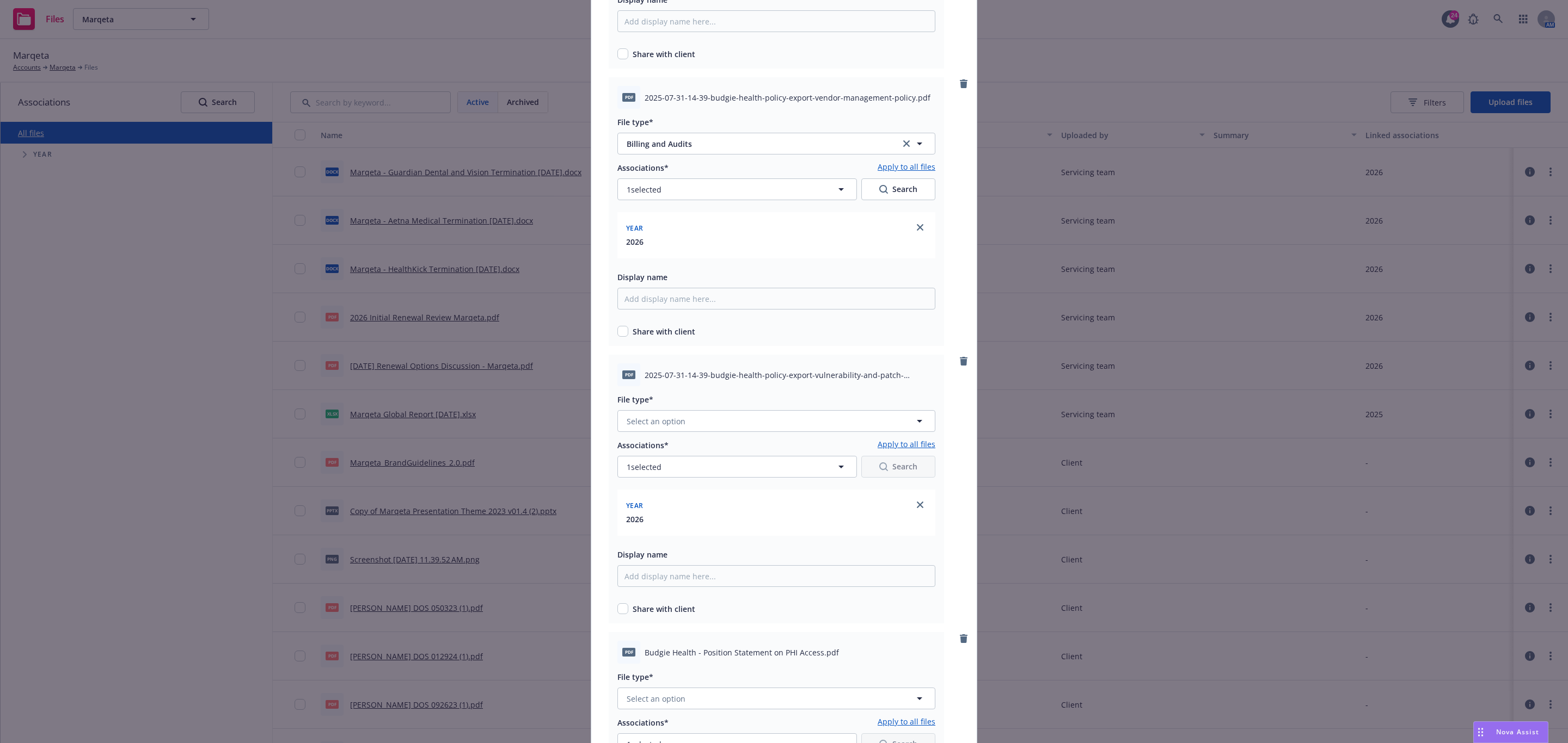
click at [732, 435] on div at bounding box center [776, 435] width 318 height 7
click at [739, 420] on button "Select an option" at bounding box center [776, 421] width 318 height 21
click at [742, 453] on div "Agreements" at bounding box center [776, 451] width 304 height 16
click at [743, 432] on div at bounding box center [776, 435] width 318 height 7
click at [745, 425] on button "Agreements" at bounding box center [776, 421] width 318 height 21
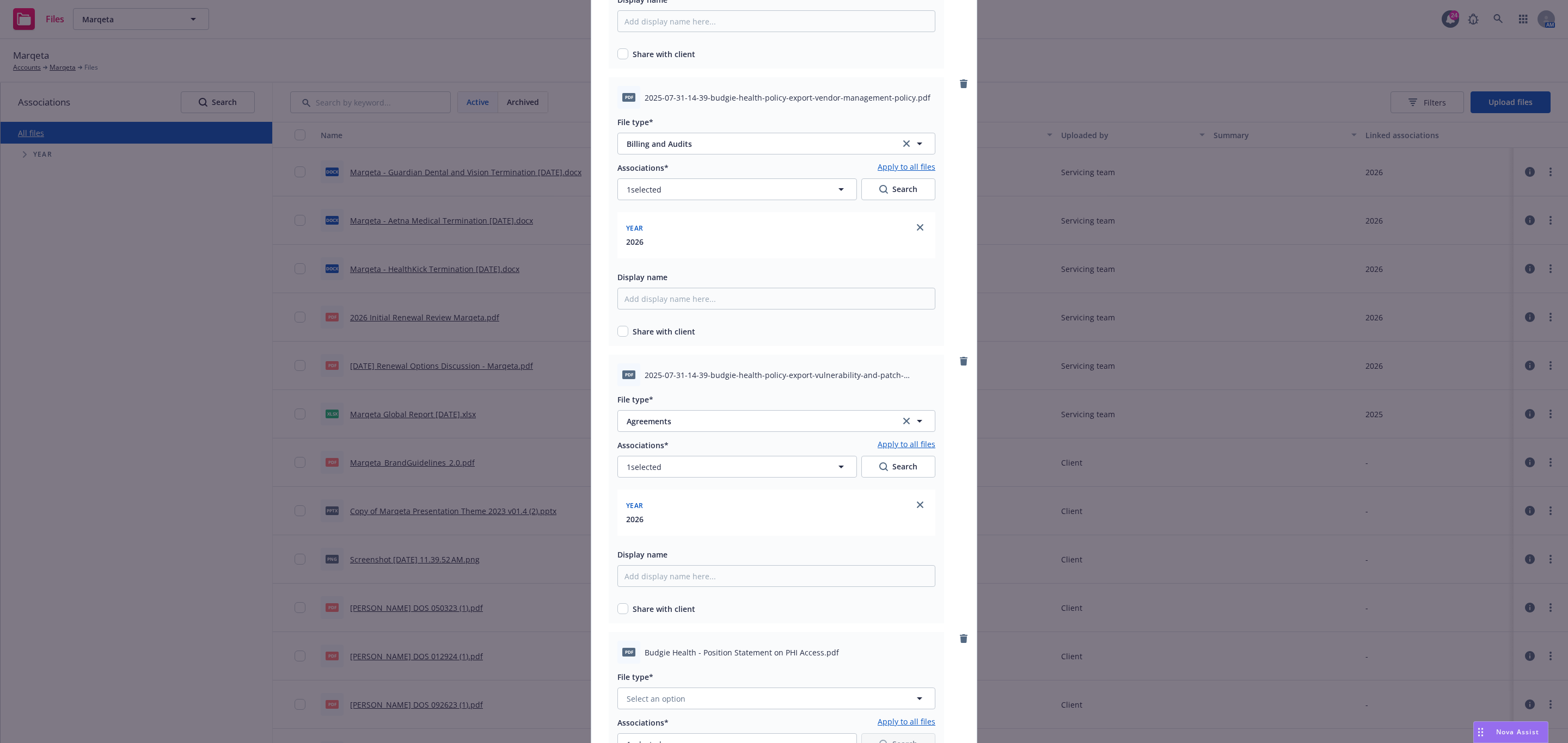
type input "b"
click at [741, 457] on div "Billing and Audits" at bounding box center [776, 451] width 317 height 29
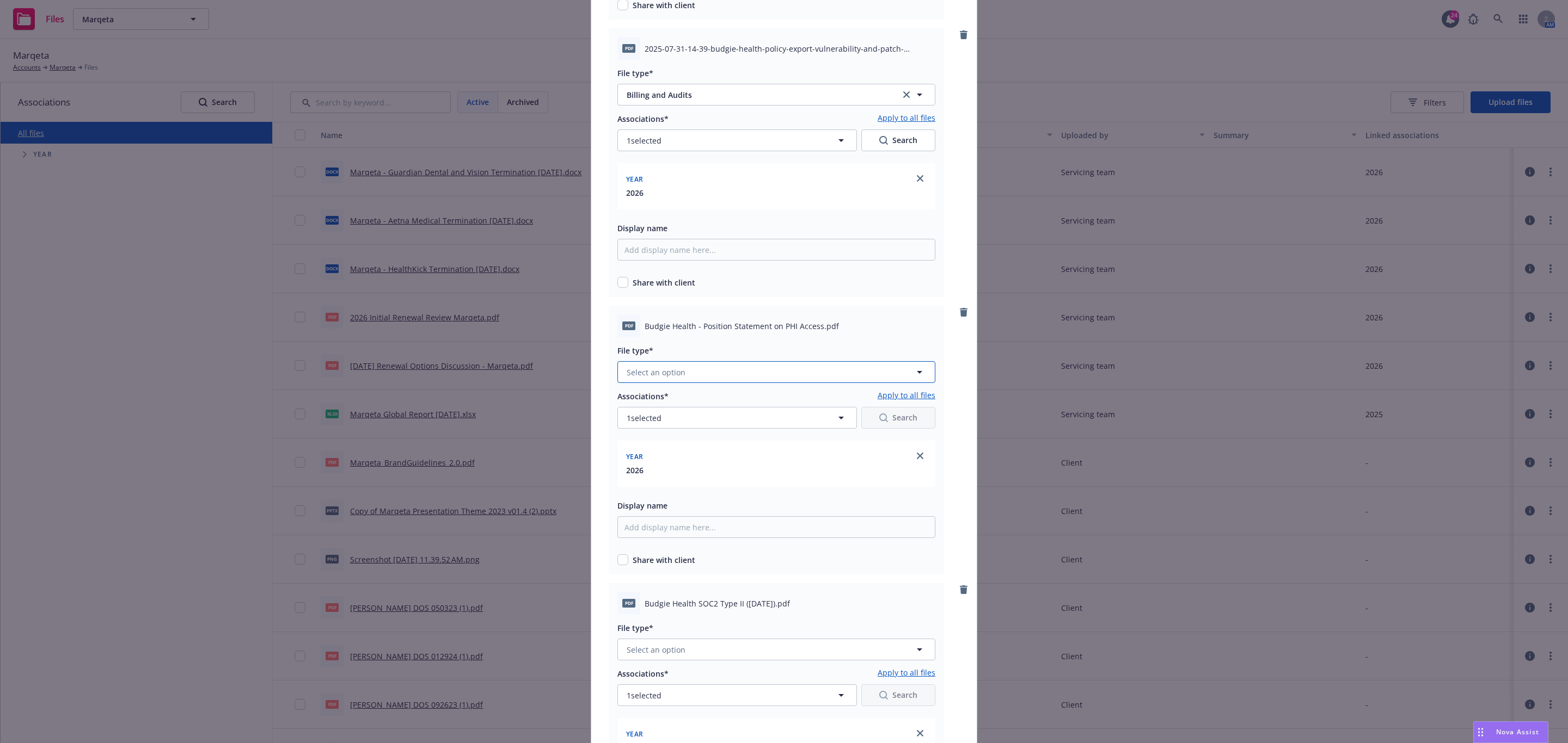
click at [791, 374] on button "Select an option" at bounding box center [776, 372] width 318 height 21
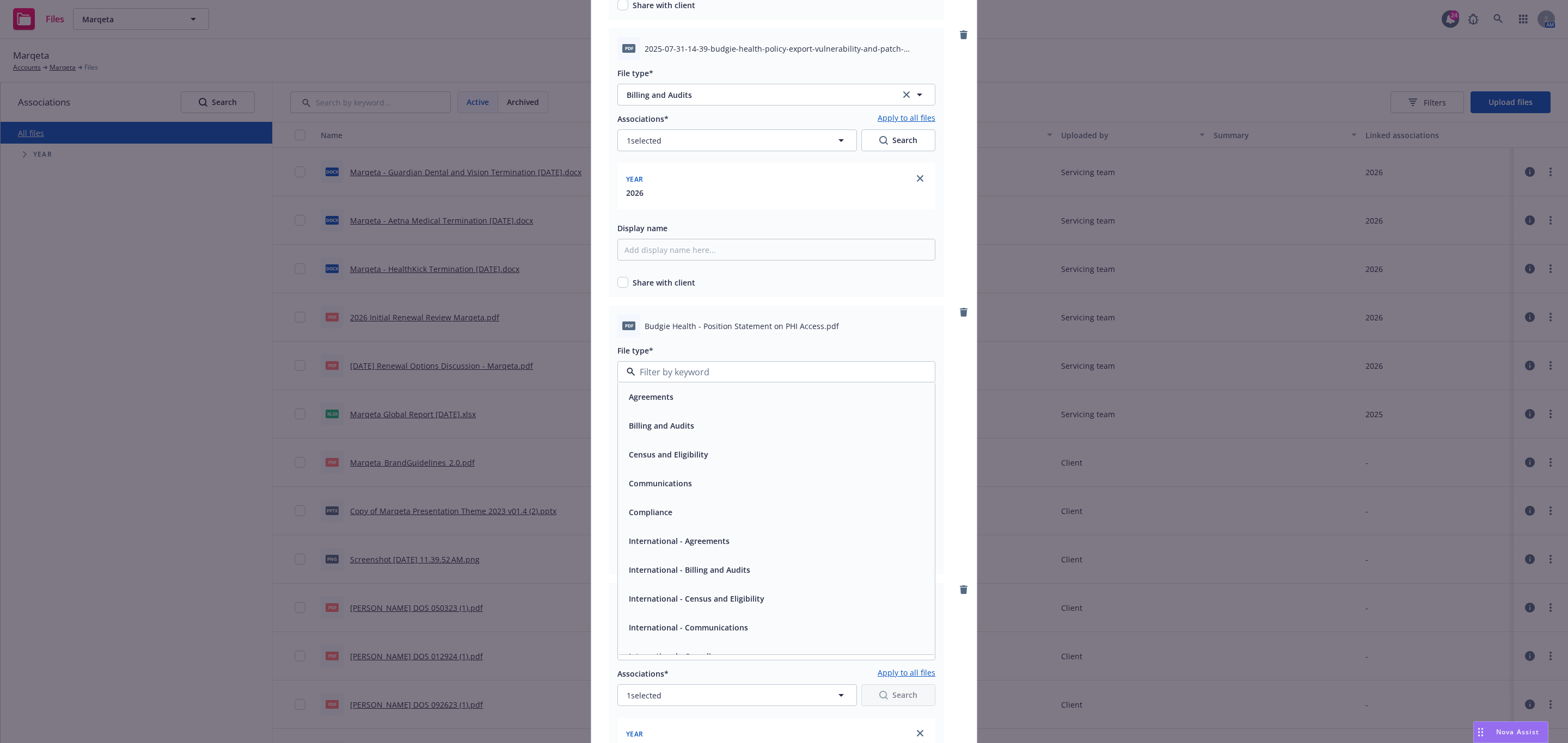
type input "b"
click at [752, 399] on div "Billing and Audits" at bounding box center [776, 402] width 304 height 16
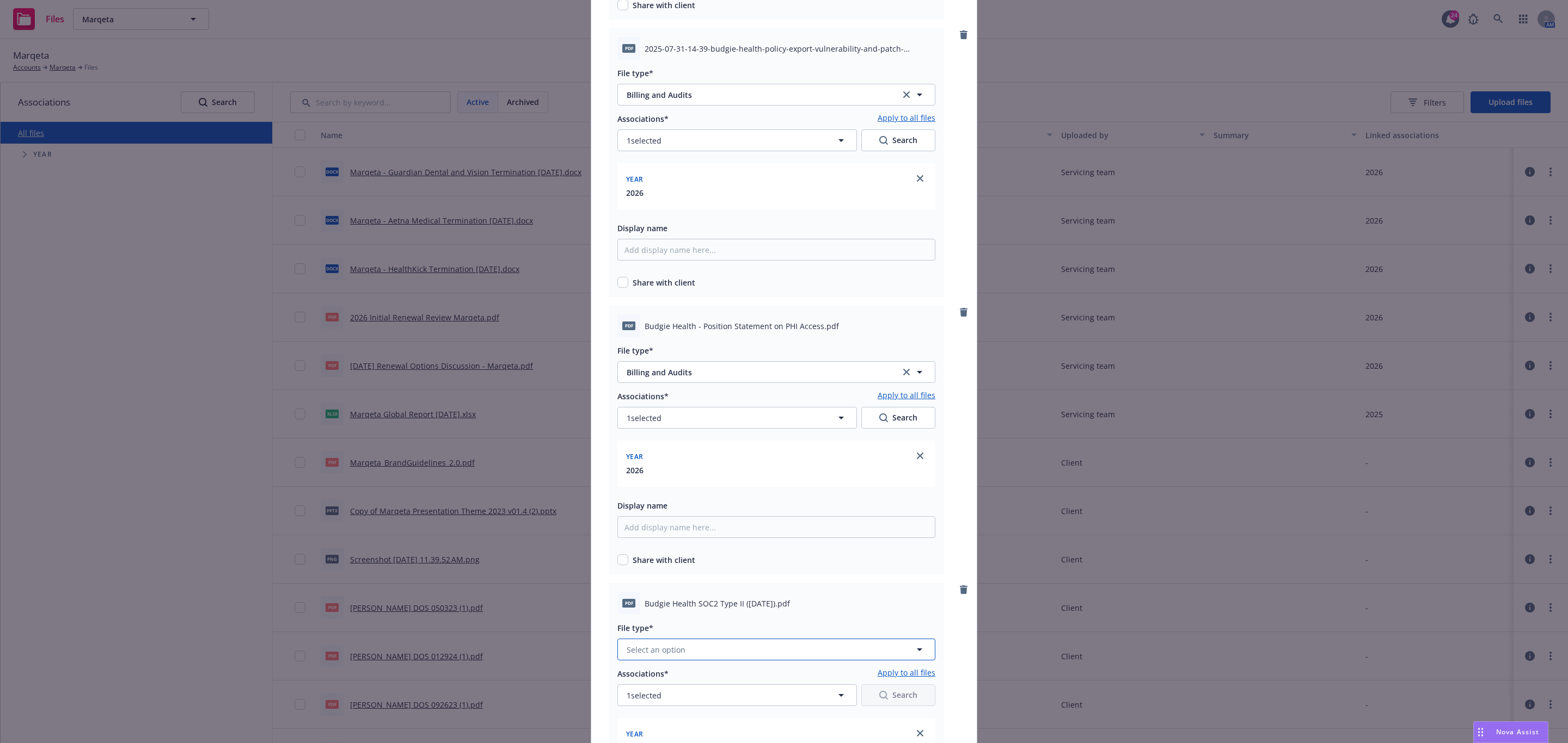
click at [757, 651] on button "Select an option" at bounding box center [776, 649] width 318 height 21
type input "b"
click at [718, 531] on div "Billing and Audits" at bounding box center [776, 533] width 304 height 16
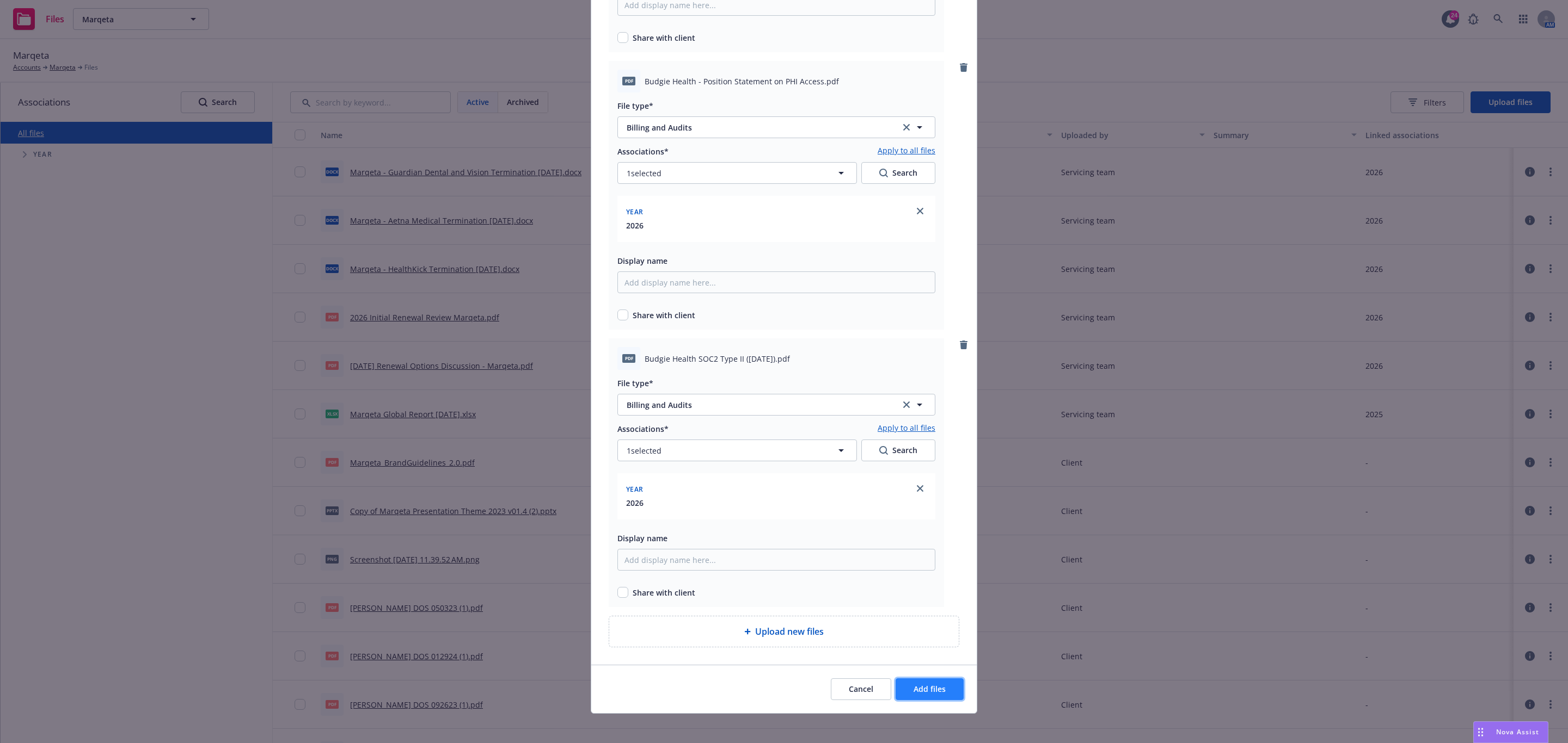
click at [935, 696] on button "Add files" at bounding box center [929, 689] width 68 height 21
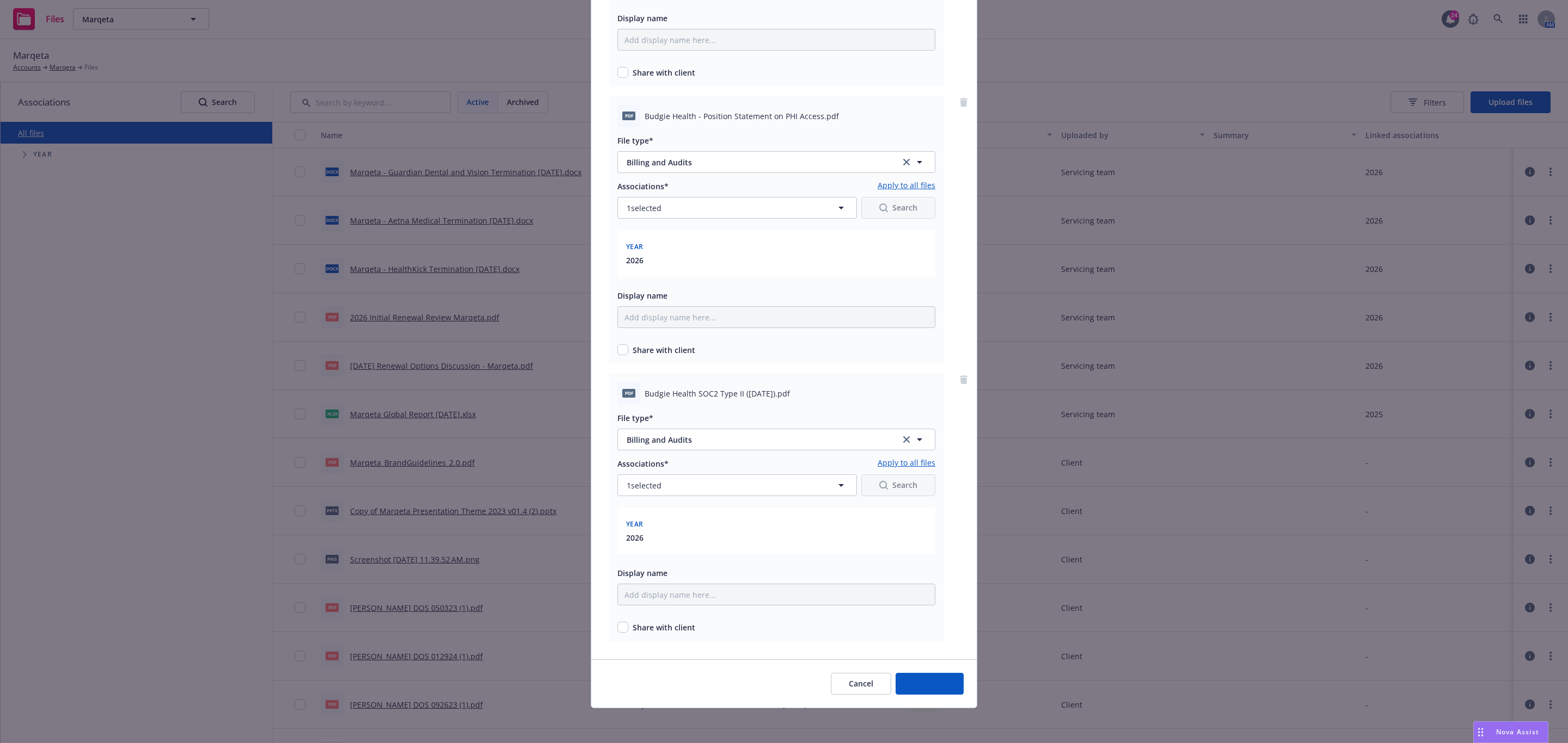
scroll to position [6654, 0]
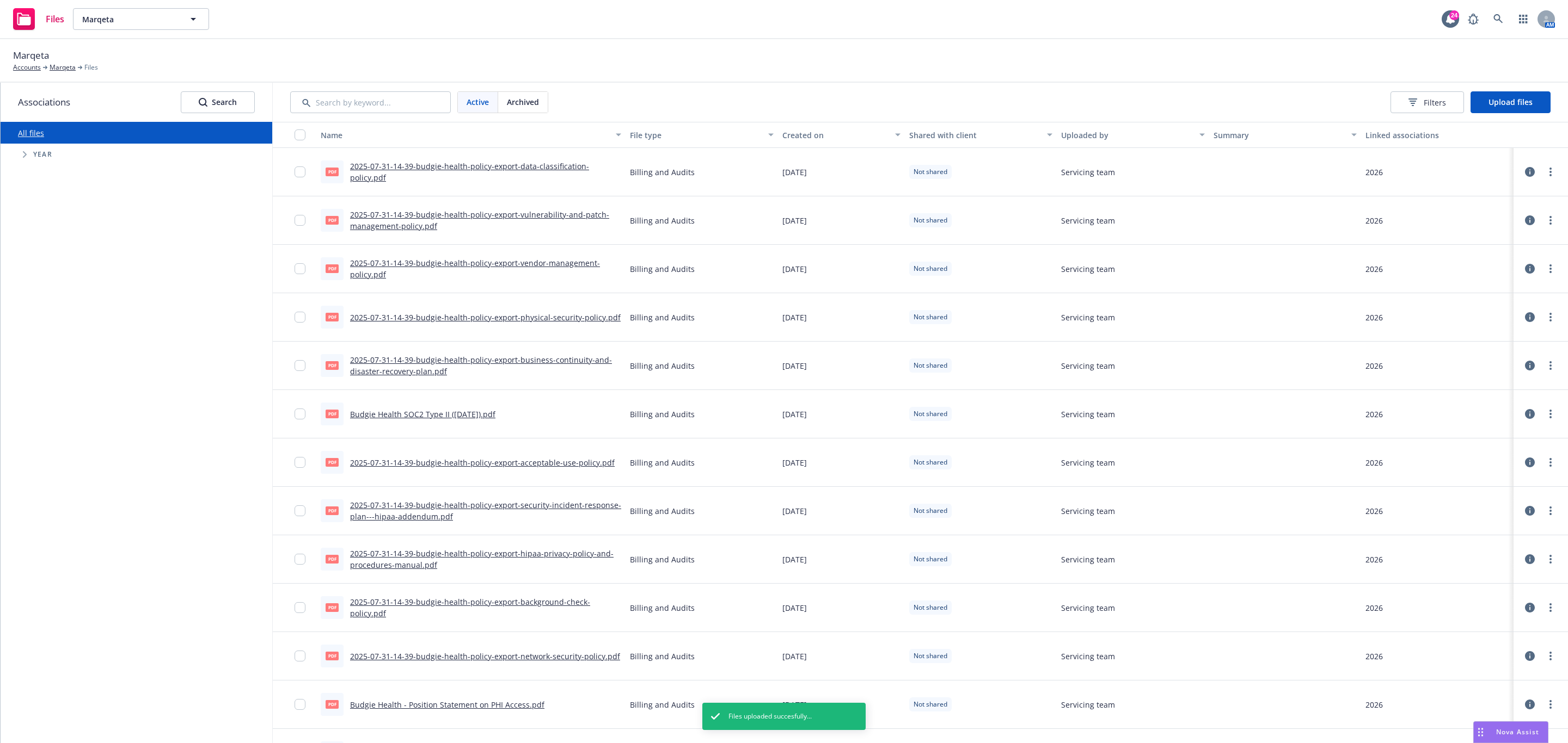
click at [294, 128] on button "button" at bounding box center [294, 135] width 44 height 26
click at [298, 134] on input "checkbox" at bounding box center [300, 135] width 11 height 11
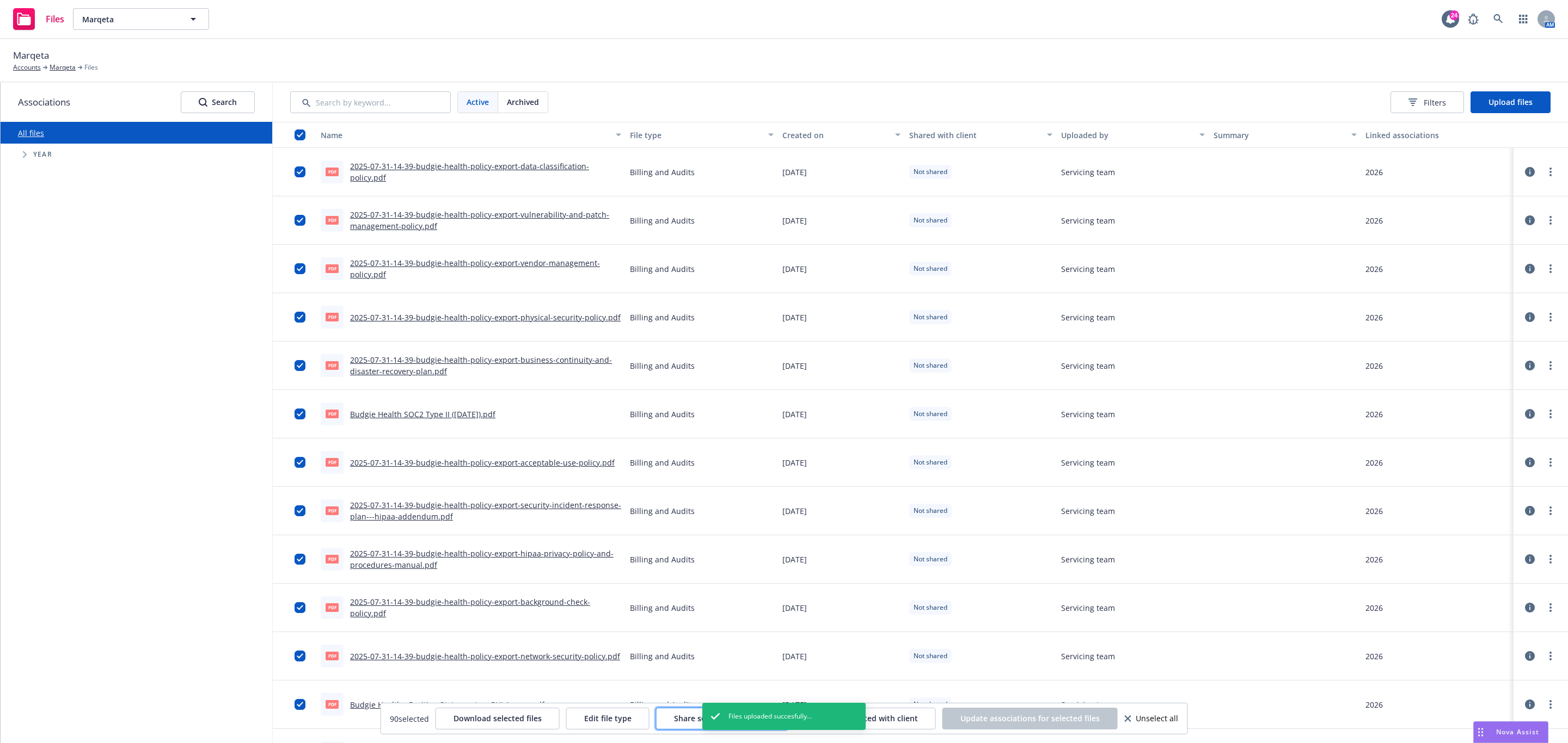
click at [674, 720] on button "Share selected with client" at bounding box center [721, 718] width 131 height 21
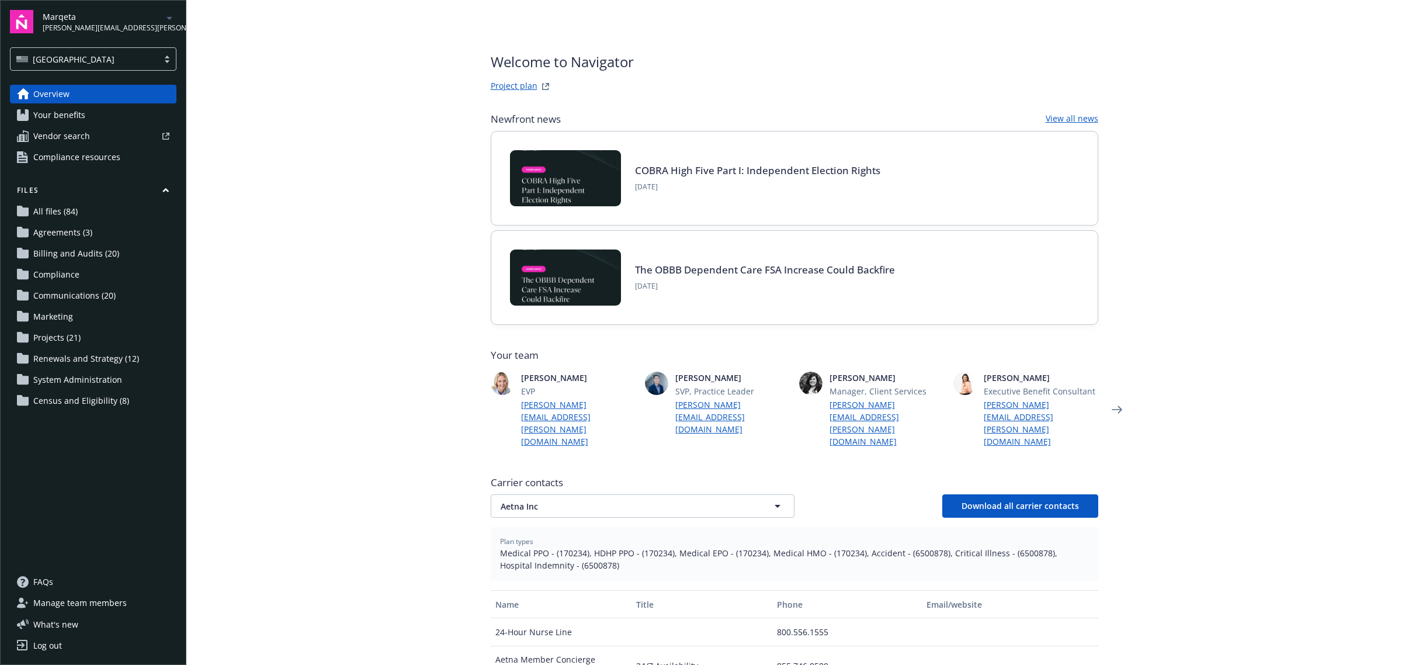
click at [72, 257] on span "Billing and Audits (20)" at bounding box center [76, 253] width 86 height 19
